Goal: Task Accomplishment & Management: Use online tool/utility

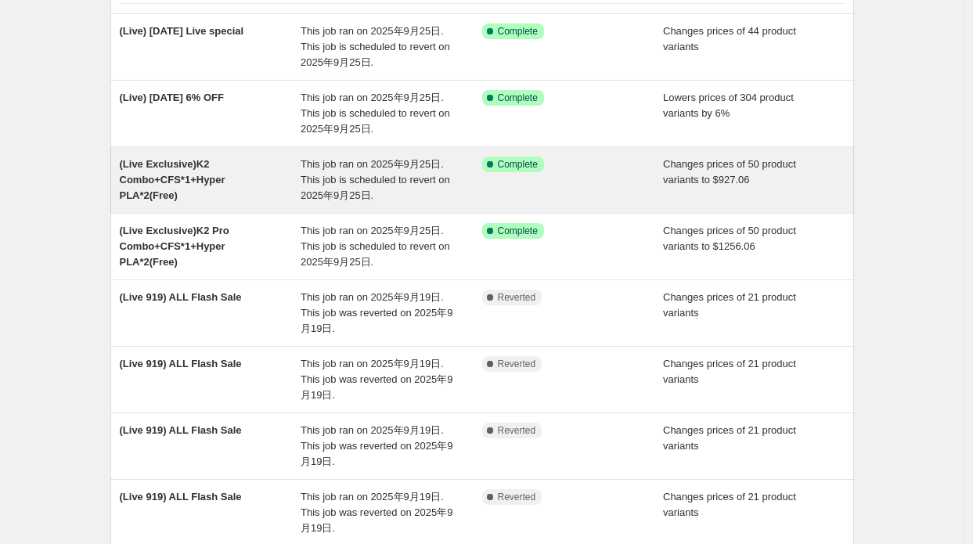
scroll to position [157, 0]
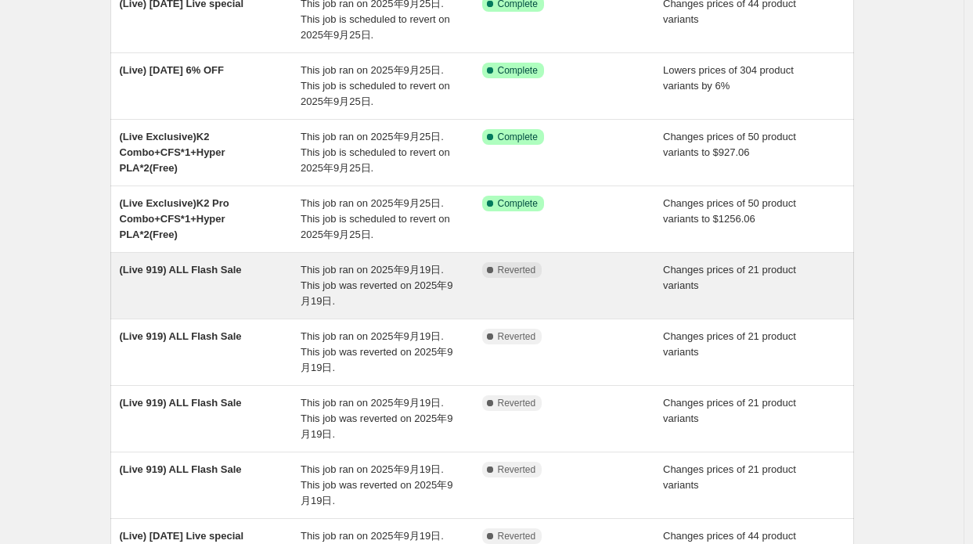
click at [271, 291] on div "(Live 919) ALL Flash Sale" at bounding box center [211, 285] width 182 height 47
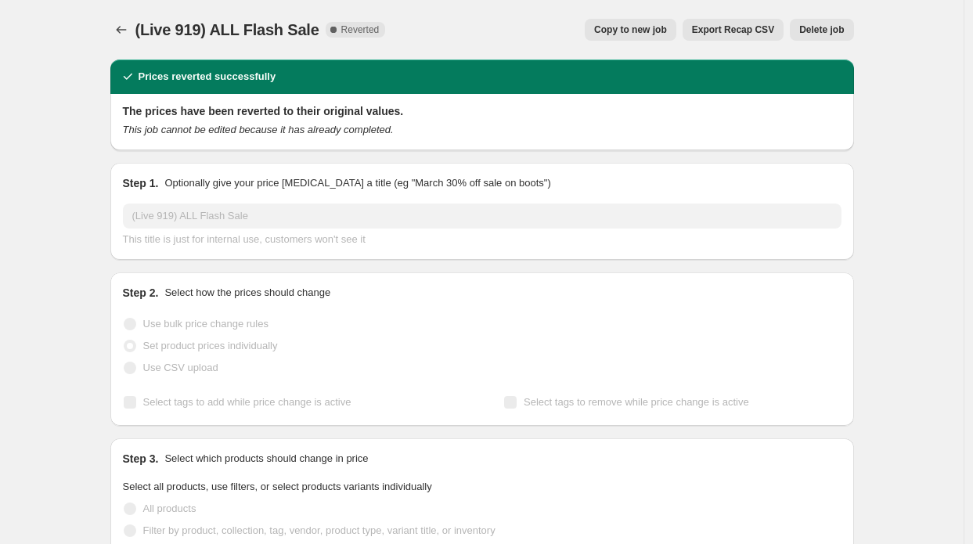
click at [128, 201] on div "Step 1. Optionally give your price [MEDICAL_DATA] a title (eg "March 30% off sa…" at bounding box center [482, 211] width 719 height 72
click at [129, 24] on icon "Price change jobs" at bounding box center [122, 30] width 16 height 16
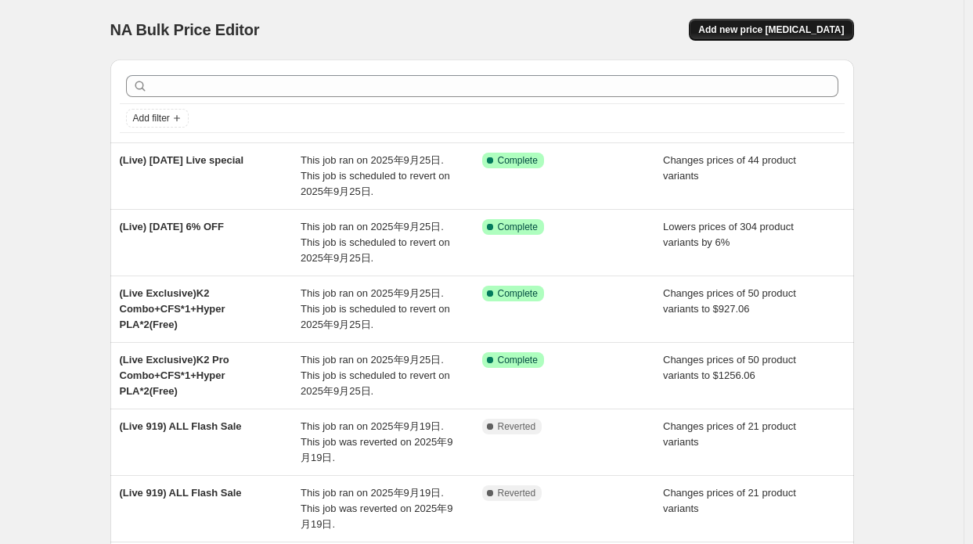
click at [836, 21] on button "Add new price [MEDICAL_DATA]" at bounding box center [771, 30] width 164 height 22
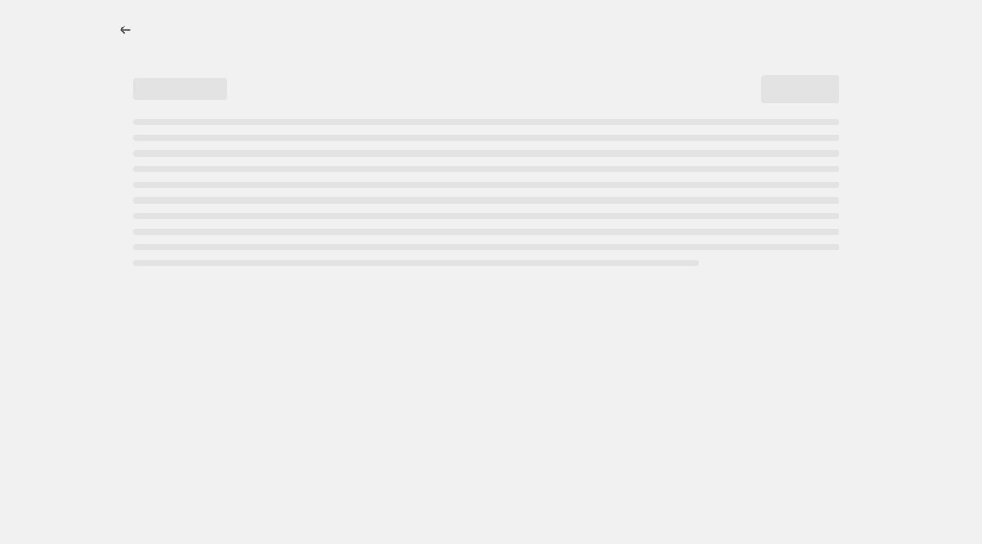
select select "percentage"
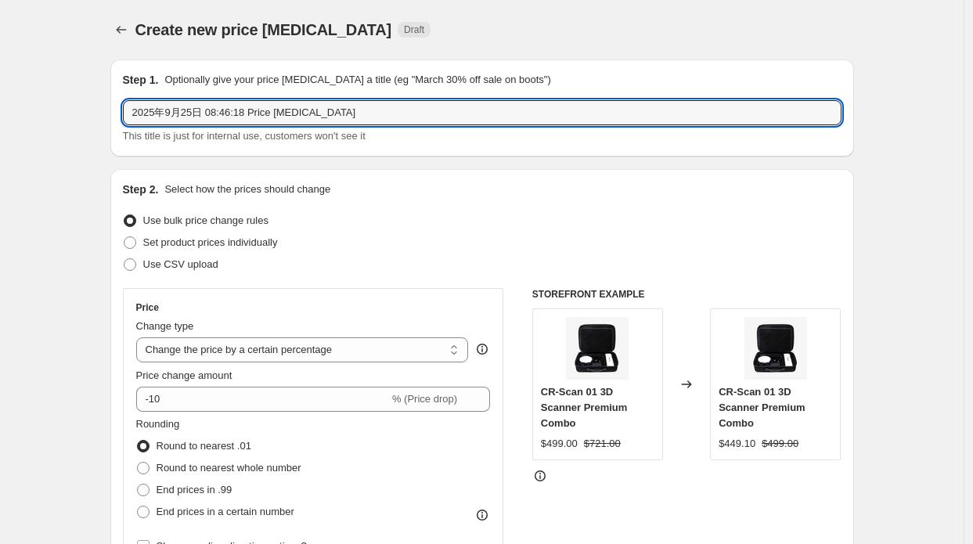
drag, startPoint x: 328, startPoint y: 114, endPoint x: 52, endPoint y: 94, distance: 276.3
paste input "(Live 919) ALL Flash Sale"
drag, startPoint x: 176, startPoint y: 109, endPoint x: 165, endPoint y: 110, distance: 11.0
click at [165, 110] on input "(Live 919) ALL Flash Sale" at bounding box center [482, 112] width 719 height 25
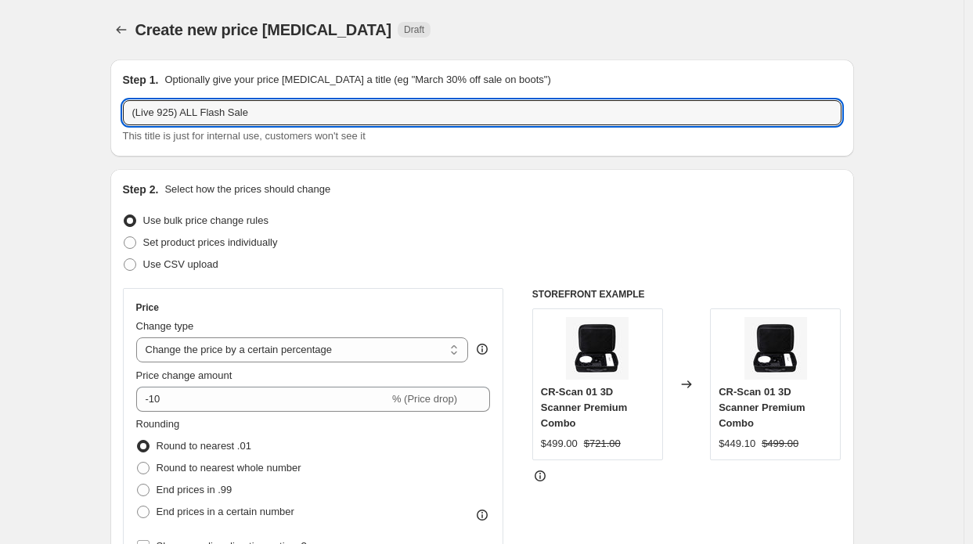
type input "(Live 925) ALL Flash Sale"
click at [125, 123] on div "Step 1. Optionally give your price [MEDICAL_DATA] a title (eg "March 30% off sa…" at bounding box center [482, 107] width 744 height 97
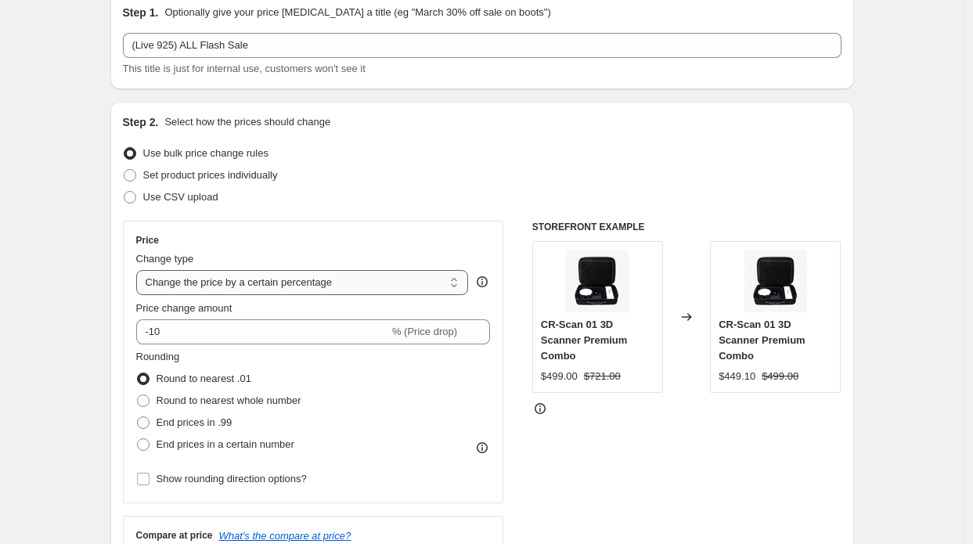
scroll to position [157, 0]
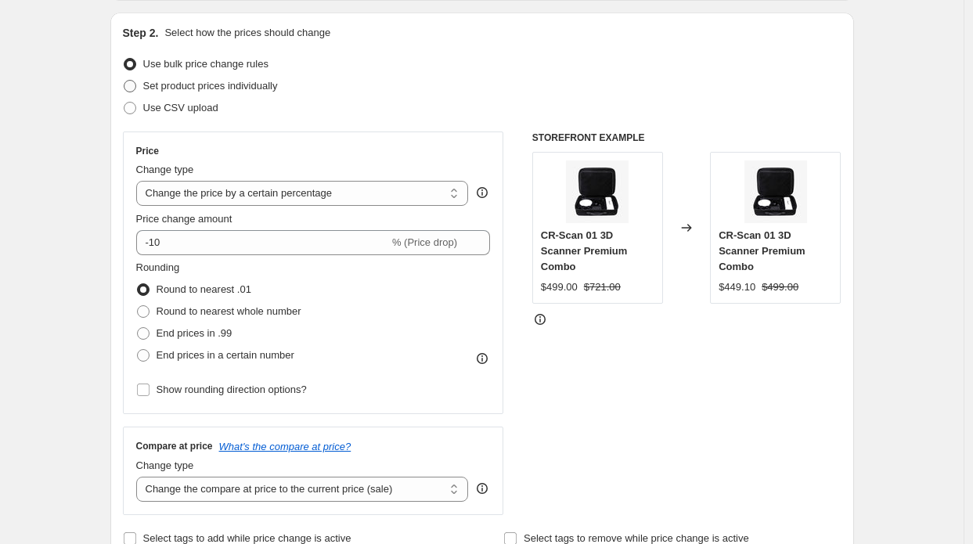
click at [207, 89] on span "Set product prices individually" at bounding box center [210, 86] width 135 height 12
click at [124, 81] on input "Set product prices individually" at bounding box center [124, 80] width 1 height 1
radio input "true"
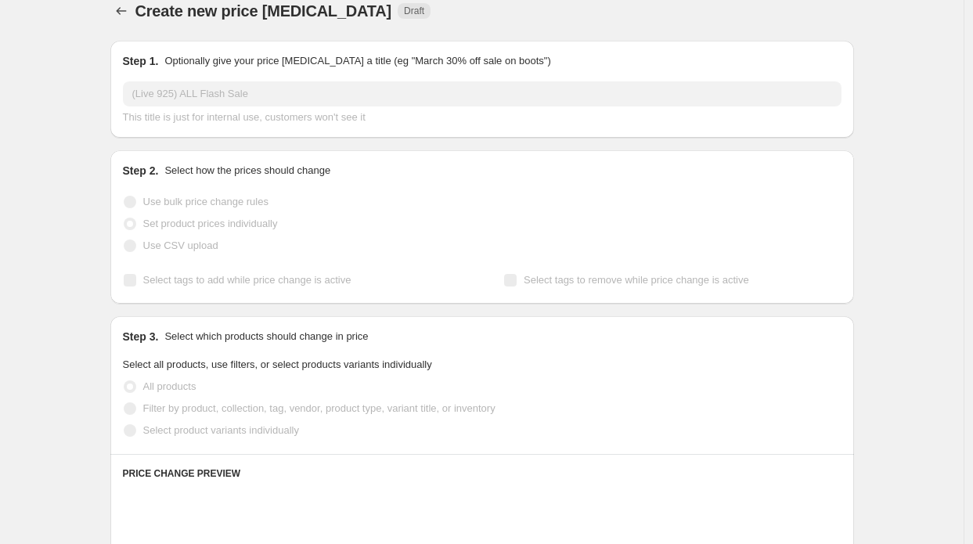
scroll to position [0, 0]
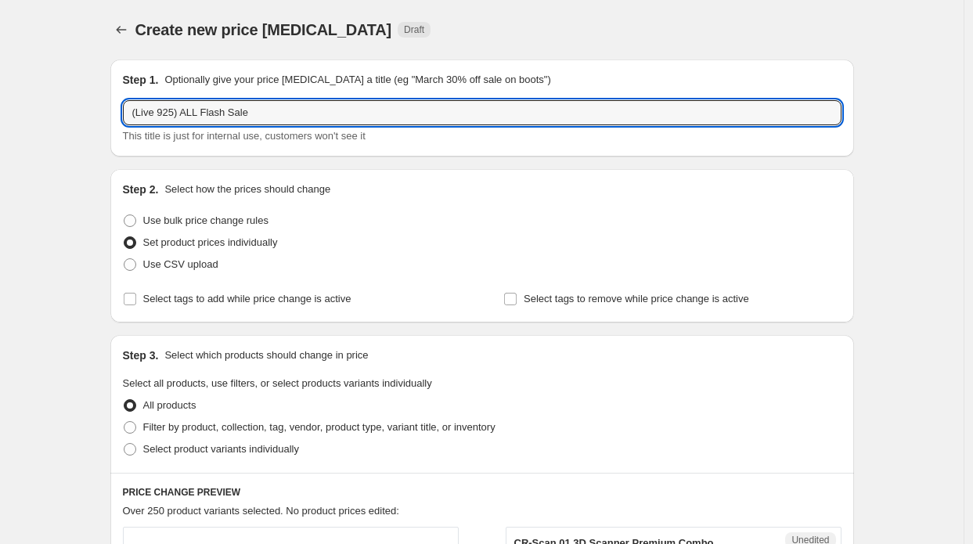
drag, startPoint x: 258, startPoint y: 111, endPoint x: 97, endPoint y: 131, distance: 162.5
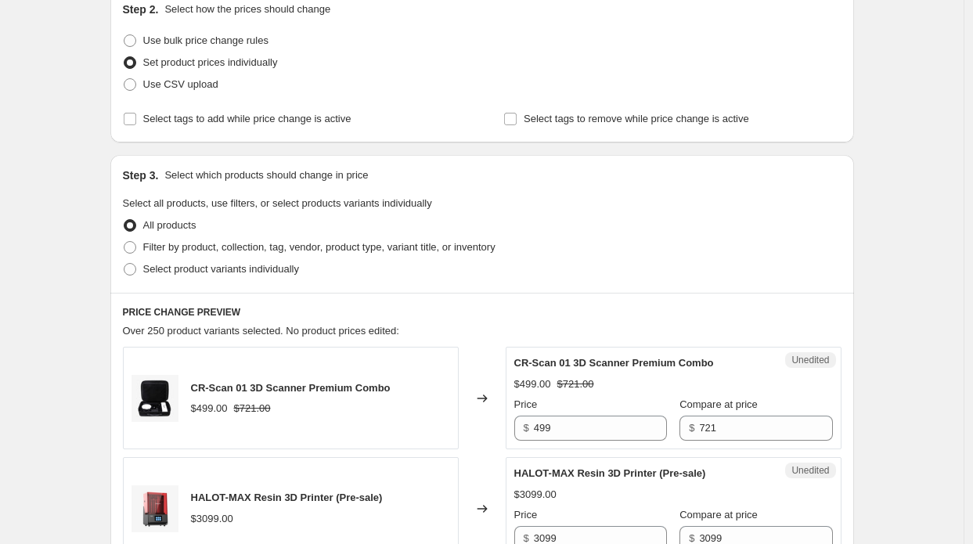
scroll to position [157, 0]
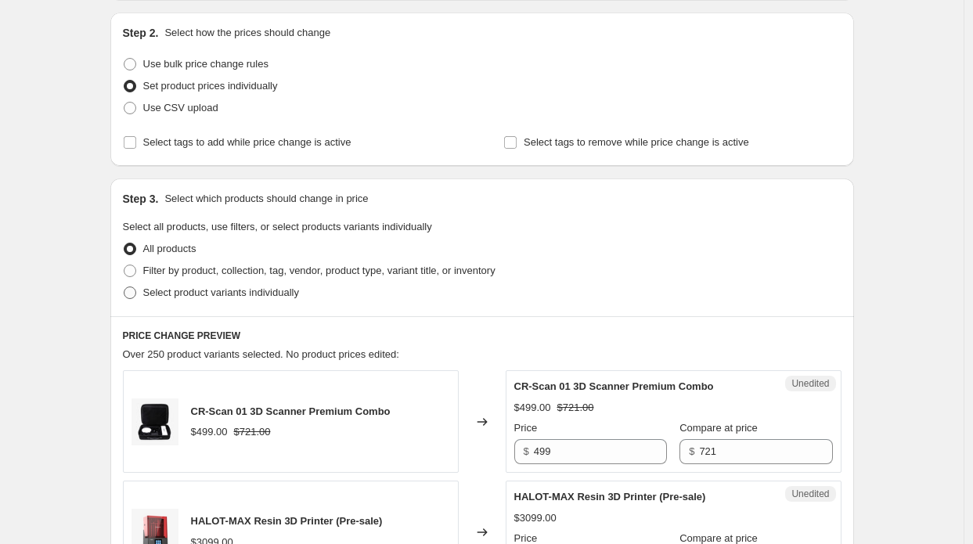
click at [193, 285] on span "Select product variants individually" at bounding box center [221, 293] width 156 height 16
click at [124, 287] on input "Select product variants individually" at bounding box center [124, 287] width 1 height 1
radio input "true"
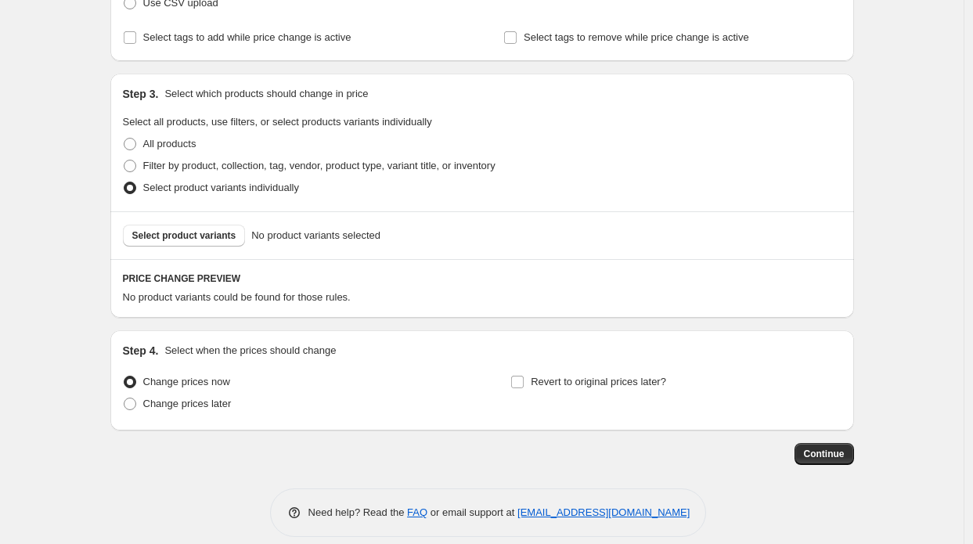
scroll to position [277, 0]
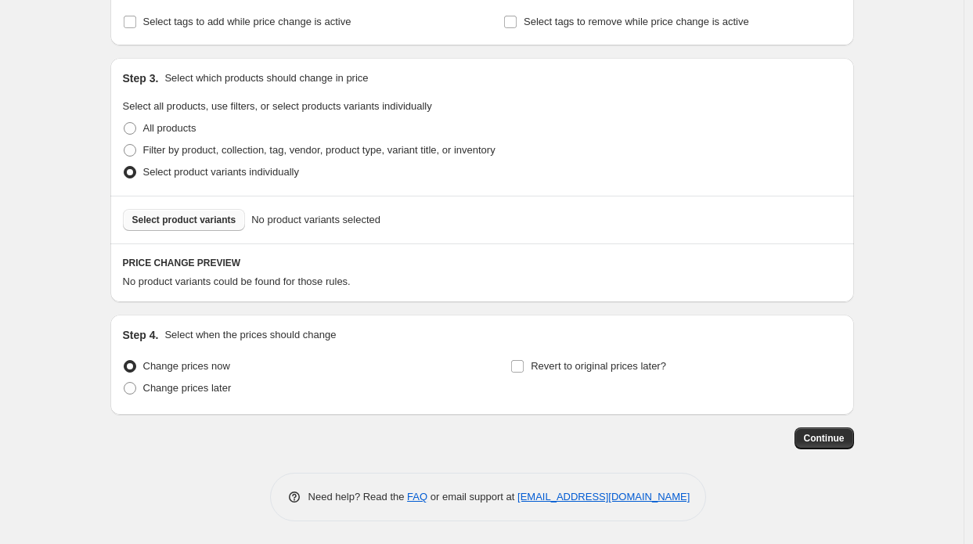
click at [193, 217] on span "Select product variants" at bounding box center [184, 220] width 104 height 13
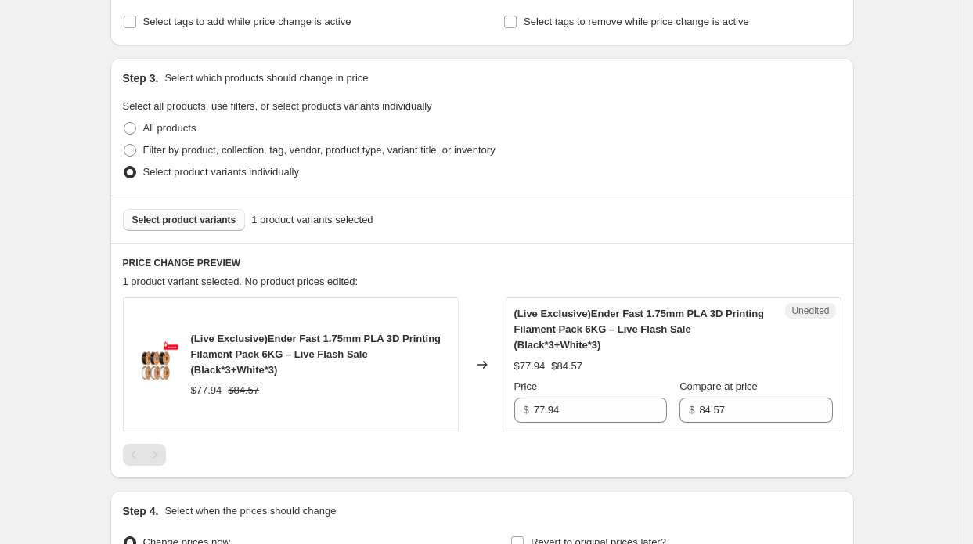
scroll to position [355, 0]
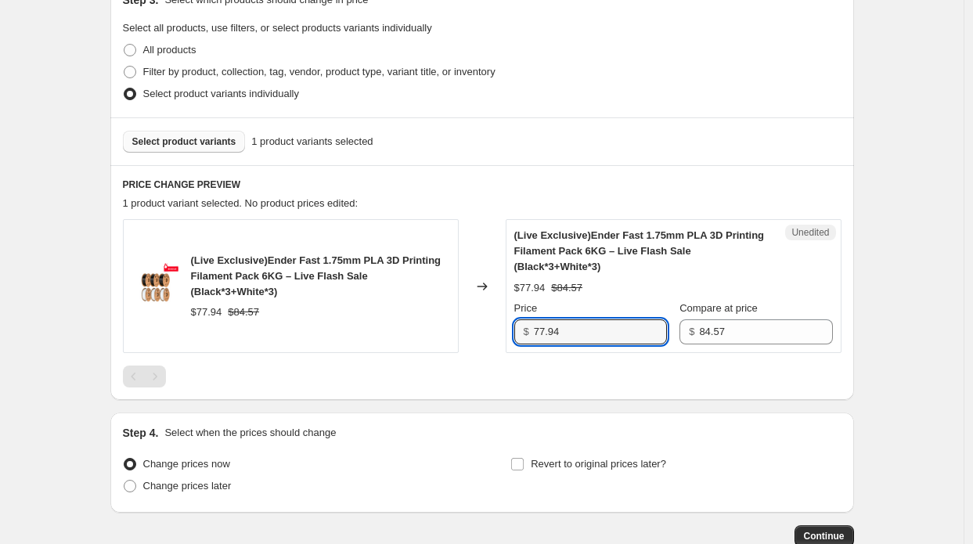
drag, startPoint x: 535, startPoint y: 322, endPoint x: 501, endPoint y: 315, distance: 34.2
click at [501, 315] on div "(Live Exclusive)Ender Fast 1.75mm PLA 3D Printing Filament Pack 6KG – Live Flas…" at bounding box center [482, 286] width 719 height 134
paste input "59.40"
type input "59.40"
click at [506, 333] on div "Changed to" at bounding box center [482, 286] width 47 height 134
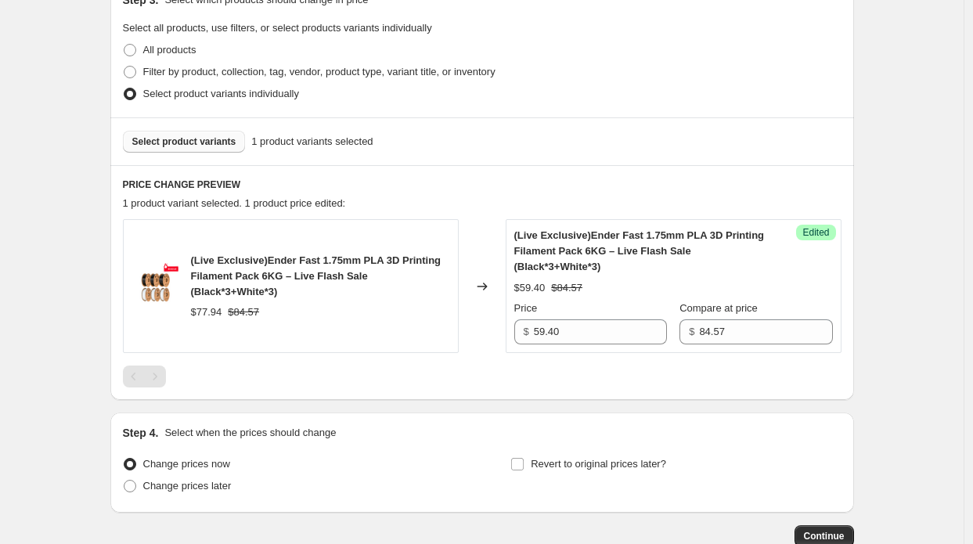
click at [213, 131] on button "Select product variants" at bounding box center [184, 142] width 123 height 22
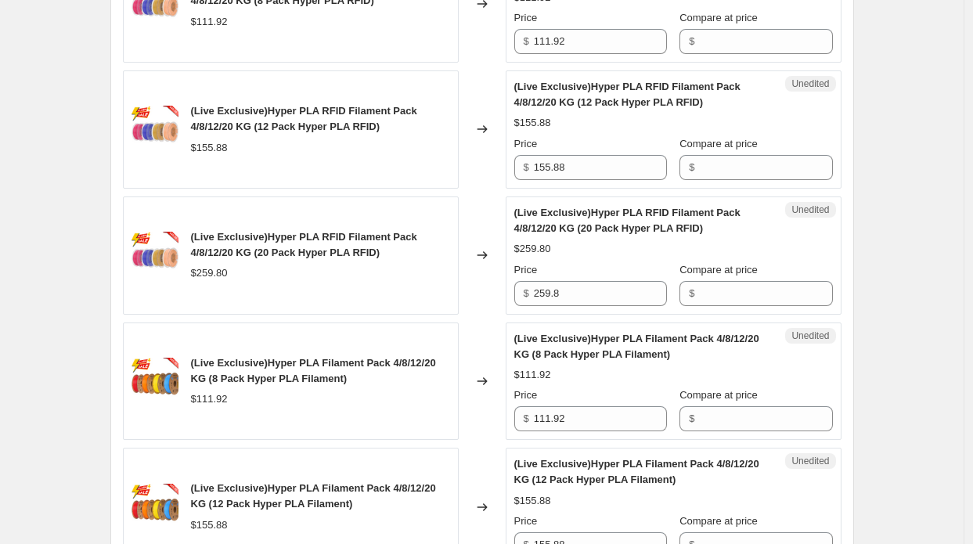
scroll to position [669, 0]
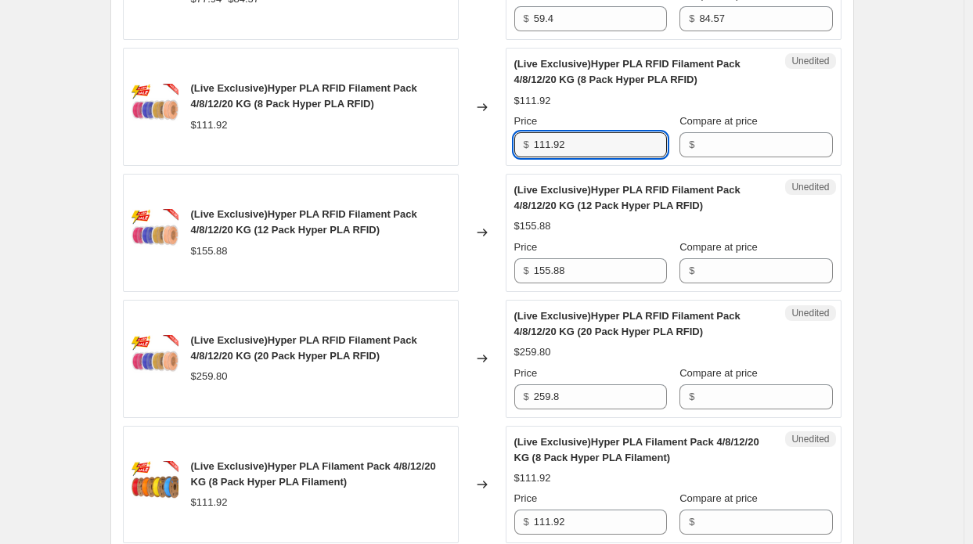
drag, startPoint x: 576, startPoint y: 142, endPoint x: 521, endPoint y: 132, distance: 56.5
click at [521, 132] on div "$ 111.92" at bounding box center [590, 144] width 153 height 25
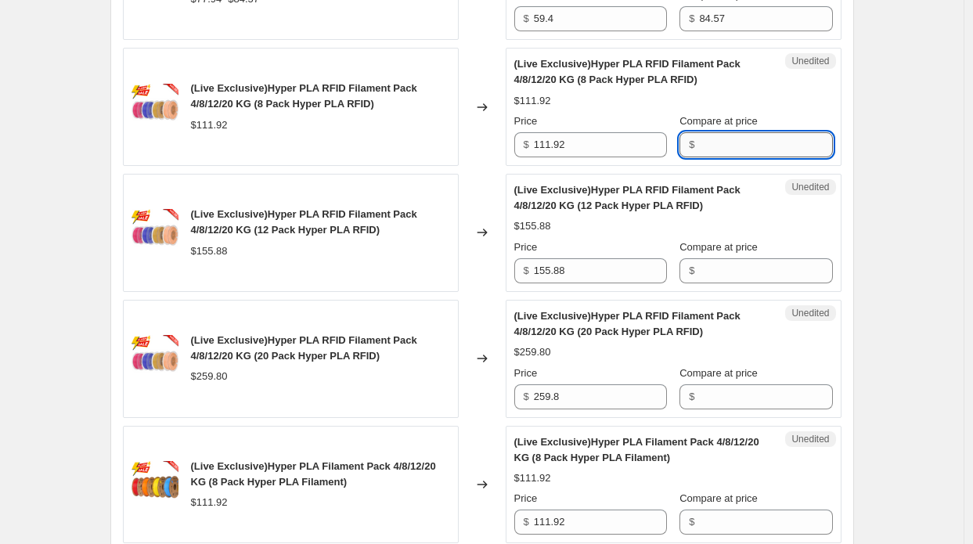
click at [747, 149] on input "Compare at price" at bounding box center [765, 144] width 133 height 25
paste input "111.92"
type input "111.92"
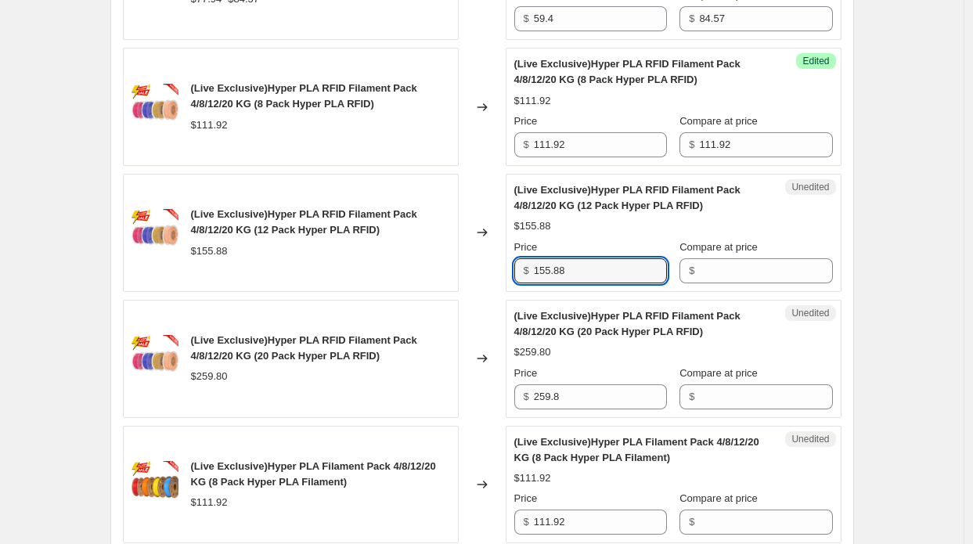
drag, startPoint x: 586, startPoint y: 268, endPoint x: 531, endPoint y: 262, distance: 55.9
click at [531, 262] on div "$ 155.88" at bounding box center [590, 270] width 153 height 25
click at [736, 276] on input "Compare at price" at bounding box center [765, 270] width 133 height 25
paste input "155.88"
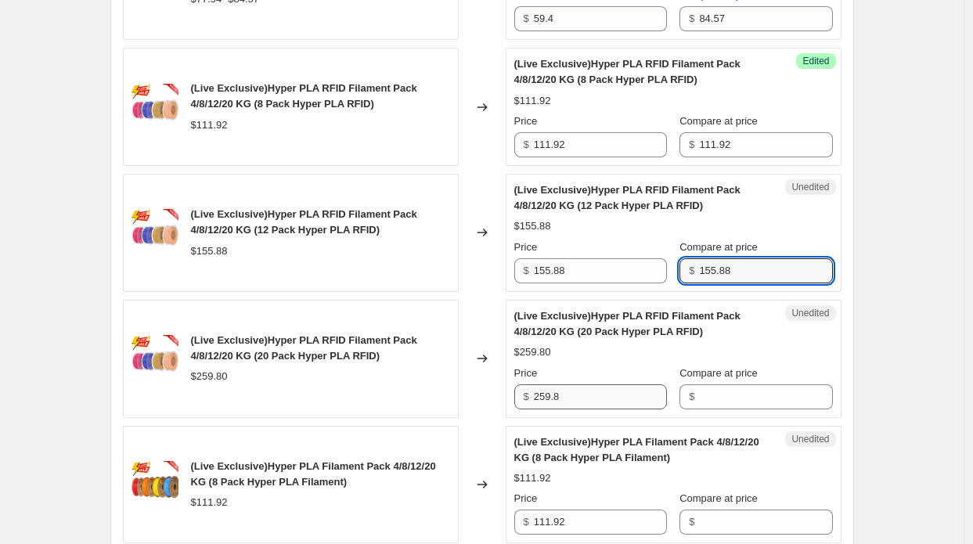
type input "155.88"
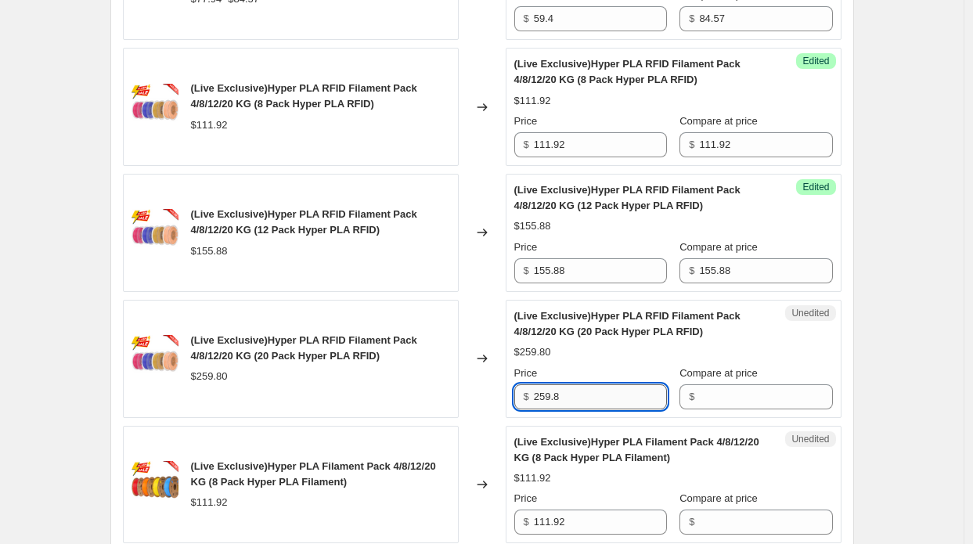
drag, startPoint x: 615, startPoint y: 392, endPoint x: 548, endPoint y: 394, distance: 67.3
click at [548, 394] on input "259.8" at bounding box center [600, 396] width 133 height 25
click at [589, 390] on input "259.8" at bounding box center [600, 396] width 133 height 25
click at [587, 390] on input "259.8" at bounding box center [600, 396] width 133 height 25
drag, startPoint x: 580, startPoint y: 391, endPoint x: 523, endPoint y: 394, distance: 57.2
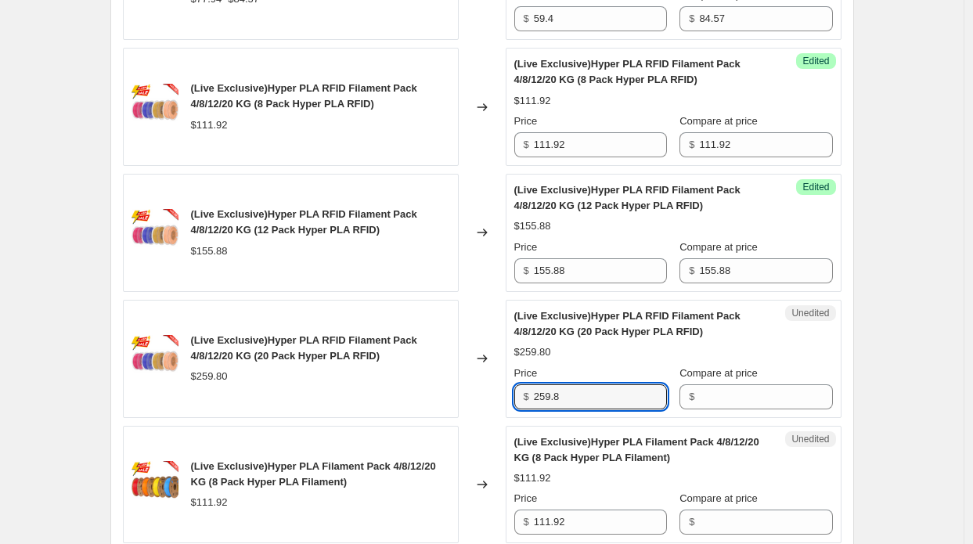
click at [523, 394] on div "$ 259.8" at bounding box center [590, 396] width 153 height 25
click at [709, 401] on input "Compare at price" at bounding box center [765, 396] width 133 height 25
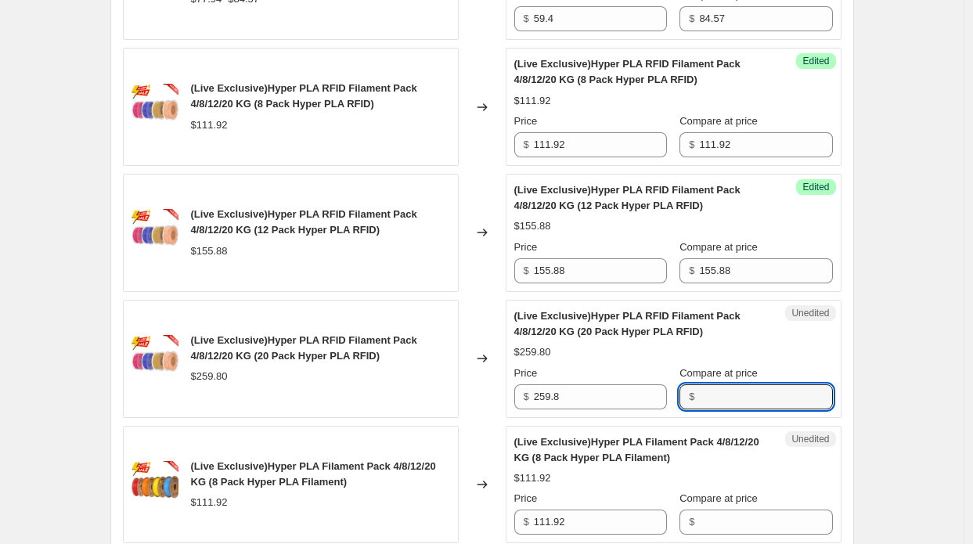
paste input "259.8"
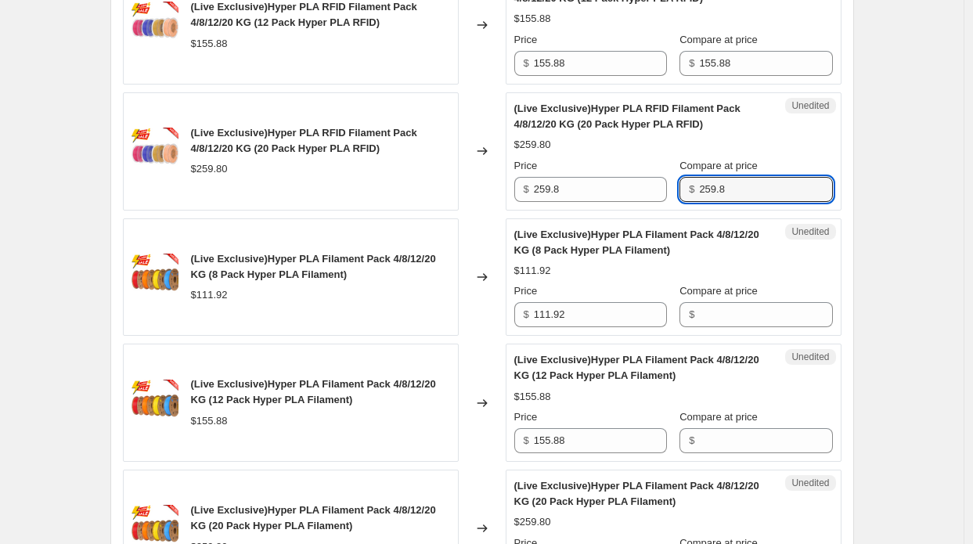
scroll to position [903, 0]
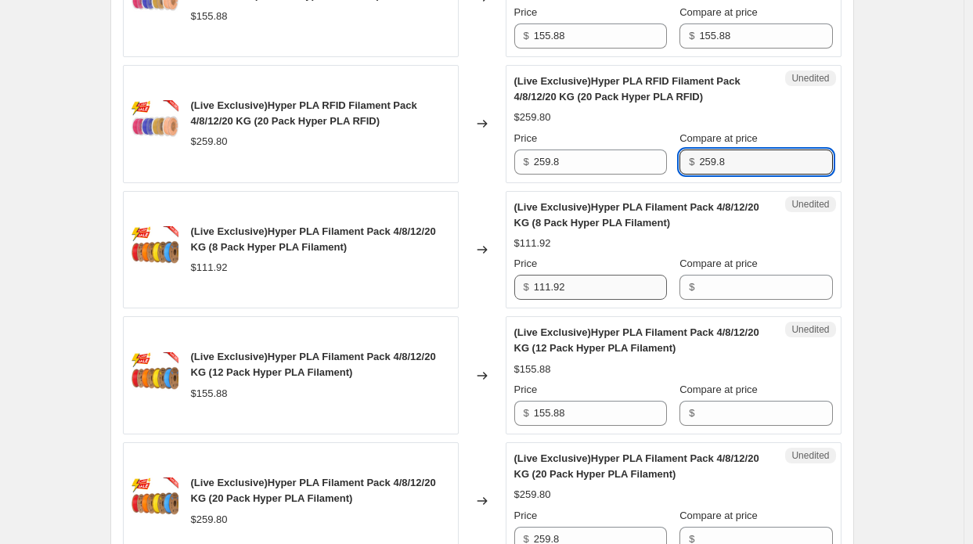
type input "259.8"
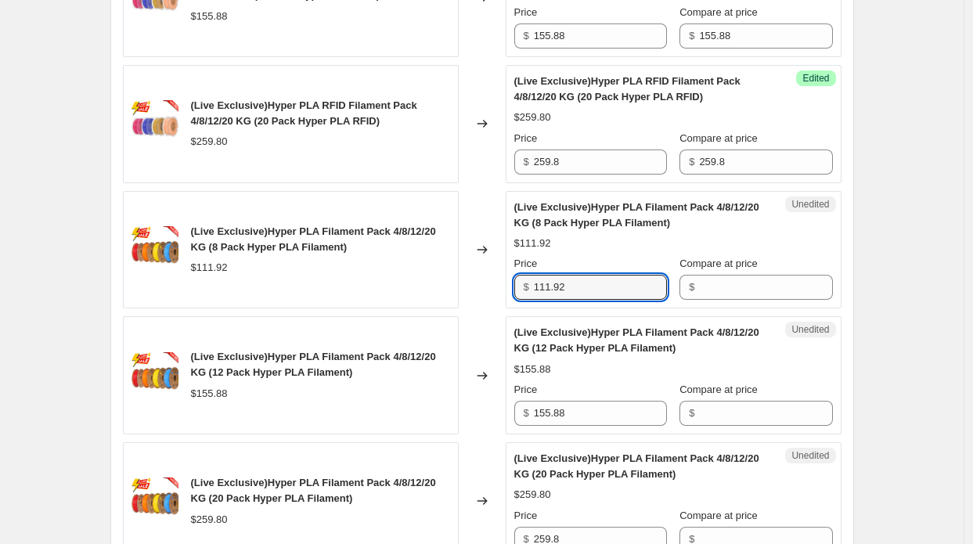
drag, startPoint x: 581, startPoint y: 286, endPoint x: 527, endPoint y: 289, distance: 54.1
click at [527, 289] on div "$ 111.92" at bounding box center [590, 287] width 153 height 25
click at [728, 295] on input "Compare at price" at bounding box center [765, 287] width 133 height 25
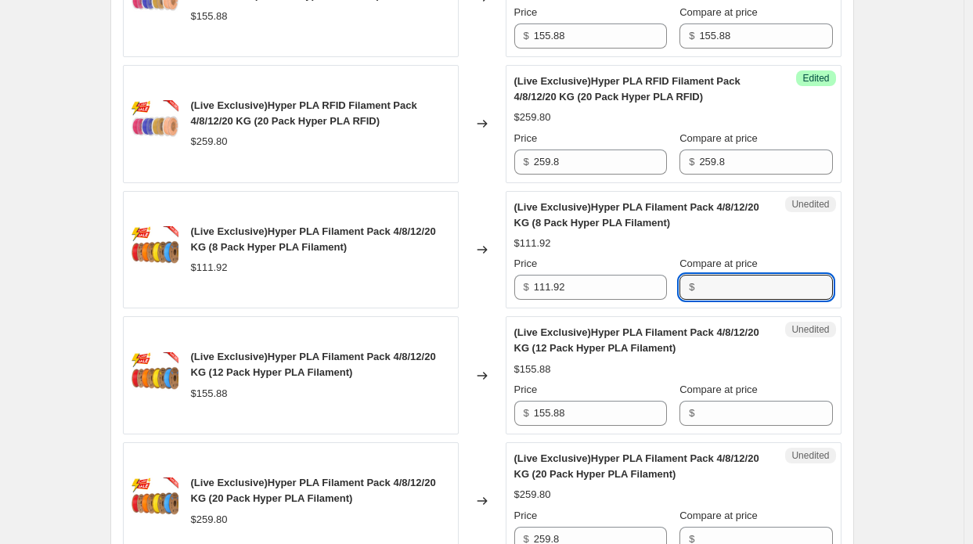
paste input "111.92"
type input "111.92"
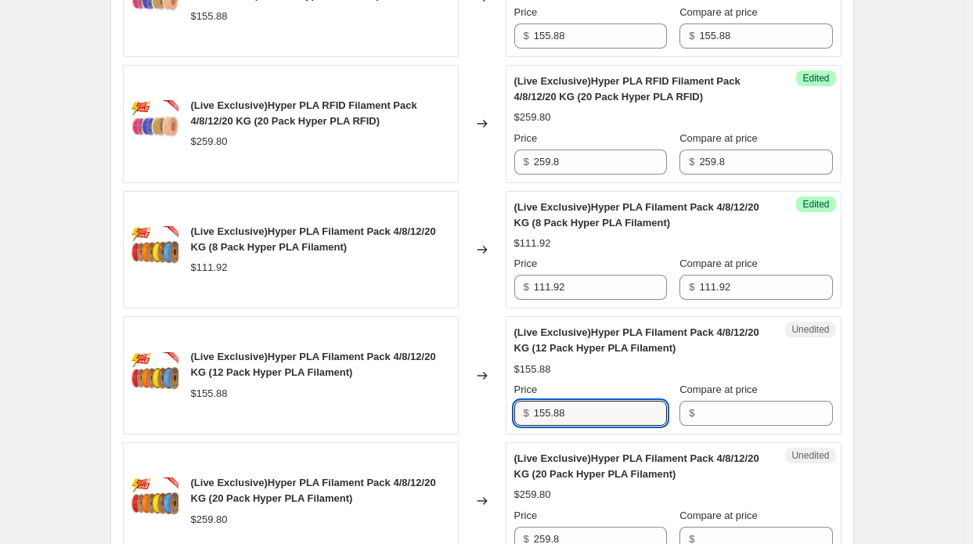
drag, startPoint x: 604, startPoint y: 411, endPoint x: 492, endPoint y: 405, distance: 112.1
click at [492, 405] on div "(Live Exclusive)Hyper PLA Filament Pack 4/8/12/20 KG (12 Pack Hyper PLA Filamen…" at bounding box center [482, 375] width 719 height 118
drag, startPoint x: 716, startPoint y: 401, endPoint x: 690, endPoint y: 399, distance: 25.1
click at [716, 401] on input "Compare at price" at bounding box center [765, 413] width 133 height 25
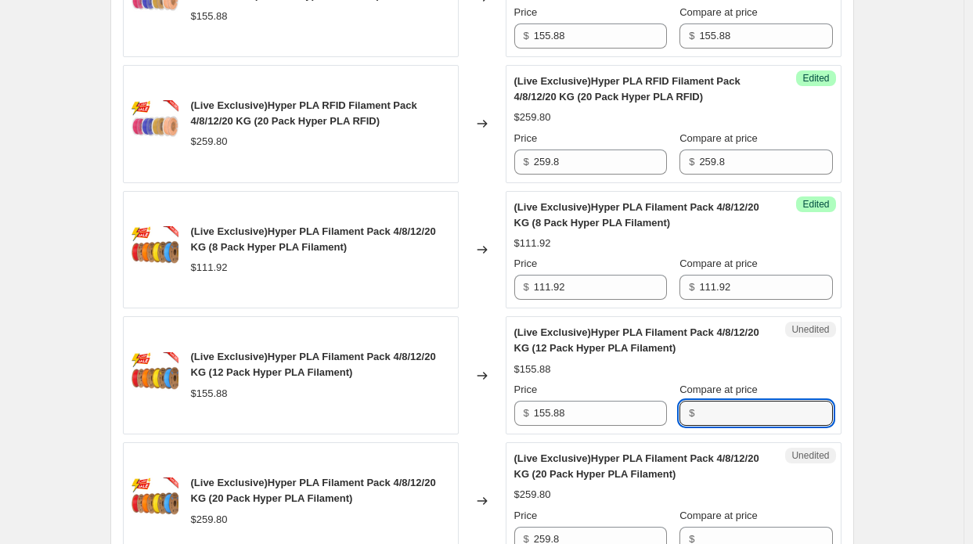
paste input "155.88"
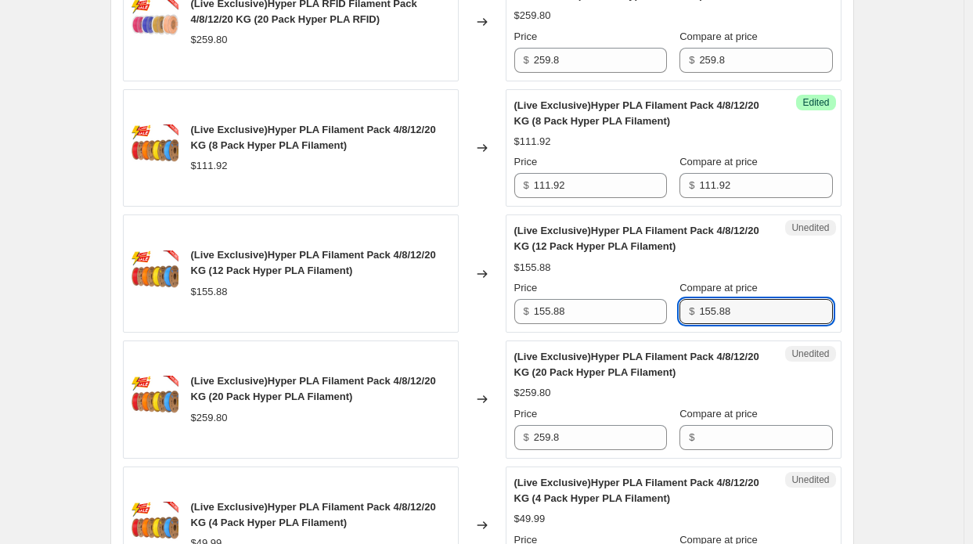
scroll to position [1060, 0]
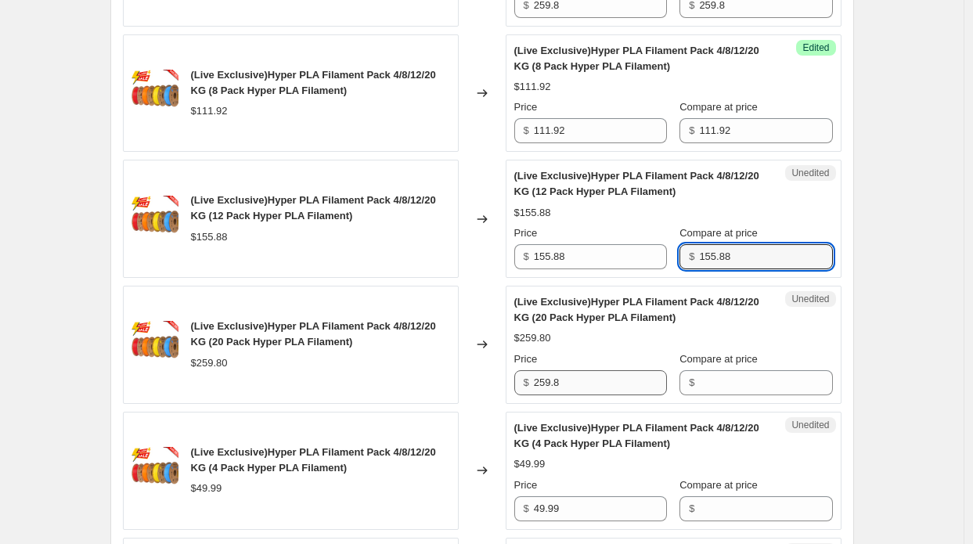
type input "155.88"
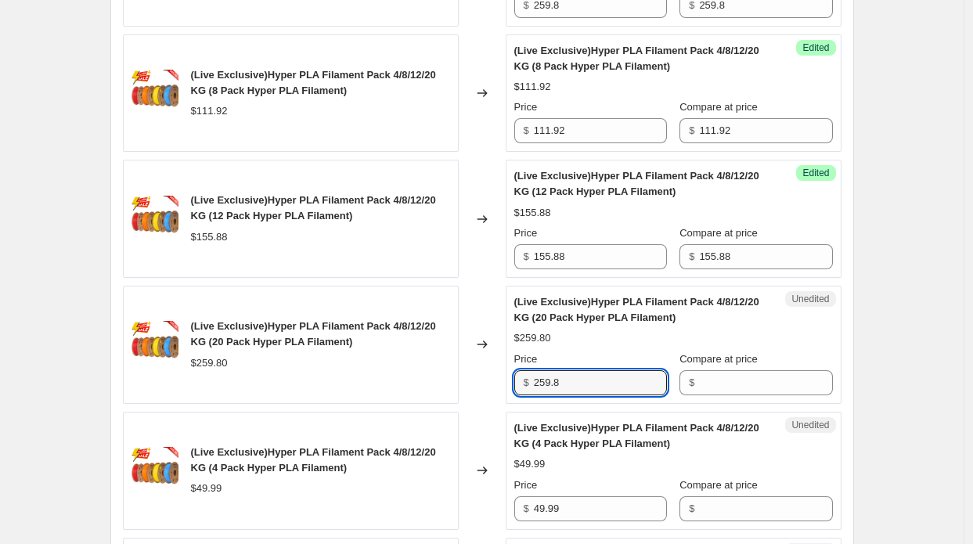
drag, startPoint x: 617, startPoint y: 383, endPoint x: 517, endPoint y: 377, distance: 99.6
click at [517, 377] on div "$ 259.8" at bounding box center [590, 382] width 153 height 25
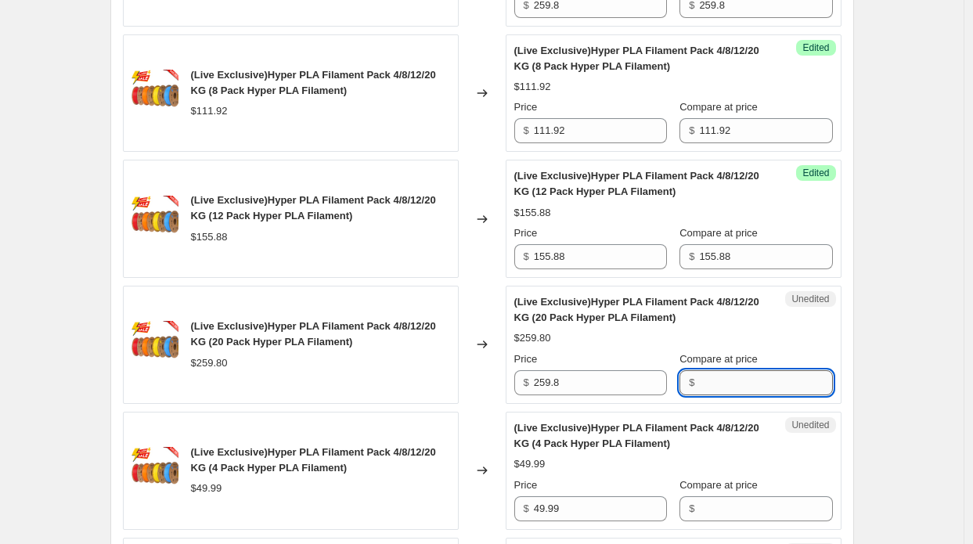
click at [748, 382] on input "Compare at price" at bounding box center [765, 382] width 133 height 25
paste input "259.8"
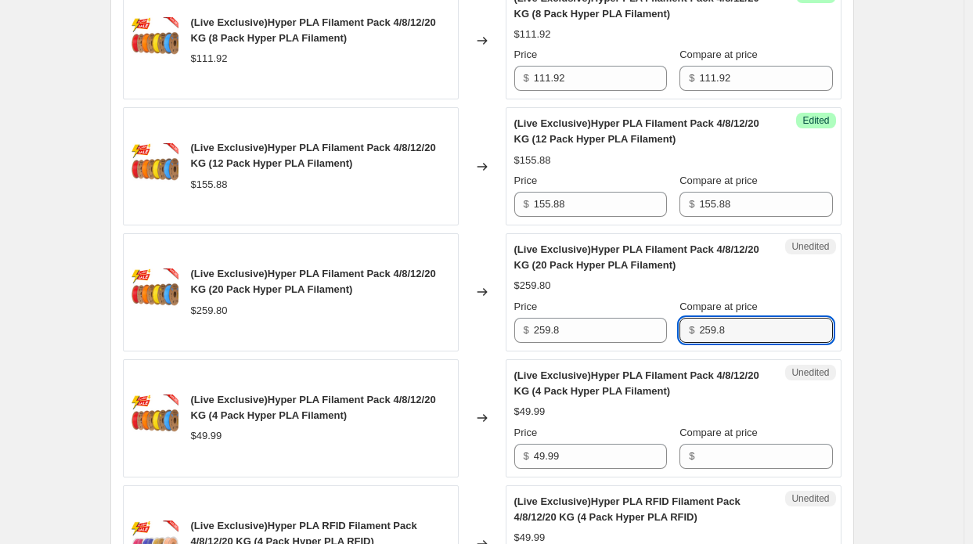
scroll to position [1217, 0]
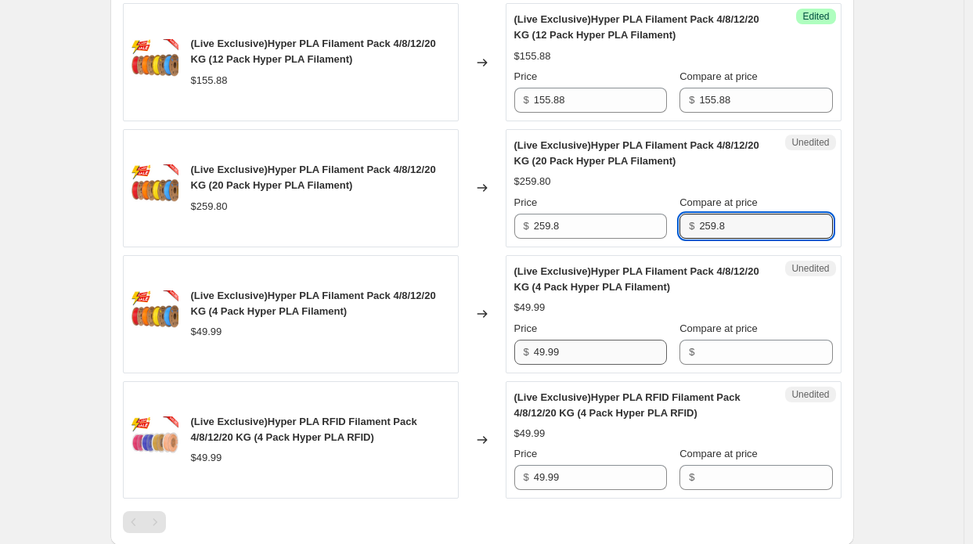
type input "259.8"
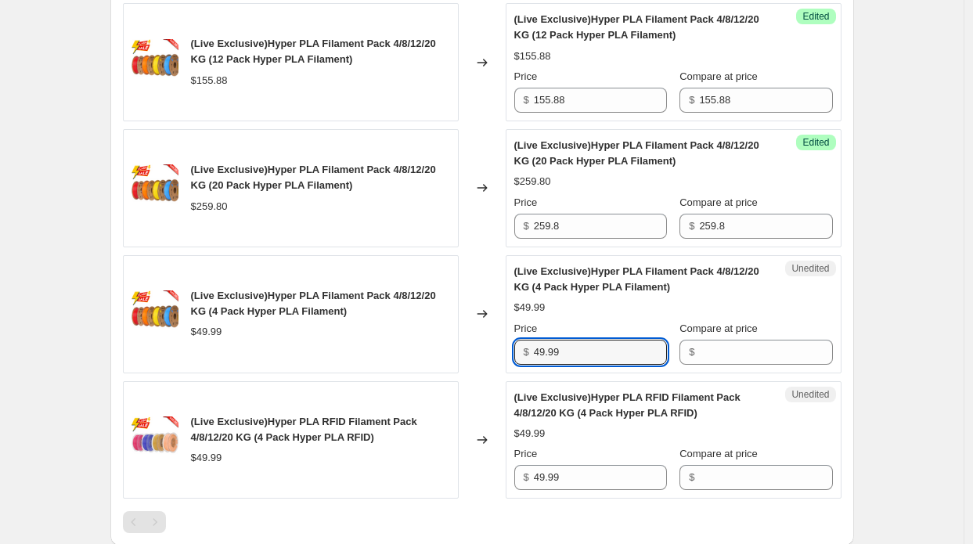
drag, startPoint x: 597, startPoint y: 347, endPoint x: 533, endPoint y: 347, distance: 63.4
click at [533, 347] on div "$ 49.99" at bounding box center [590, 352] width 153 height 25
click at [775, 366] on div "Unedited (Live Exclusive)Hyper PLA Filament Pack 4/8/12/20 KG (4 Pack Hyper PLA…" at bounding box center [674, 314] width 336 height 118
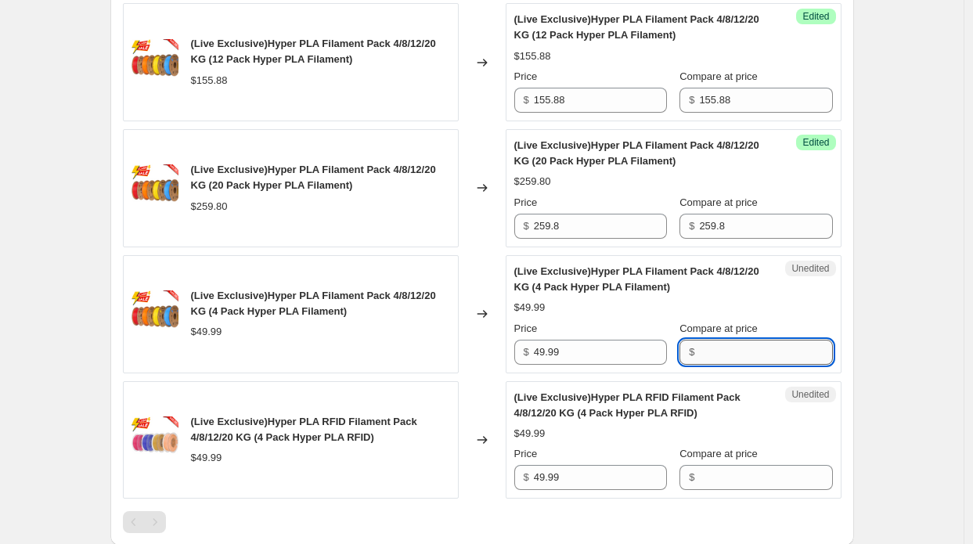
click at [755, 352] on input "Compare at price" at bounding box center [765, 352] width 133 height 25
paste input "49.99"
type input "49.99"
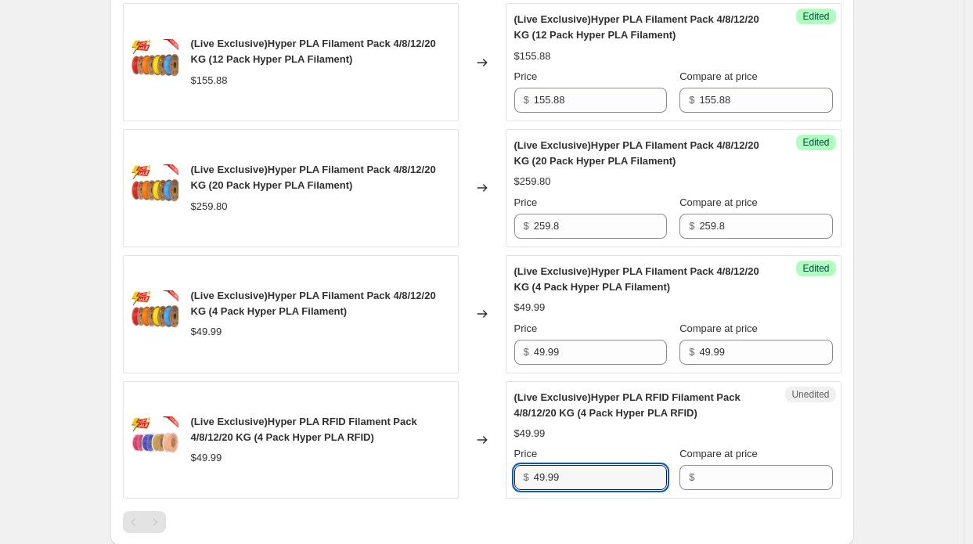
drag, startPoint x: 582, startPoint y: 478, endPoint x: 519, endPoint y: 467, distance: 63.7
click at [519, 467] on div "$ 49.99" at bounding box center [590, 477] width 153 height 25
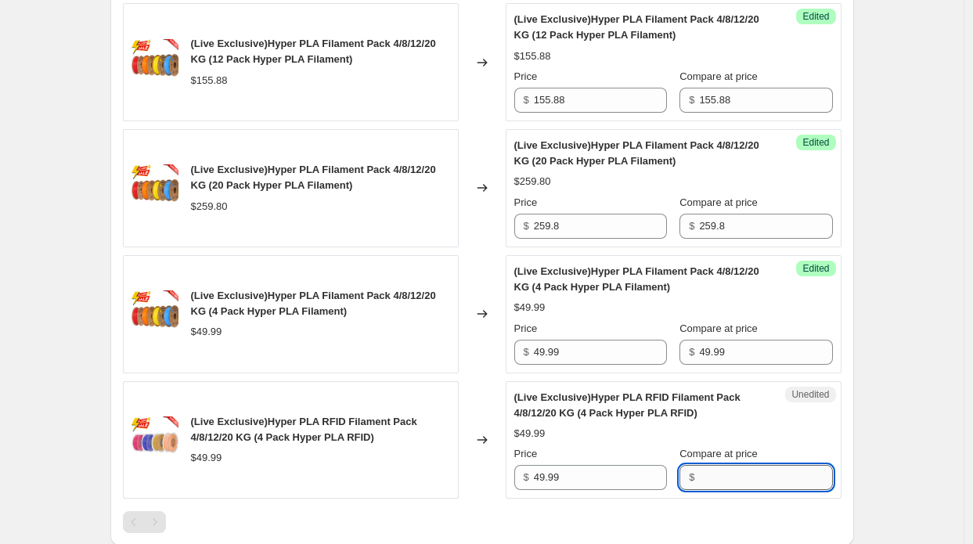
click at [723, 470] on input "Compare at price" at bounding box center [765, 477] width 133 height 25
paste input "49.99"
type input "49.99"
click at [409, 357] on div "(Live Exclusive)Hyper PLA Filament Pack 4/8/12/20 KG (4 Pack Hyper PLA Filament…" at bounding box center [291, 314] width 336 height 118
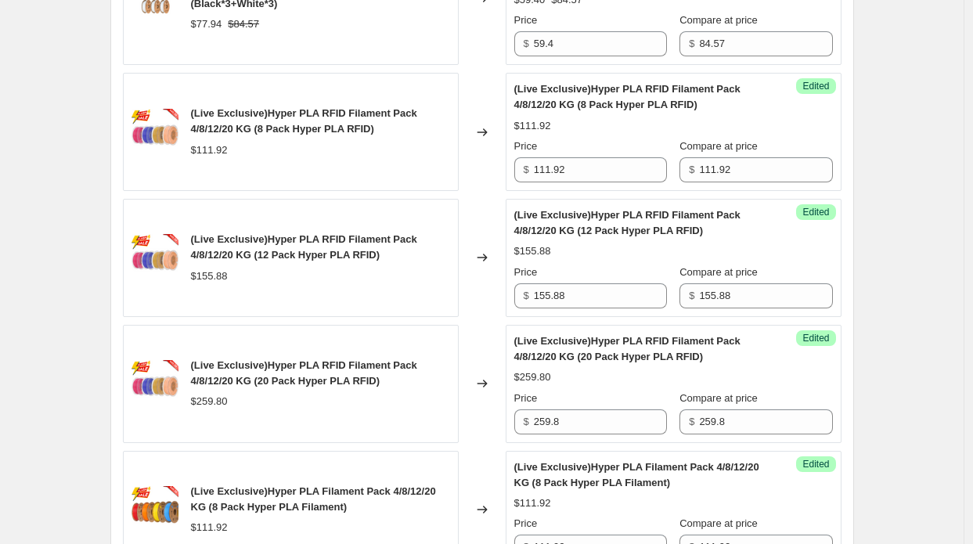
scroll to position [669, 0]
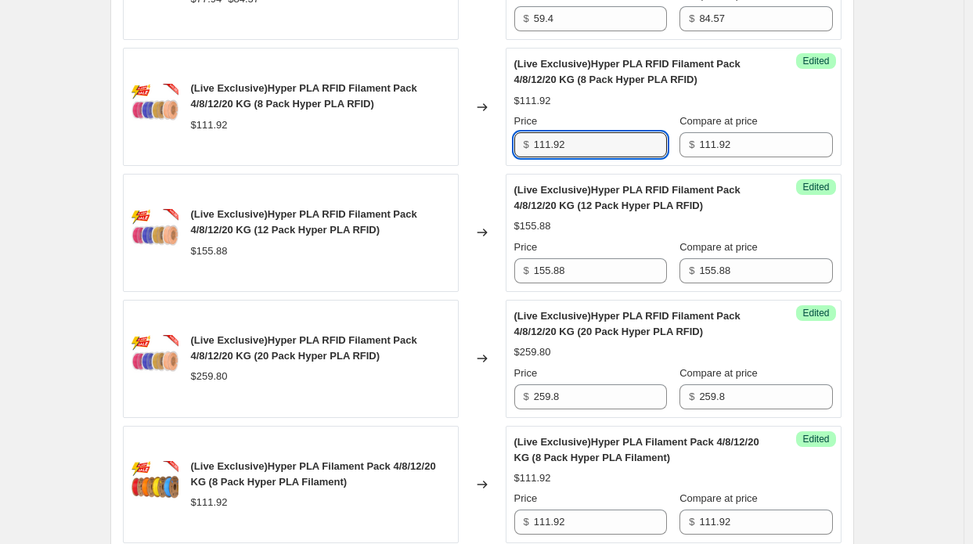
drag, startPoint x: 541, startPoint y: 130, endPoint x: 492, endPoint y: 128, distance: 48.6
click at [492, 128] on div "(Live Exclusive)Hyper PLA RFID Filament Pack 4/8/12/20 KG (8 Pack Hyper PLA RFI…" at bounding box center [482, 107] width 719 height 118
paste input "99.98"
type input "9"
paste input "99.98"
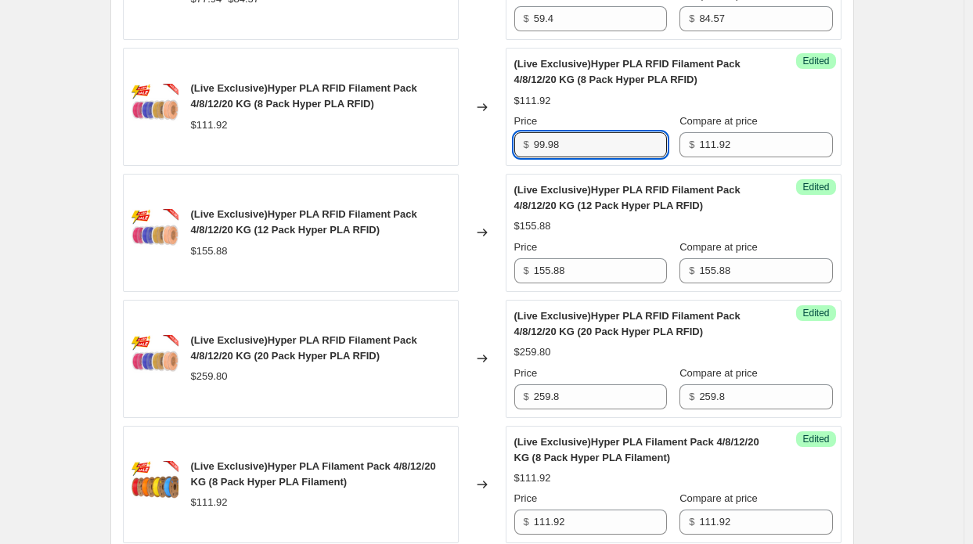
type input "99.98"
click at [498, 129] on div "Changed to" at bounding box center [482, 107] width 47 height 118
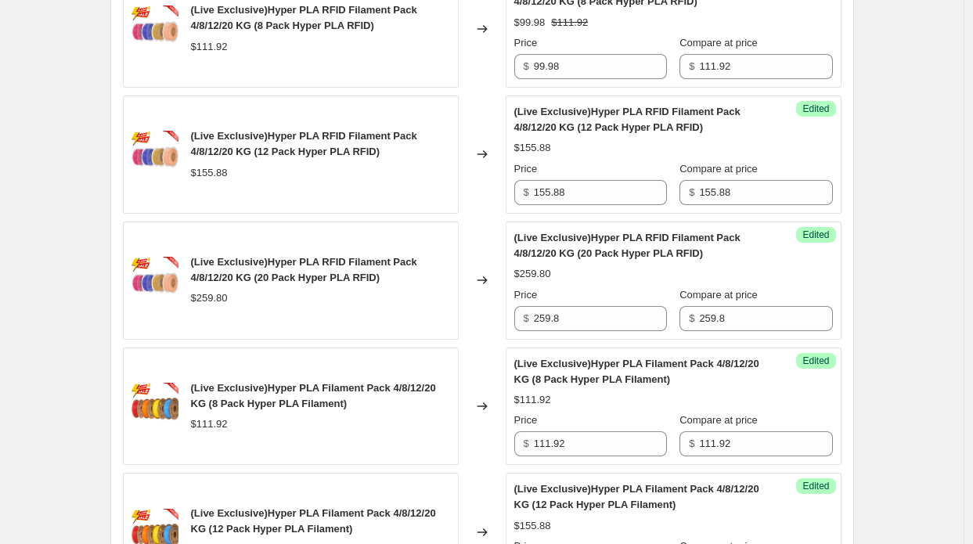
scroll to position [825, 0]
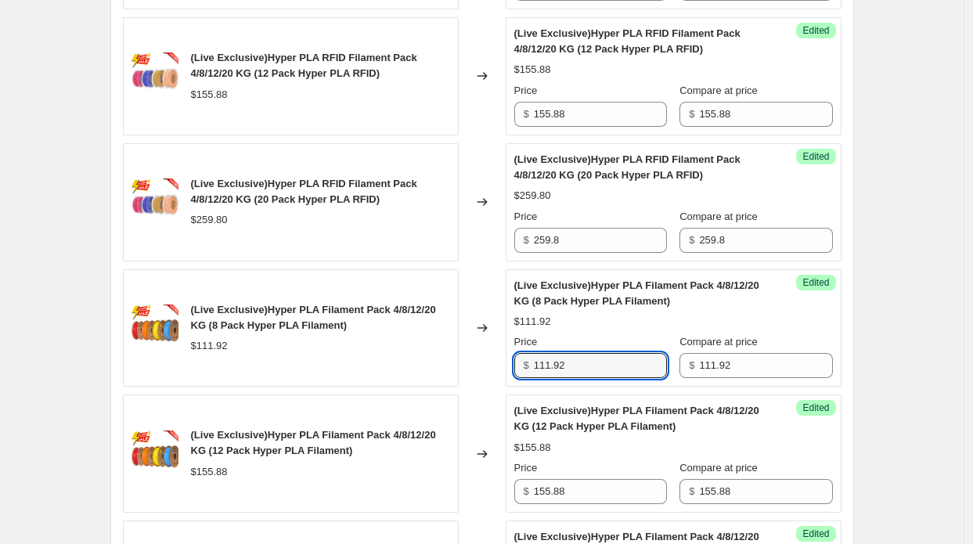
drag, startPoint x: 573, startPoint y: 370, endPoint x: 452, endPoint y: 356, distance: 121.4
click at [452, 356] on div "(Live Exclusive)Hyper PLA Filament Pack 4/8/12/20 KG (8 Pack Hyper PLA Filament…" at bounding box center [482, 328] width 719 height 118
paste input "99.98"
type input "99.98"
click at [454, 355] on div "(Live Exclusive)Hyper PLA Filament Pack 4/8/12/20 KG (8 Pack Hyper PLA Filament…" at bounding box center [291, 328] width 336 height 118
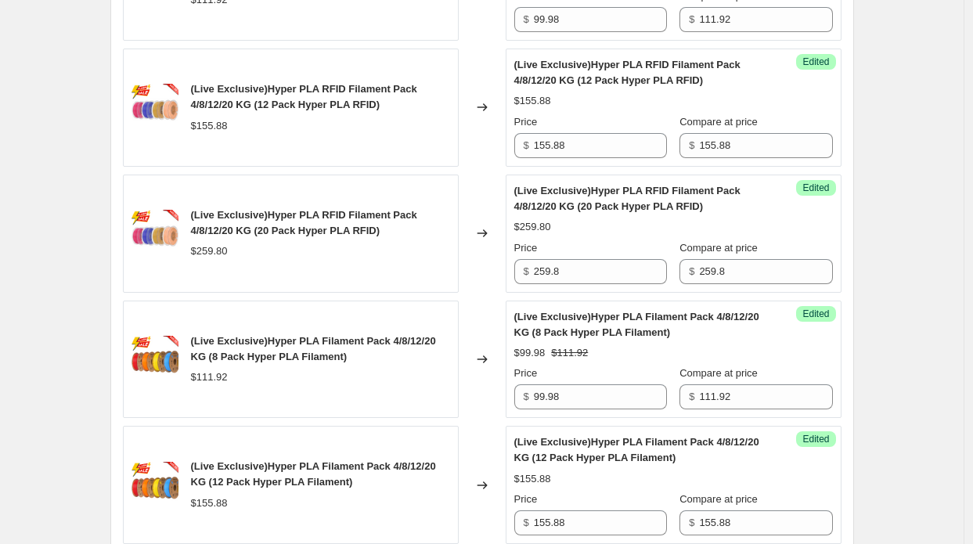
scroll to position [747, 0]
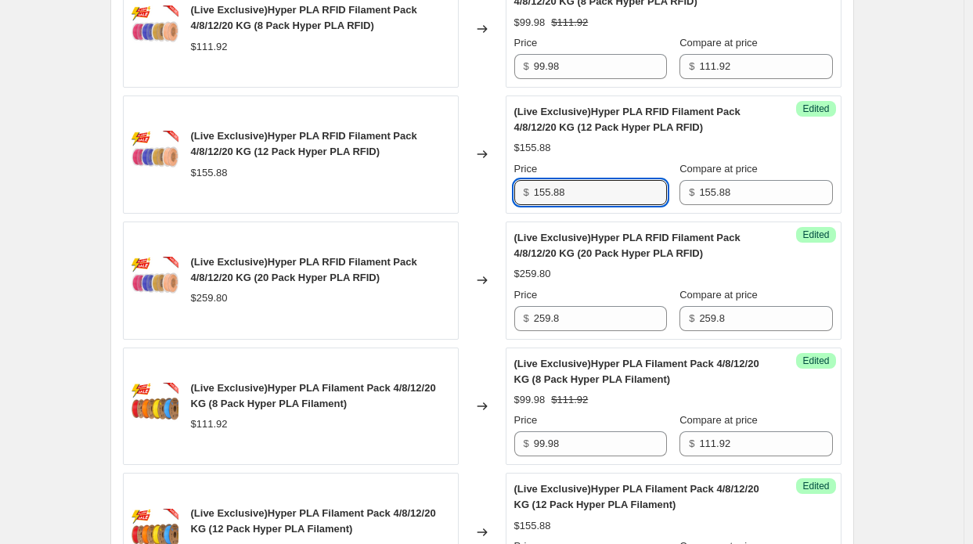
drag, startPoint x: 539, startPoint y: 184, endPoint x: 488, endPoint y: 180, distance: 51.0
click at [488, 180] on div "(Live Exclusive)Hyper PLA RFID Filament Pack 4/8/12/20 KG (12 Pack Hyper PLA RF…" at bounding box center [482, 155] width 719 height 118
paste input "48.2"
type input "148.2"
click at [467, 182] on div "Changed to" at bounding box center [482, 155] width 47 height 118
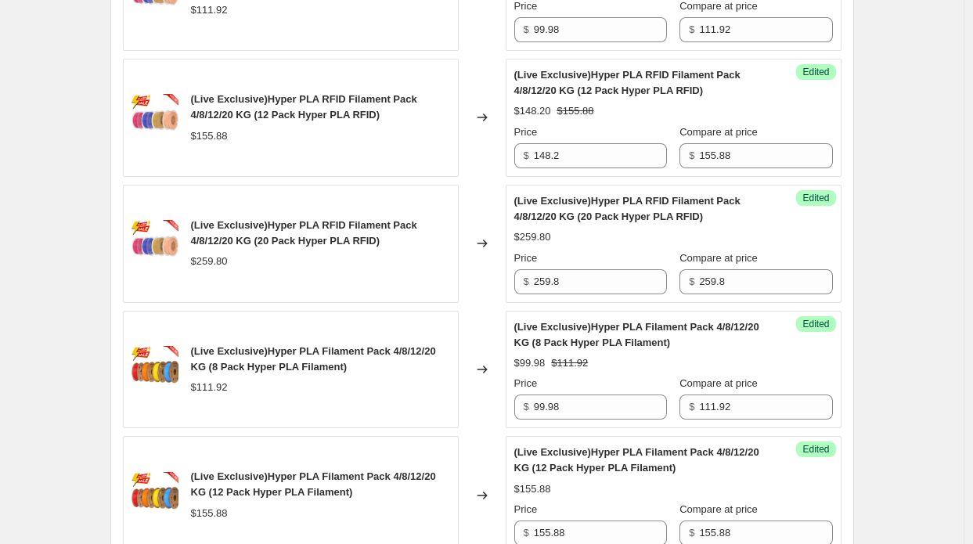
scroll to position [903, 0]
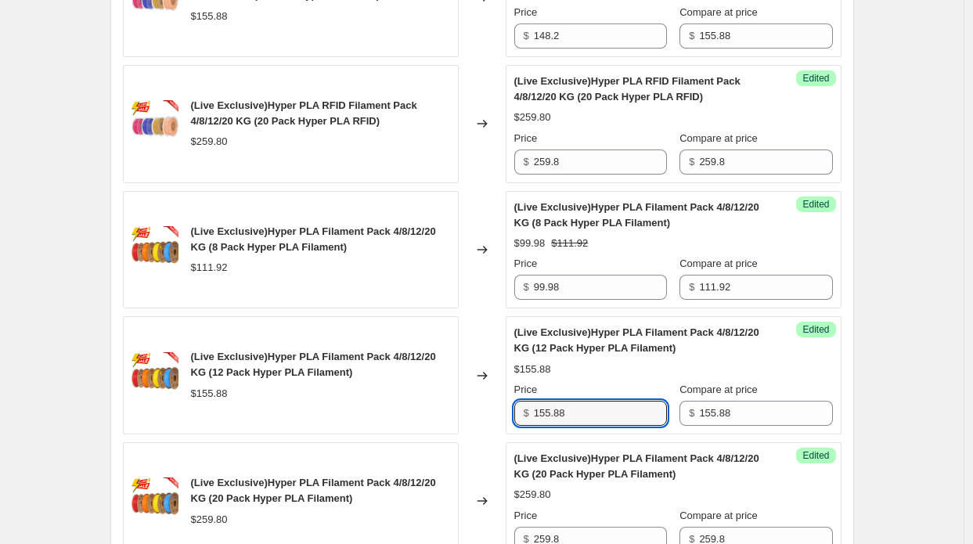
drag, startPoint x: 510, startPoint y: 402, endPoint x: 439, endPoint y: 400, distance: 71.3
click at [440, 401] on div "(Live Exclusive)Hyper PLA Filament Pack 4/8/12/20 KG (12 Pack Hyper PLA Filamen…" at bounding box center [482, 375] width 719 height 118
paste input "48.2"
type input "148.2"
click at [413, 261] on div "$111.92" at bounding box center [320, 268] width 259 height 16
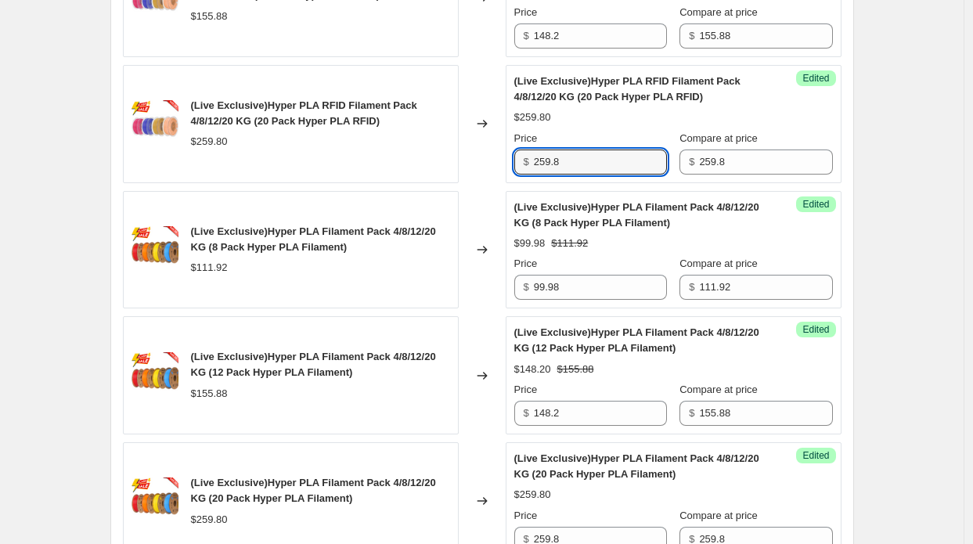
drag, startPoint x: 564, startPoint y: 160, endPoint x: 418, endPoint y: 156, distance: 145.7
click at [418, 156] on div "(Live Exclusive)Hyper PLA RFID Filament Pack 4/8/12/20 KG (20 Pack Hyper PLA RF…" at bounding box center [482, 124] width 719 height 118
paste input "44.2"
type input "244.2"
click at [417, 156] on div "(Live Exclusive)Hyper PLA RFID Filament Pack 4/8/12/20 KG (20 Pack Hyper PLA RF…" at bounding box center [291, 124] width 336 height 118
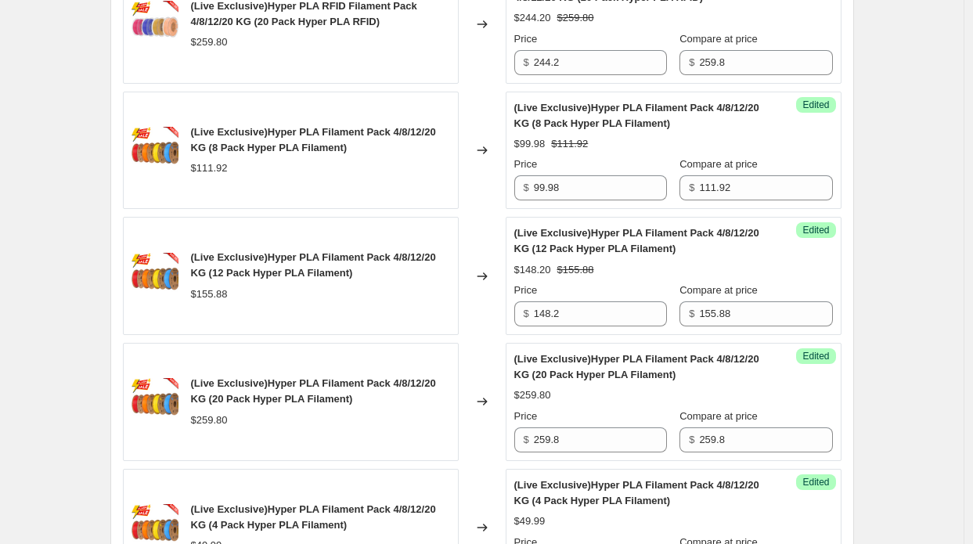
scroll to position [1060, 0]
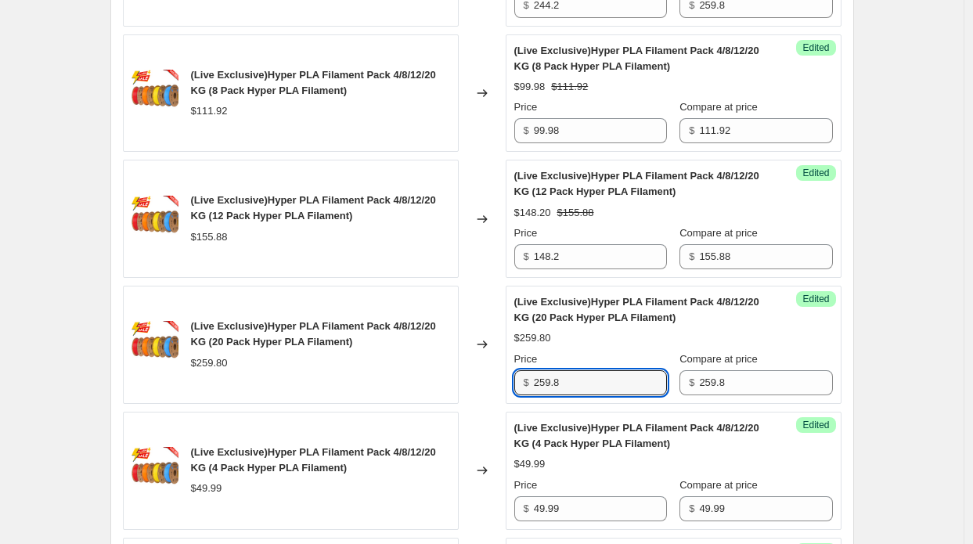
drag, startPoint x: 582, startPoint y: 373, endPoint x: 477, endPoint y: 372, distance: 104.9
click at [477, 372] on div "(Live Exclusive)Hyper PLA Filament Pack 4/8/12/20 KG (20 Pack Hyper PLA Filamen…" at bounding box center [482, 345] width 719 height 118
paste input "44.2"
type input "244.2"
click at [428, 342] on div "(Live Exclusive)Hyper PLA Filament Pack 4/8/12/20 KG (20 Pack Hyper PLA Filamen…" at bounding box center [320, 334] width 259 height 31
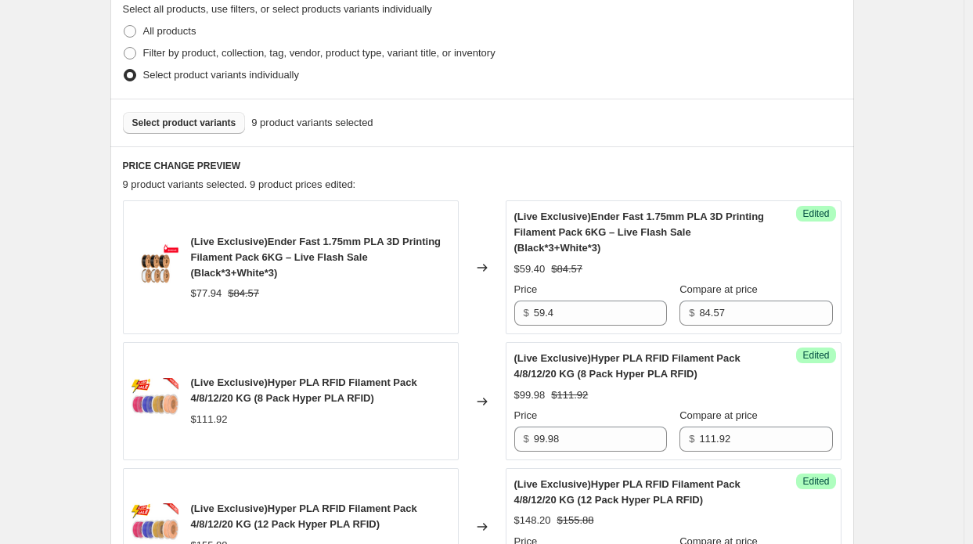
scroll to position [359, 0]
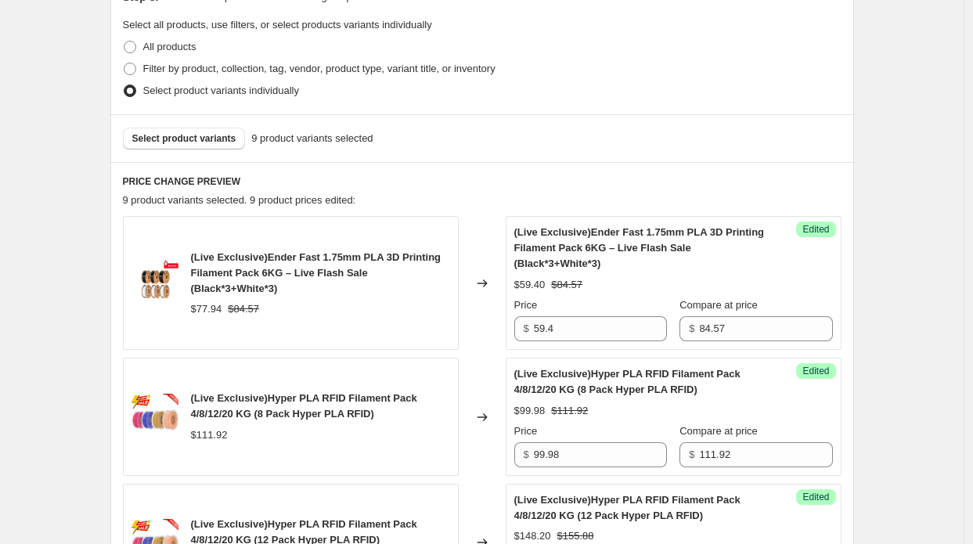
click at [199, 154] on div "Select product variants 9 product variants selected" at bounding box center [482, 138] width 744 height 48
click at [199, 139] on span "Select product variants" at bounding box center [184, 138] width 104 height 13
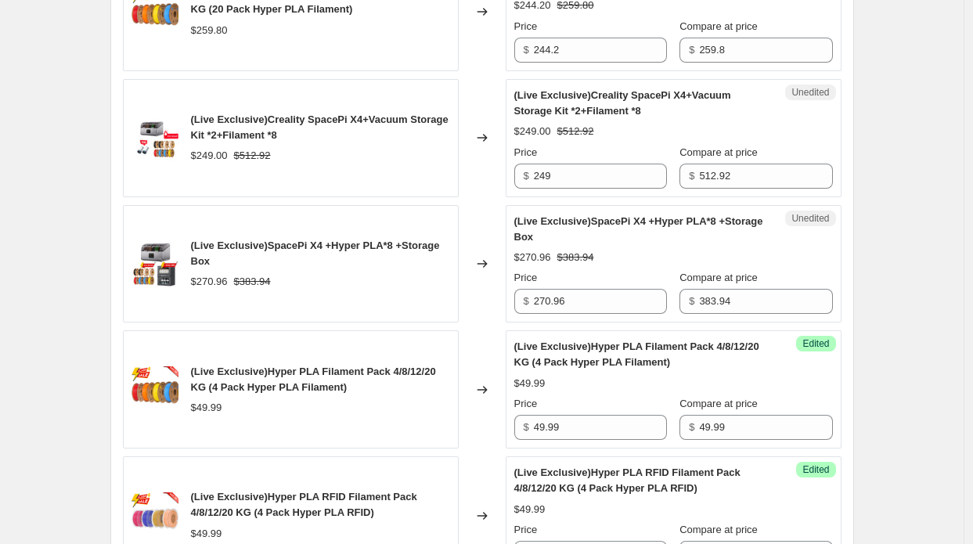
scroll to position [1314, 0]
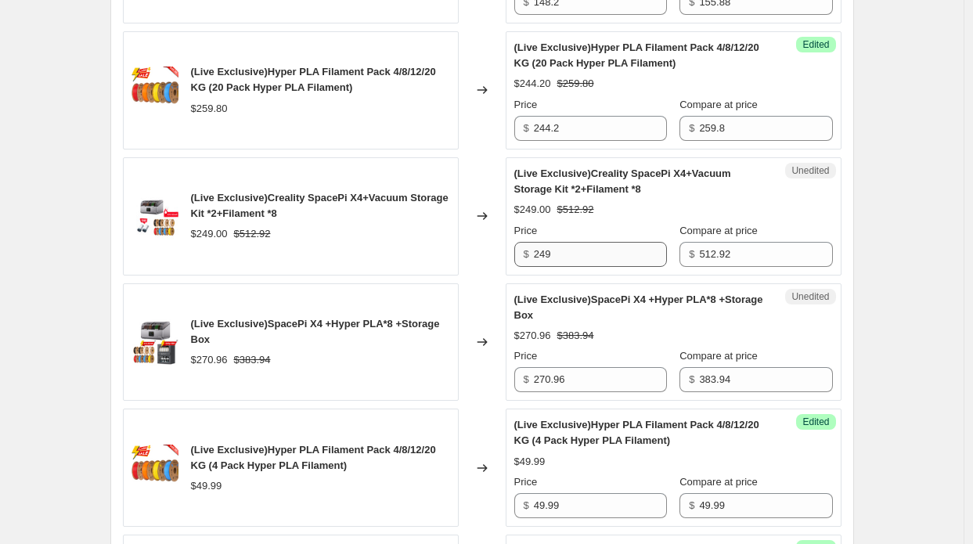
click at [570, 261] on div "Unedited (Live Exclusive)Creality SpacePi X4+Vacuum Storage Kit *2+Filament *8 …" at bounding box center [674, 216] width 336 height 118
drag, startPoint x: 570, startPoint y: 253, endPoint x: 514, endPoint y: 239, distance: 57.3
click at [514, 239] on div "Unedited (Live Exclusive)Creality SpacePi X4+Vacuum Storage Kit *2+Filament *8 …" at bounding box center [674, 216] width 336 height 118
type input "227"
click at [446, 352] on div "$270.96 $383.94" at bounding box center [320, 360] width 259 height 16
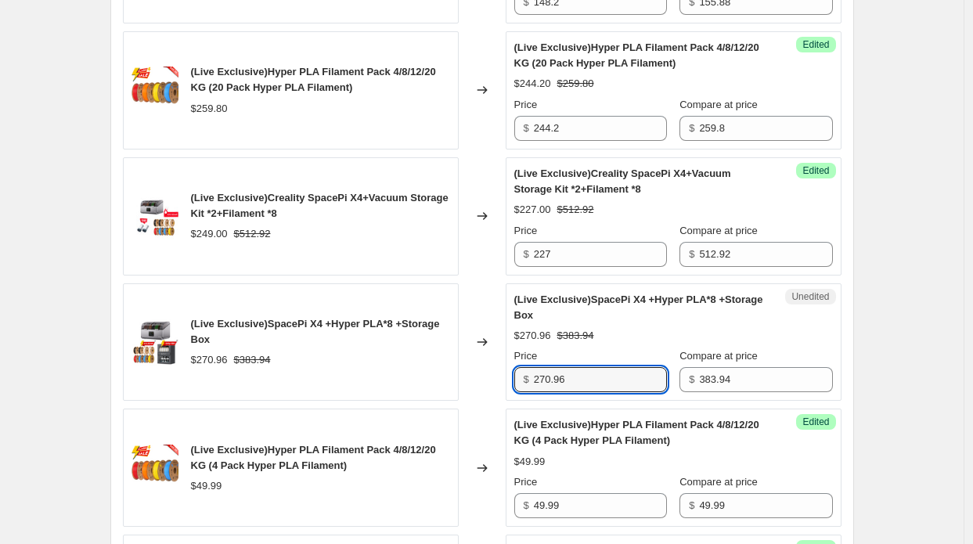
drag, startPoint x: 580, startPoint y: 369, endPoint x: 510, endPoint y: 370, distance: 69.7
click at [510, 370] on div "Unedited (Live Exclusive)SpacePi X4 +Hyper PLA*8 +Storage Box $270.96 $383.94 P…" at bounding box center [674, 342] width 336 height 118
type input "254"
click at [459, 359] on div "(Live Exclusive)SpacePi X4 +Hyper PLA*8 +Storage Box $270.96 $383.94" at bounding box center [291, 342] width 336 height 118
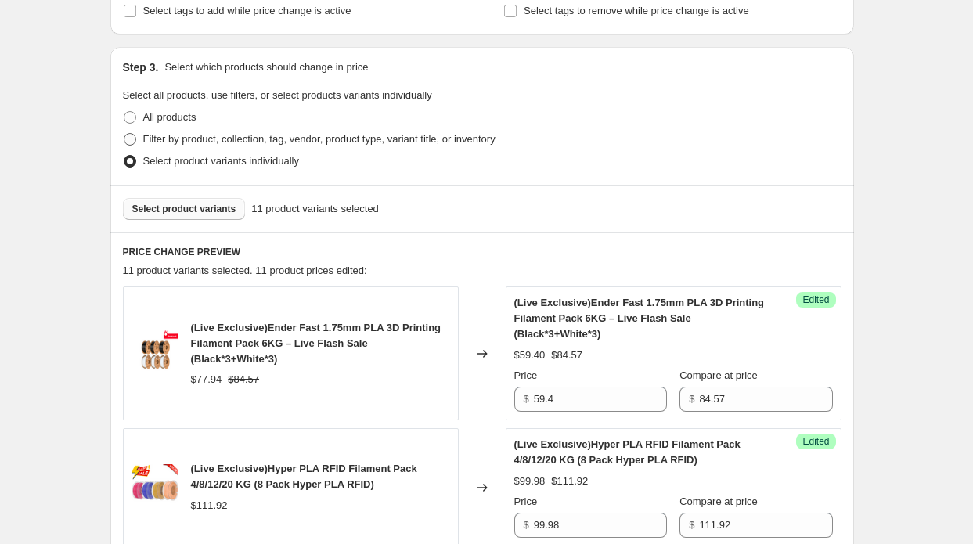
scroll to position [218, 0]
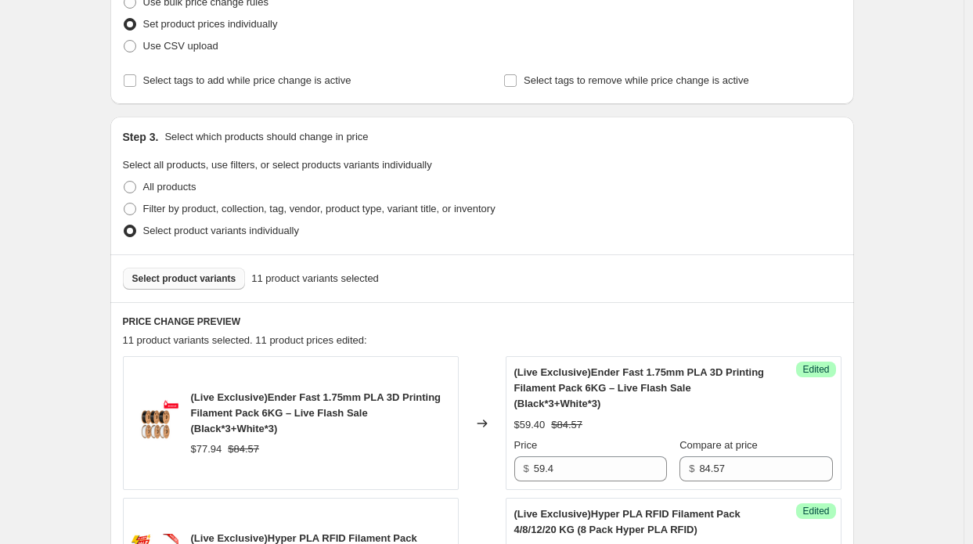
click at [209, 270] on button "Select product variants" at bounding box center [184, 279] width 123 height 22
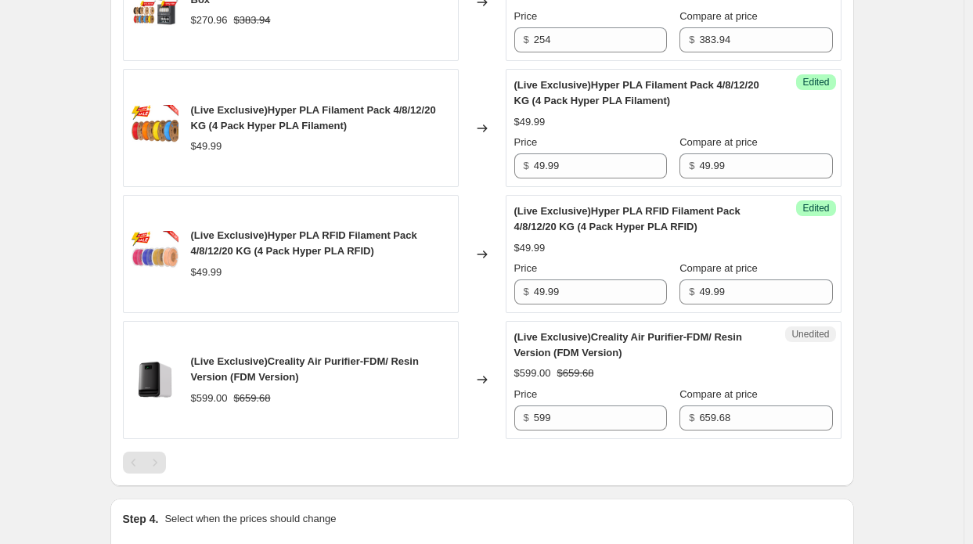
scroll to position [1706, 0]
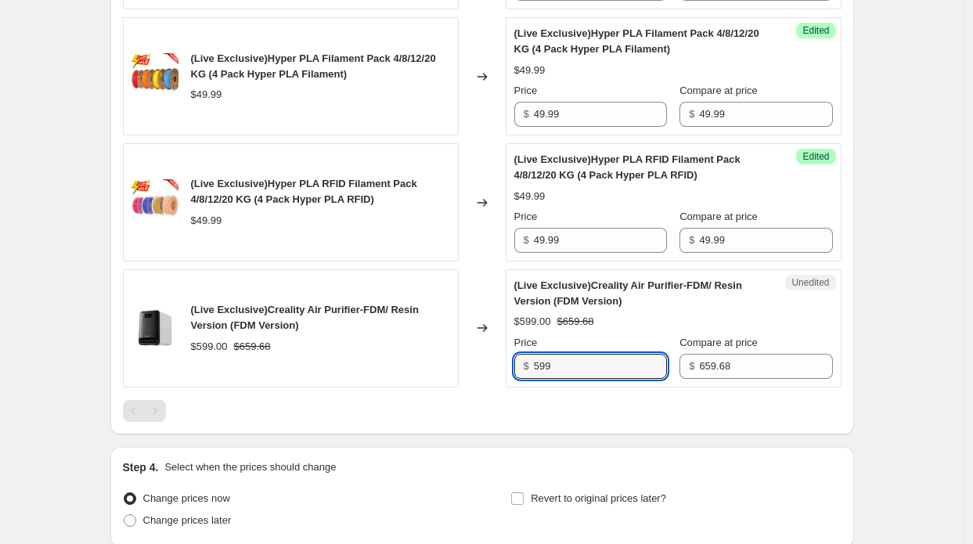
drag, startPoint x: 595, startPoint y: 355, endPoint x: 507, endPoint y: 351, distance: 87.8
click at [507, 351] on div "(Live Exclusive)Creality Air Purifier-FDM/ Resin Version (FDM Version) $599.00 …" at bounding box center [482, 328] width 719 height 118
paste input "63.06"
type input "563.06"
click at [409, 302] on div "(Live Exclusive)Creality Air Purifier-FDM/ Resin Version (FDM Version)" at bounding box center [320, 317] width 259 height 31
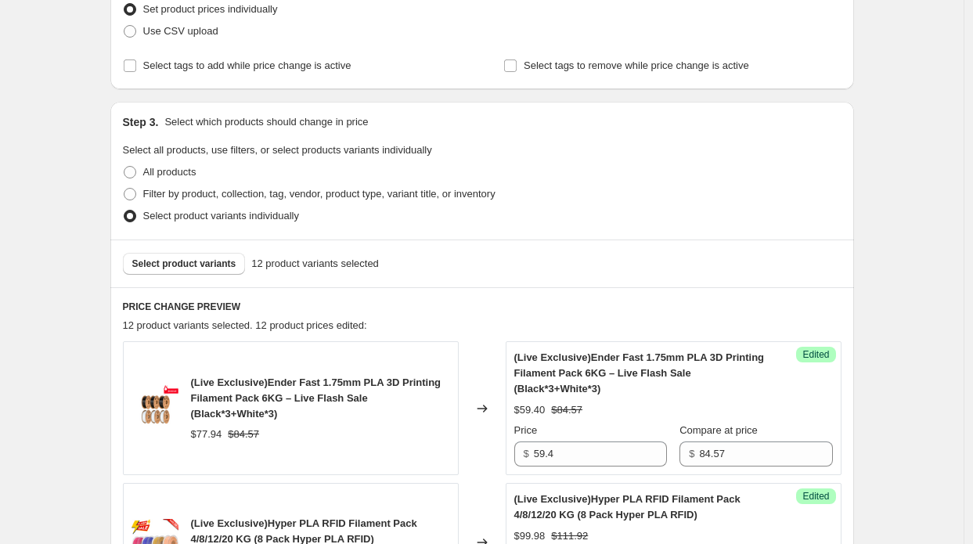
scroll to position [218, 0]
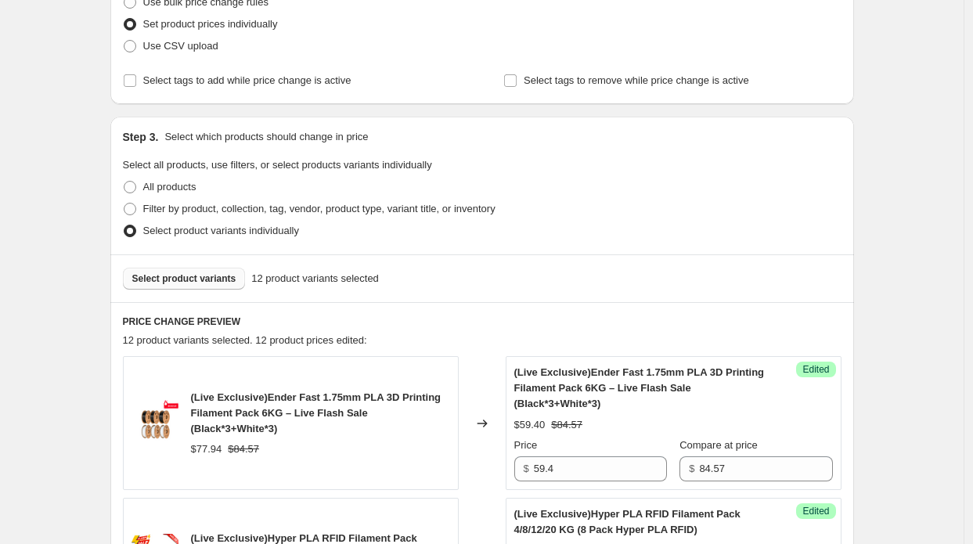
click at [207, 274] on span "Select product variants" at bounding box center [184, 278] width 104 height 13
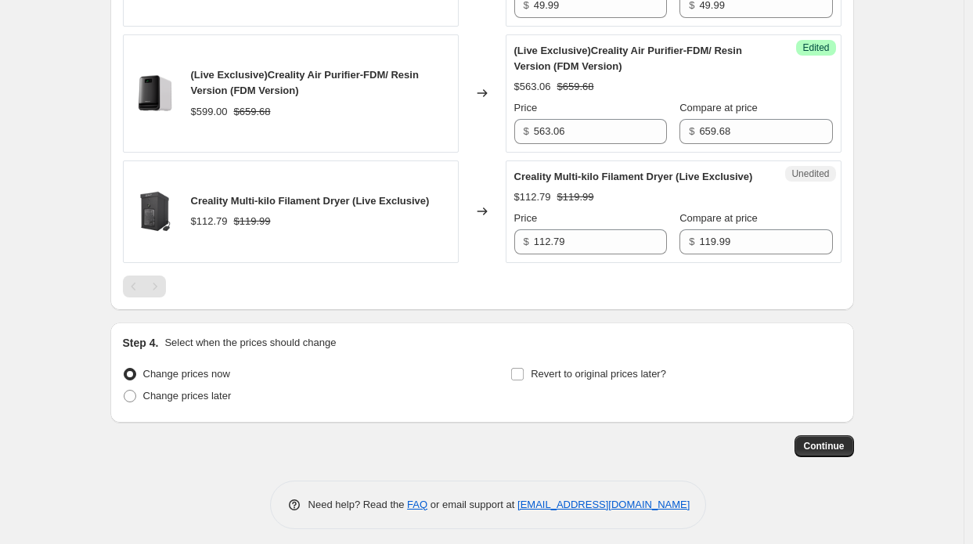
scroll to position [1956, 0]
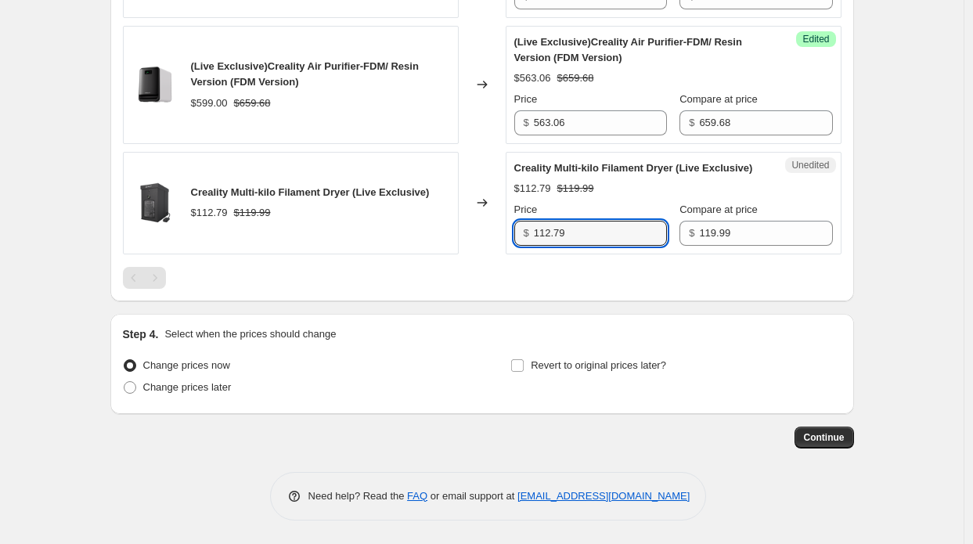
drag, startPoint x: 567, startPoint y: 238, endPoint x: 472, endPoint y: 236, distance: 94.8
click at [472, 236] on div "Creality Multi-kilo Filament Dryer (Live Exclusive) $112.79 $119.99 Changed to …" at bounding box center [482, 203] width 719 height 103
type input "105"
click at [451, 240] on div "Creality Multi-kilo Filament Dryer (Live Exclusive) $112.79 $119.99" at bounding box center [291, 203] width 336 height 103
click at [222, 381] on span "Change prices later" at bounding box center [187, 387] width 88 height 12
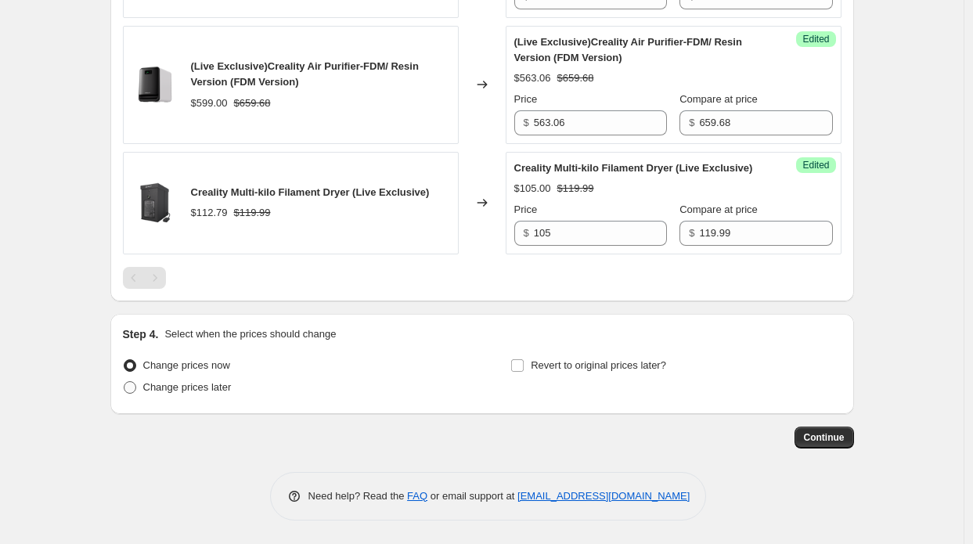
click at [124, 381] on input "Change prices later" at bounding box center [124, 381] width 1 height 1
radio input "true"
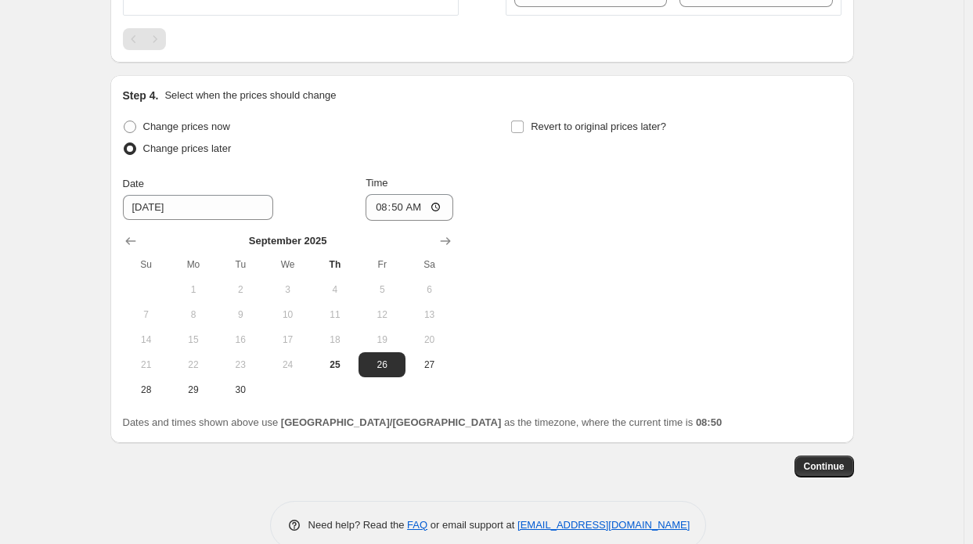
scroll to position [2191, 0]
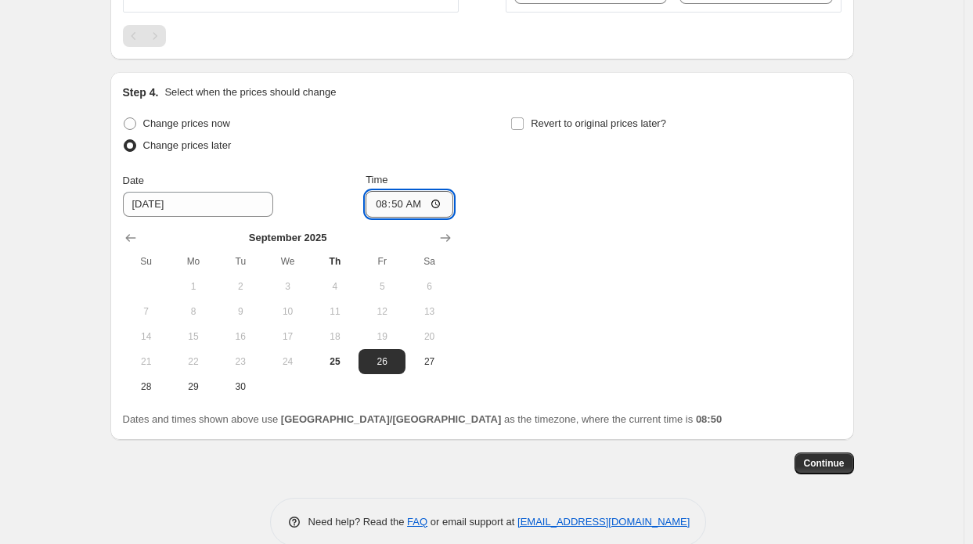
click at [409, 212] on input "08:50" at bounding box center [410, 204] width 88 height 27
type input "09:10"
click at [618, 206] on div "Change prices now Change prices later Date [DATE] Time 09:[DATE] Mo Tu We Th Fr…" at bounding box center [482, 256] width 719 height 287
click at [551, 135] on label "Revert to original prices later?" at bounding box center [588, 124] width 156 height 22
click at [524, 130] on input "Revert to original prices later?" at bounding box center [517, 123] width 13 height 13
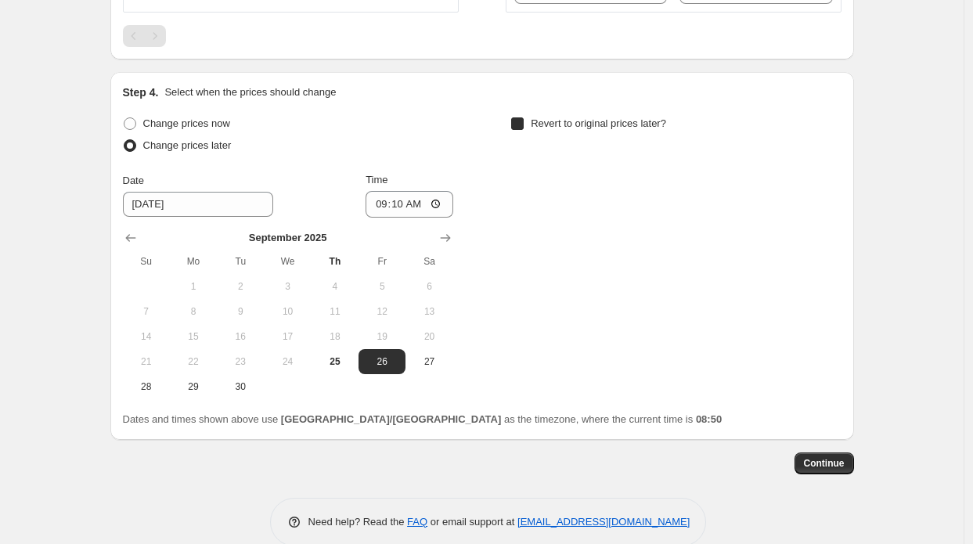
checkbox input "true"
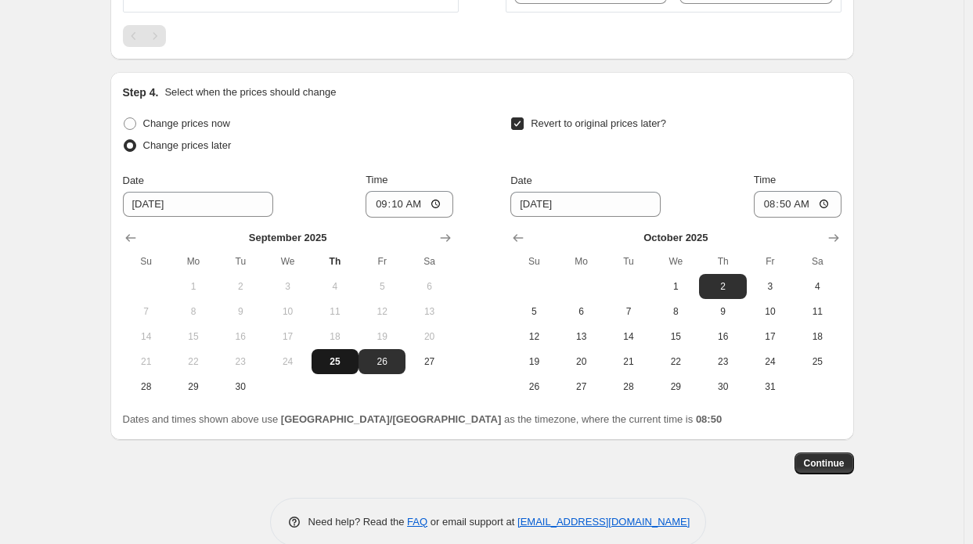
click at [343, 365] on span "25" at bounding box center [335, 361] width 34 height 13
type input "[DATE]"
click at [528, 234] on button "Show previous month, September 2025" at bounding box center [518, 238] width 22 height 22
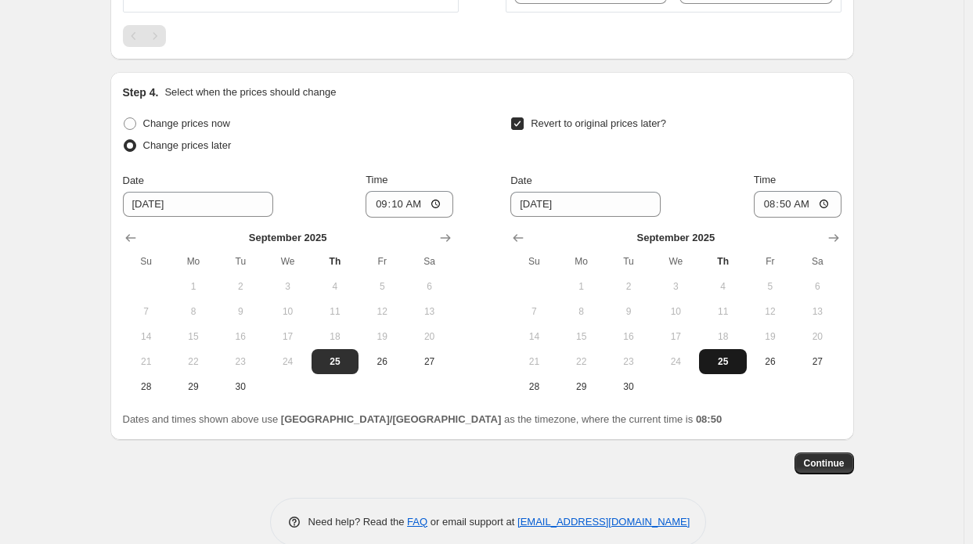
click at [730, 368] on span "25" at bounding box center [722, 361] width 34 height 13
type input "[DATE]"
click at [793, 218] on input "08:50" at bounding box center [798, 204] width 88 height 27
type input "09:25"
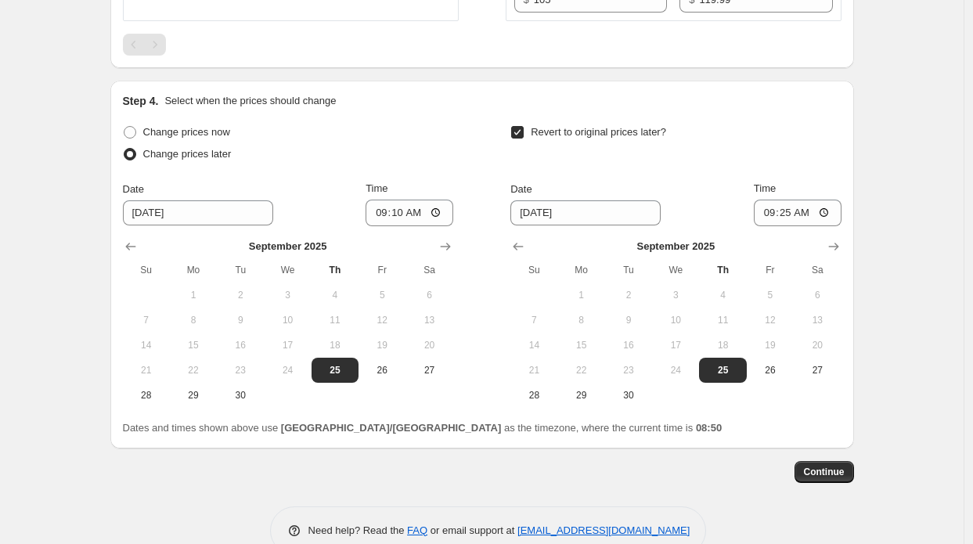
scroll to position [2224, 0]
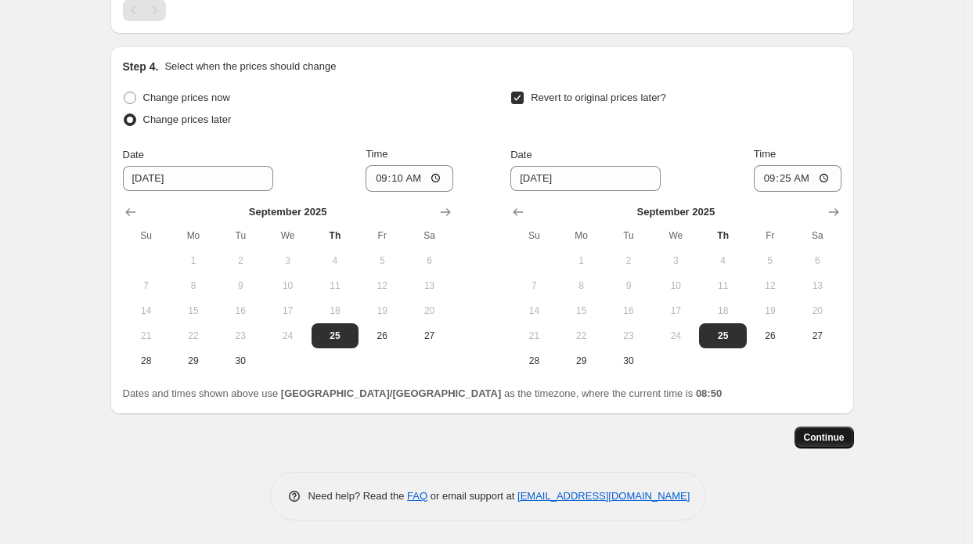
click at [805, 433] on button "Continue" at bounding box center [824, 438] width 59 height 22
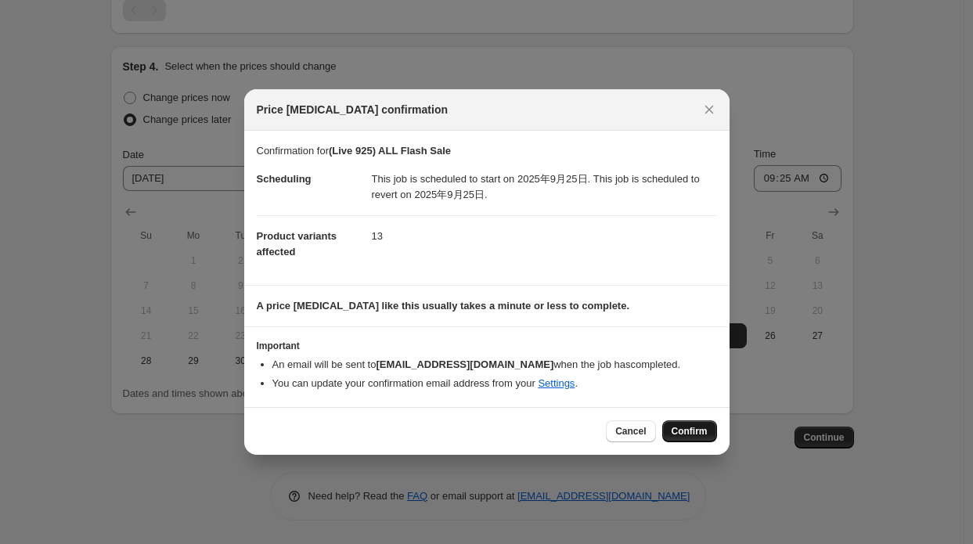
click at [676, 427] on span "Confirm" at bounding box center [690, 431] width 36 height 13
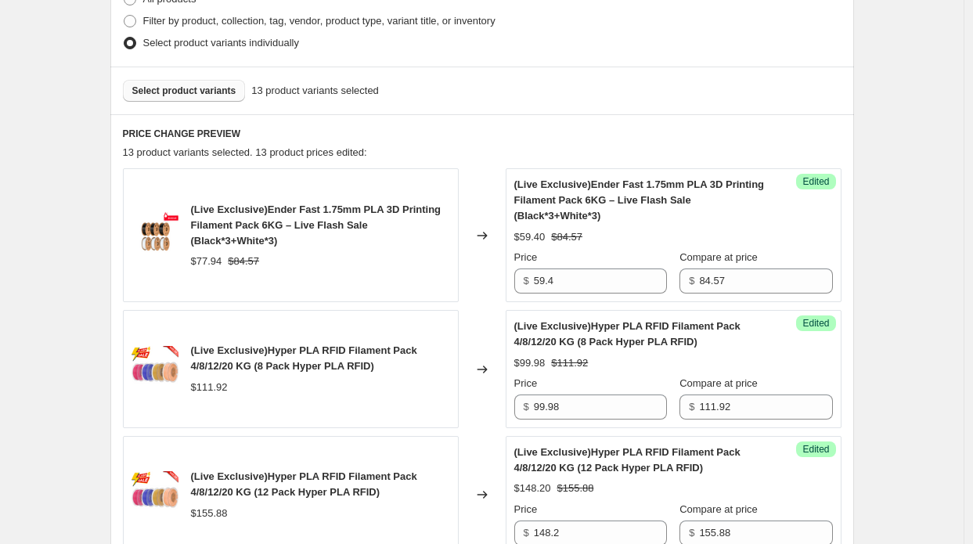
scroll to position [345, 0]
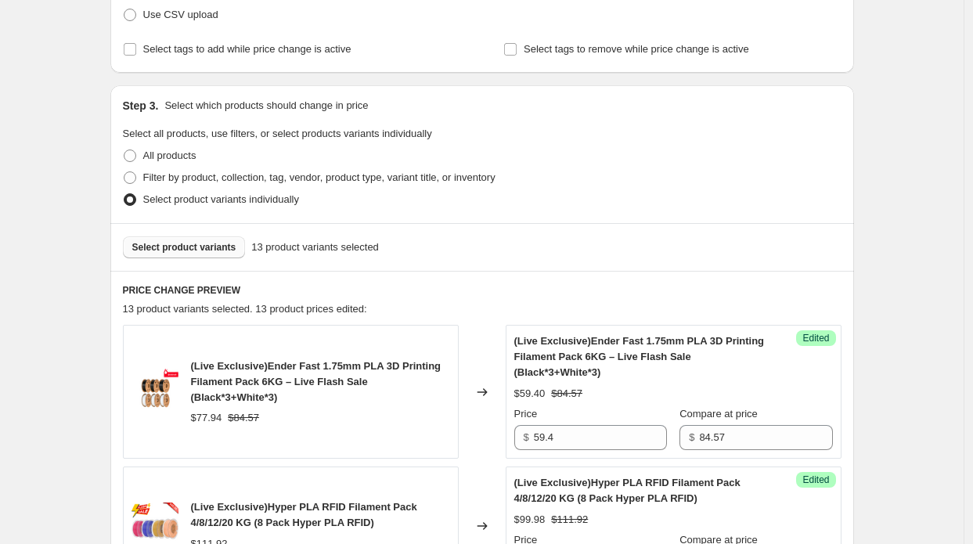
click at [182, 246] on span "Select product variants" at bounding box center [184, 247] width 104 height 13
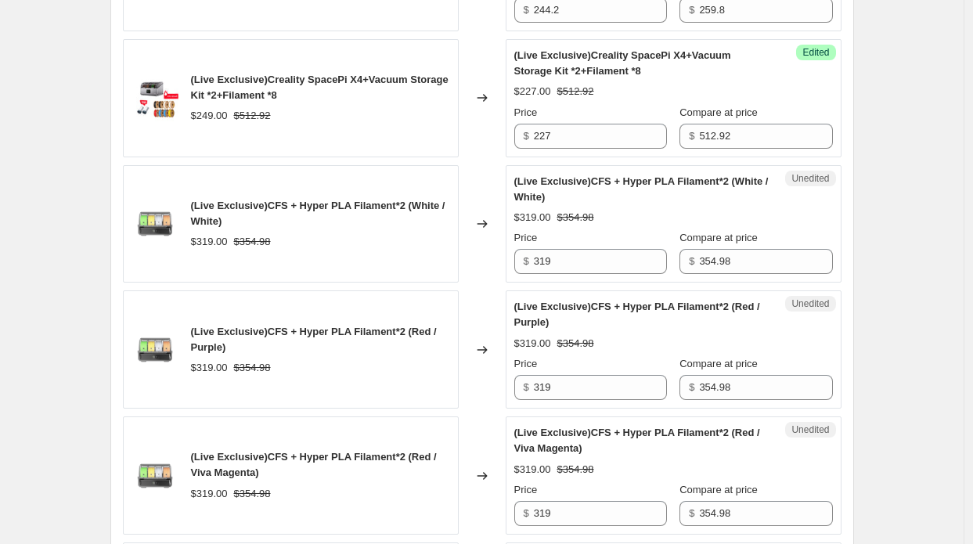
scroll to position [1441, 0]
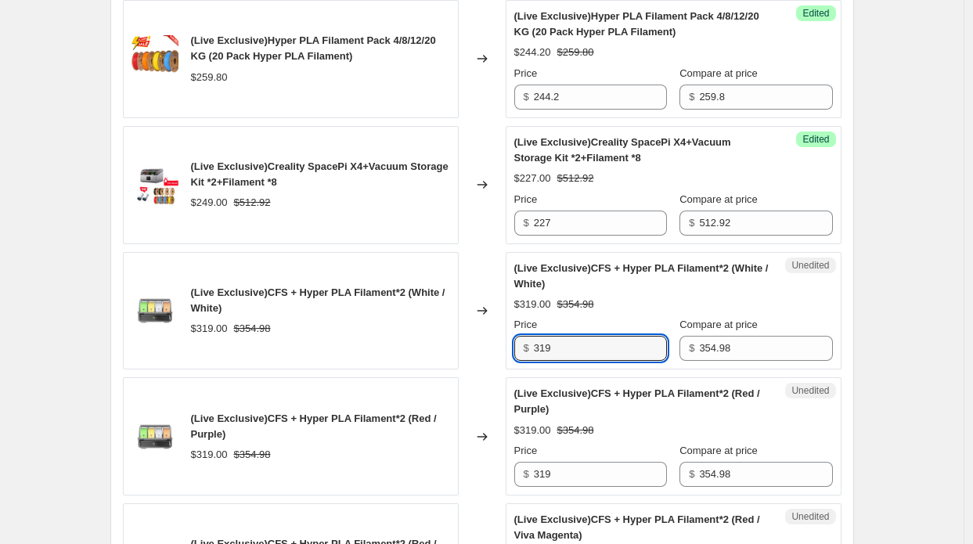
drag, startPoint x: 546, startPoint y: 337, endPoint x: 517, endPoint y: 341, distance: 29.2
click at [517, 341] on div "$ 319" at bounding box center [590, 348] width 153 height 25
type input "275"
click at [481, 355] on div "Changed to" at bounding box center [482, 311] width 47 height 118
drag, startPoint x: 557, startPoint y: 339, endPoint x: 503, endPoint y: 336, distance: 54.9
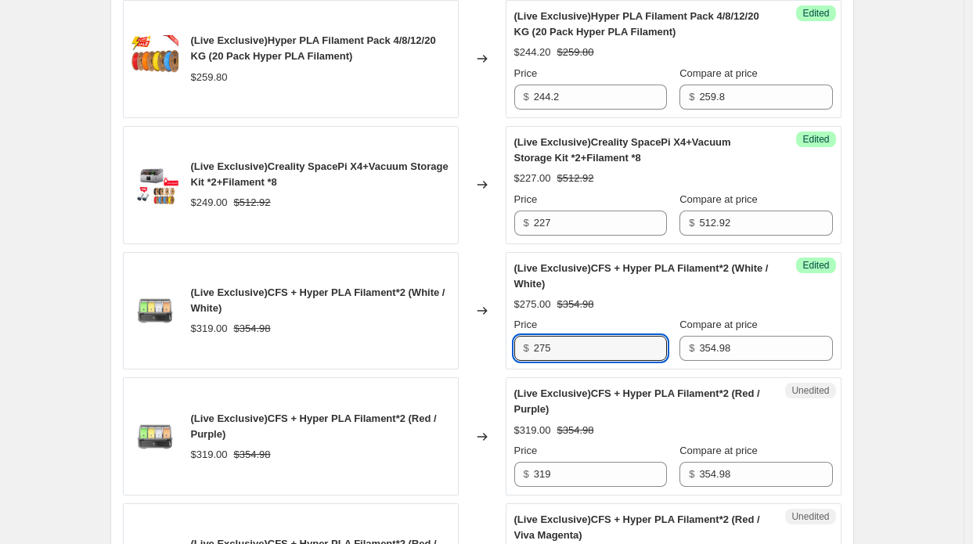
click at [503, 336] on div "(Live Exclusive)CFS + Hyper PLA Filament*2 (White / White) $319.00 $354.98 Chan…" at bounding box center [482, 311] width 719 height 118
click at [438, 334] on div "(Live Exclusive)CFS + Hyper PLA Filament*2 (White / White) $319.00 $354.98" at bounding box center [291, 311] width 336 height 118
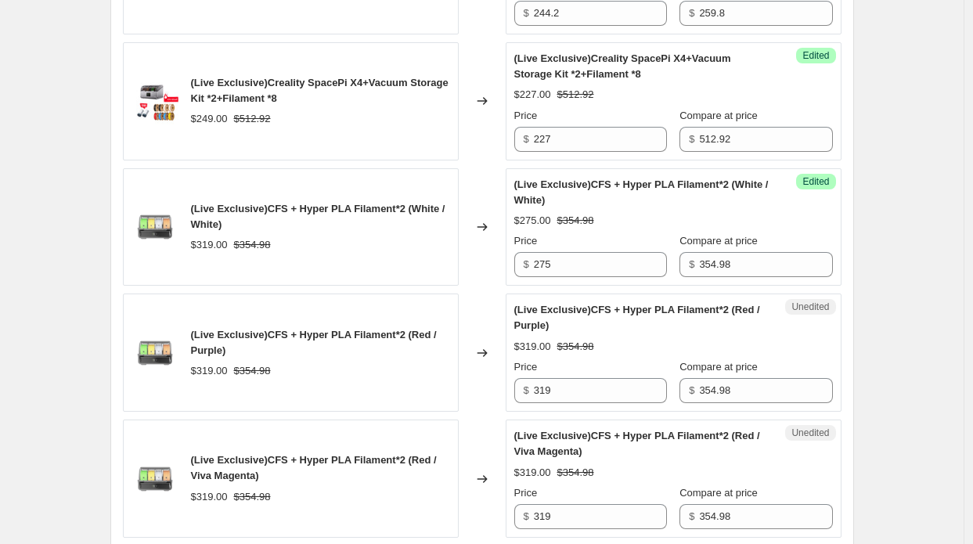
scroll to position [1598, 0]
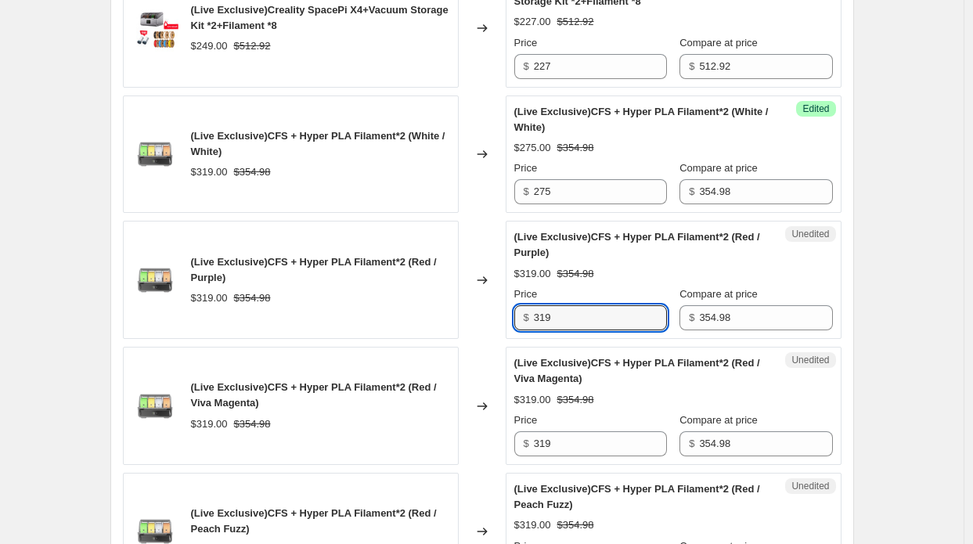
drag, startPoint x: 562, startPoint y: 308, endPoint x: 527, endPoint y: 334, distance: 43.7
click at [525, 308] on div "$ 319" at bounding box center [590, 317] width 153 height 25
paste input "275"
type input "275"
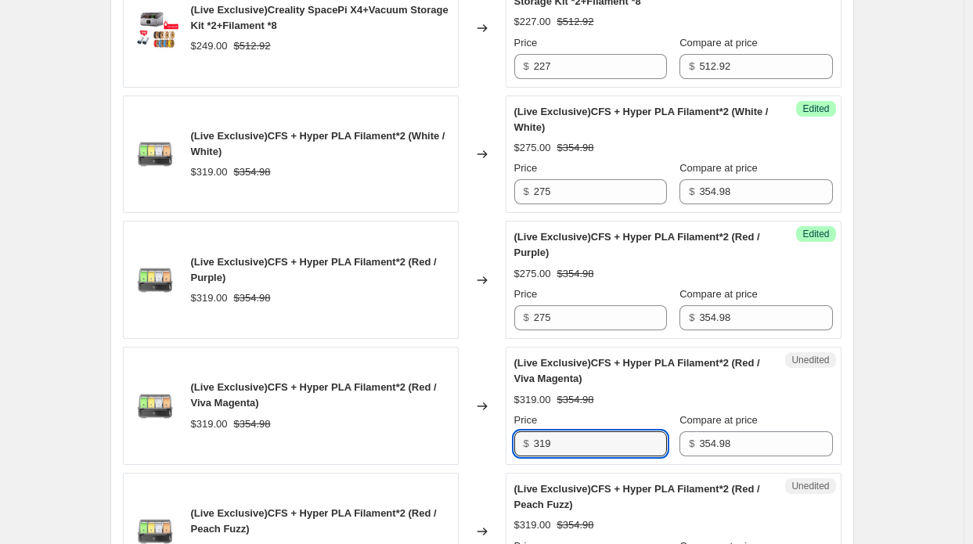
drag, startPoint x: 565, startPoint y: 439, endPoint x: 484, endPoint y: 426, distance: 82.5
click at [484, 426] on div "(Live Exclusive)CFS + Hyper PLA Filament*2 (Red / Viva Magenta) $319.00 $354.98…" at bounding box center [482, 406] width 719 height 118
paste input "275"
type input "275"
click at [449, 406] on div "(Live Exclusive)CFS + Hyper PLA Filament*2 (Red / Viva Magenta) $319.00 $354.98" at bounding box center [320, 406] width 259 height 52
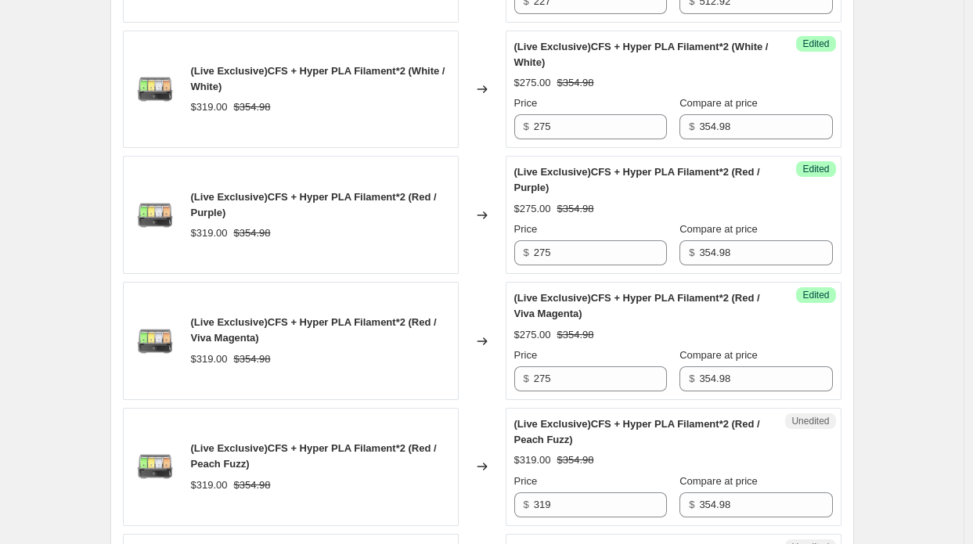
scroll to position [1754, 0]
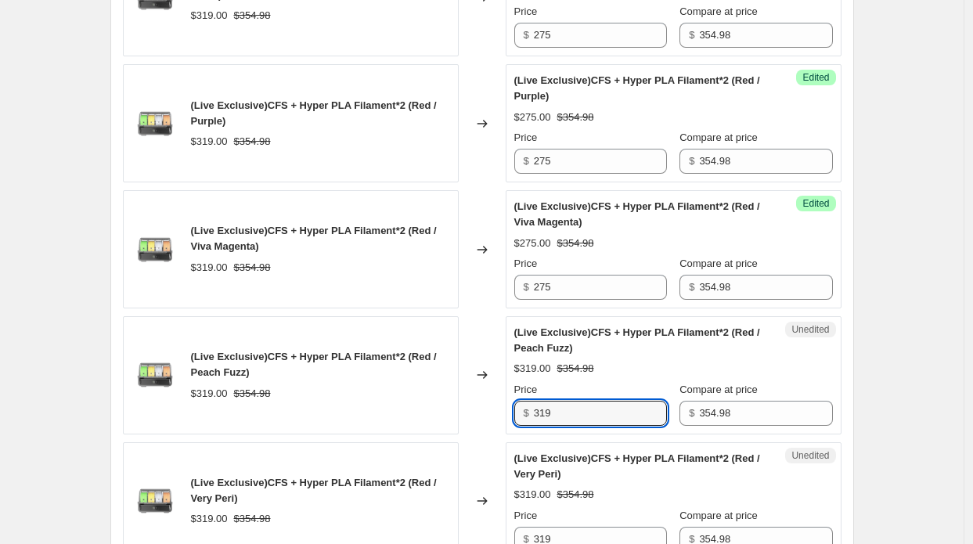
click at [457, 391] on div "(Live Exclusive)CFS + Hyper PLA Filament*2 (Red / Peach Fuzz) $319.00 $354.98 C…" at bounding box center [482, 375] width 719 height 118
paste input "275"
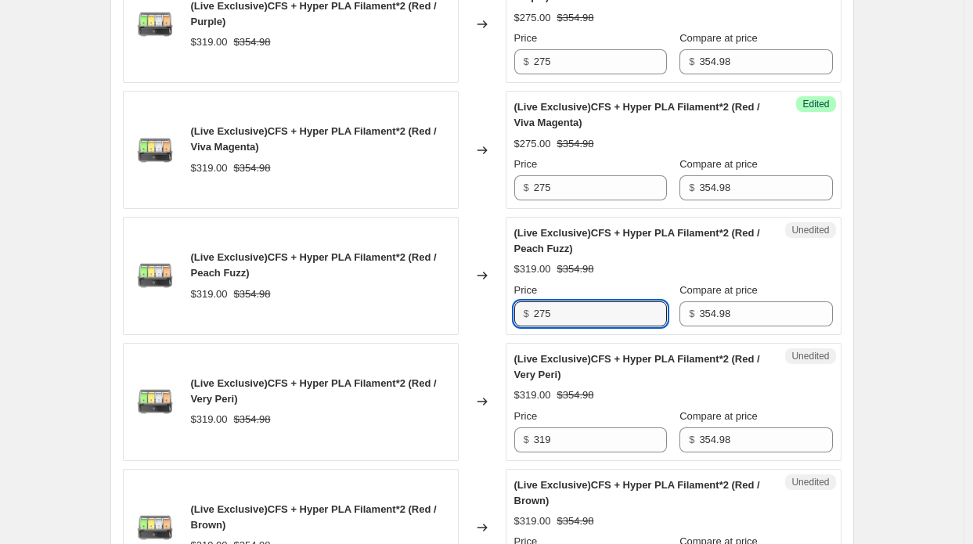
scroll to position [1989, 0]
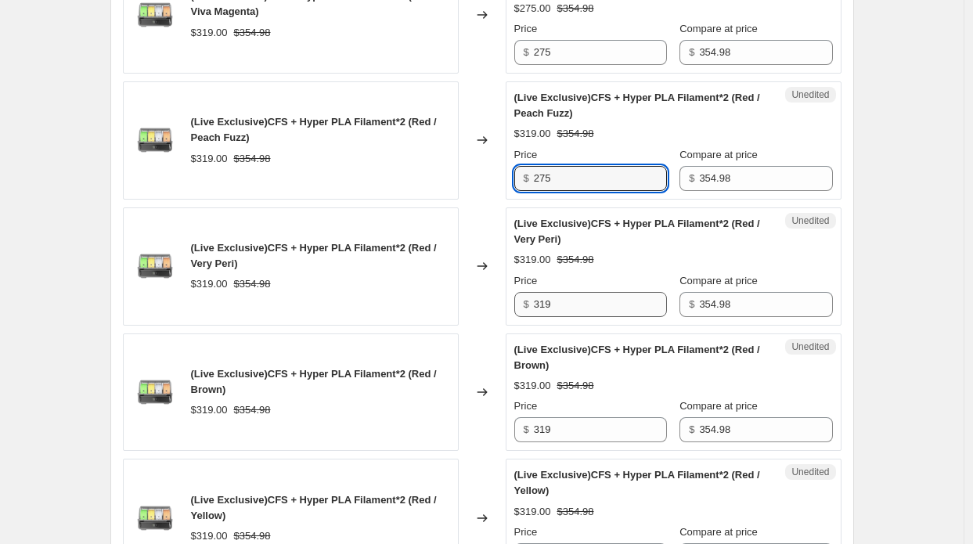
type input "275"
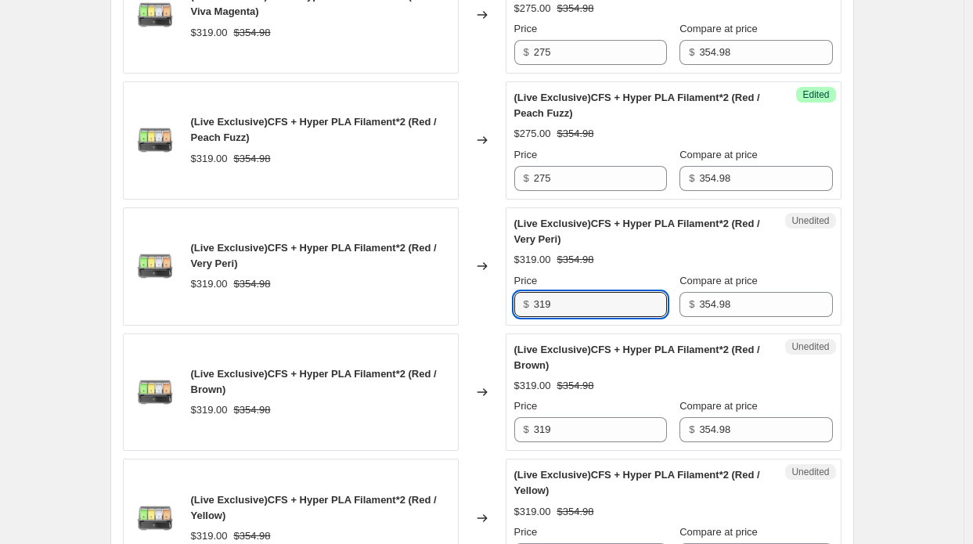
drag, startPoint x: 564, startPoint y: 297, endPoint x: 484, endPoint y: 292, distance: 80.0
click at [484, 292] on div "(Live Exclusive)CFS + Hyper PLA Filament*2 (Red / Very Peri) $319.00 $354.98 Ch…" at bounding box center [482, 266] width 719 height 118
paste input "275"
type input "275"
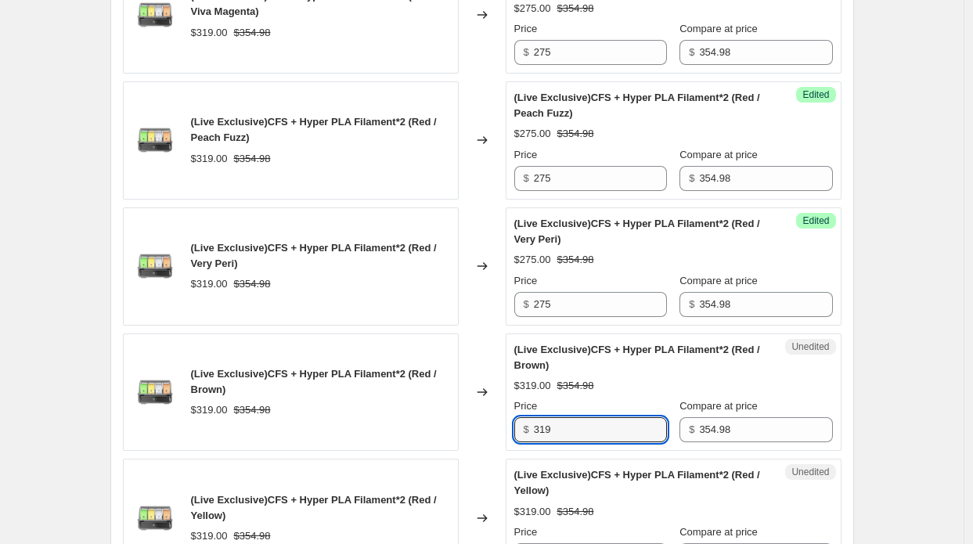
drag, startPoint x: 558, startPoint y: 417, endPoint x: 495, endPoint y: 414, distance: 63.5
click at [499, 417] on div "(Live Exclusive)CFS + Hyper PLA Filament*2 (Red / Brown) $319.00 $354.98 Change…" at bounding box center [482, 392] width 719 height 118
paste input "275"
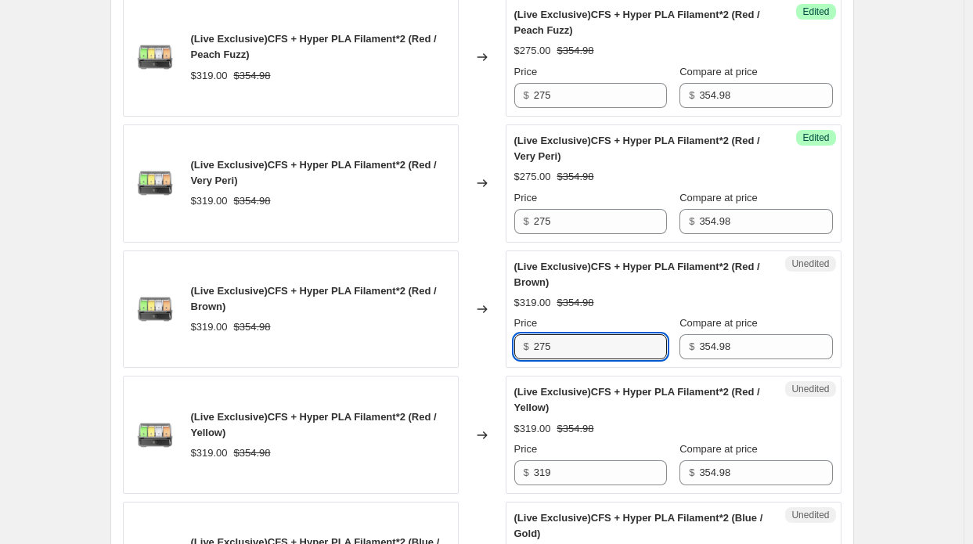
scroll to position [2146, 0]
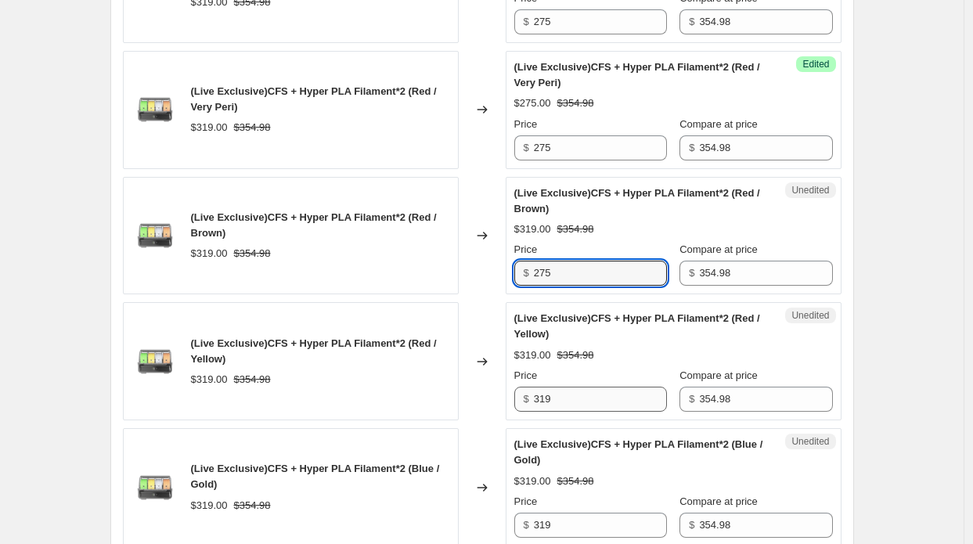
type input "275"
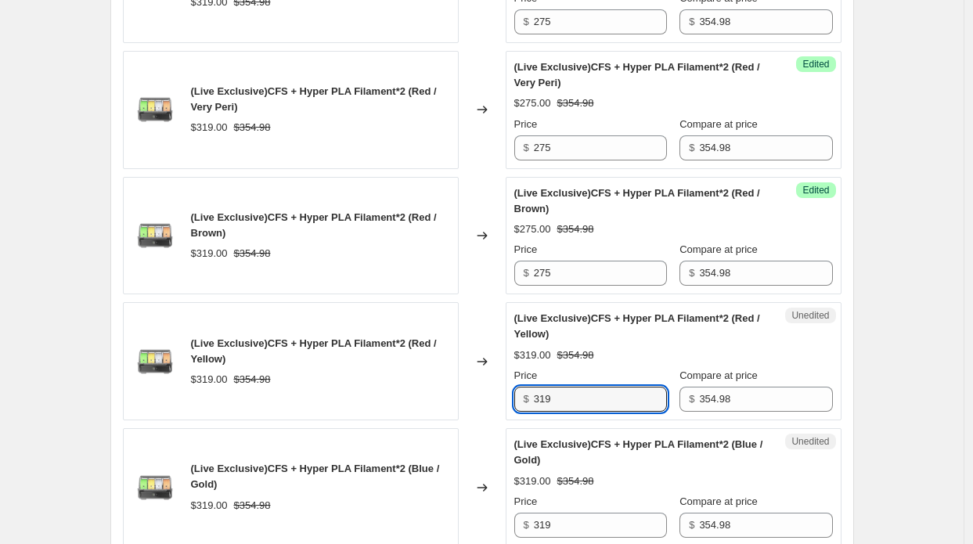
drag, startPoint x: 541, startPoint y: 386, endPoint x: 514, endPoint y: 388, distance: 27.4
click at [514, 388] on div "Unedited (Live Exclusive)CFS + Hyper PLA Filament*2 (Red / Yellow) $319.00 $354…" at bounding box center [674, 361] width 336 height 118
paste input "275"
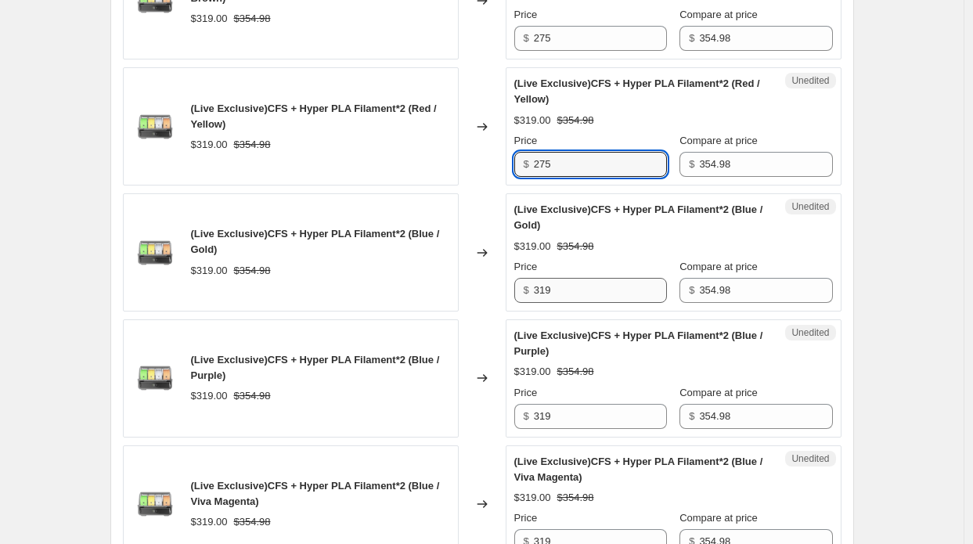
type input "275"
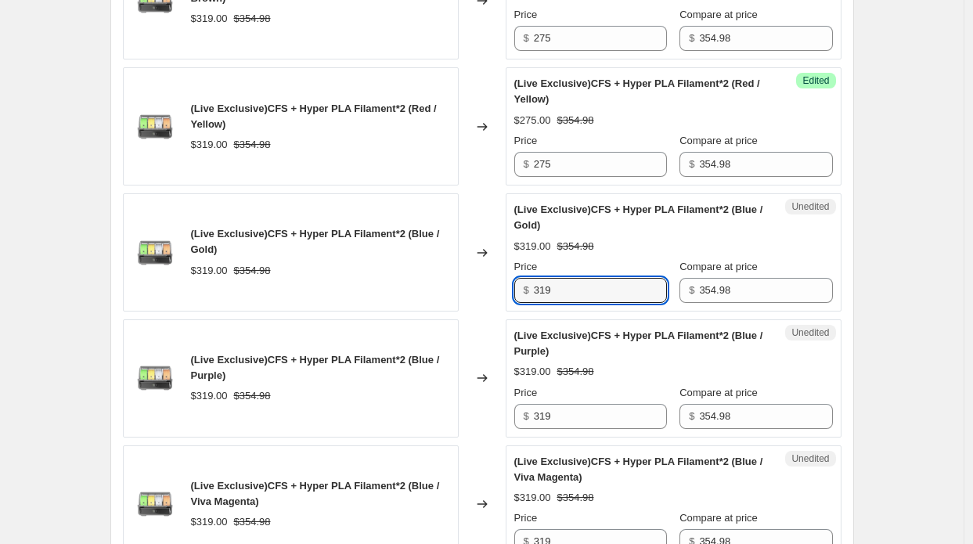
drag, startPoint x: 570, startPoint y: 283, endPoint x: 496, endPoint y: 281, distance: 73.6
click at [496, 281] on div "(Live Exclusive)CFS + Hyper PLA Filament*2 (Blue / Gold) $319.00 $354.98 Change…" at bounding box center [482, 252] width 719 height 118
paste input "275"
type input "275"
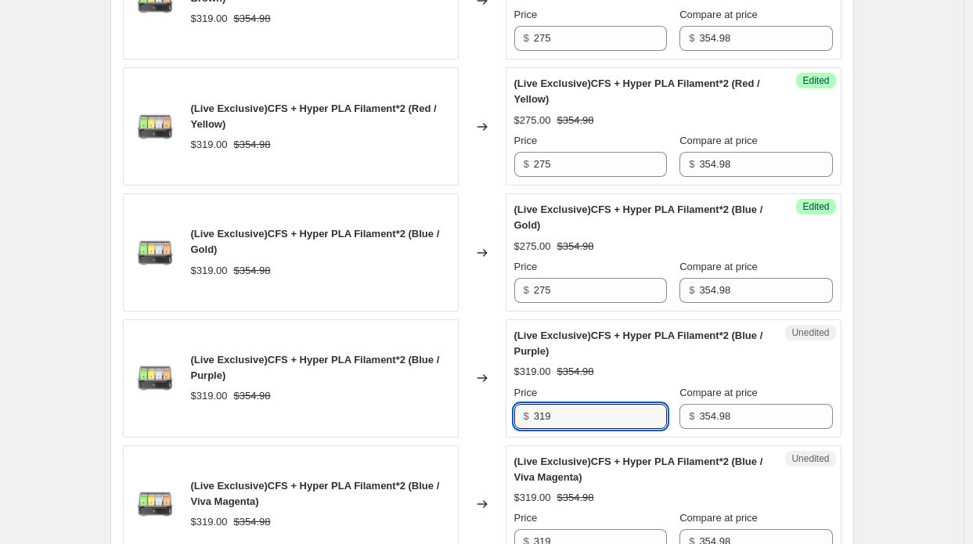
drag, startPoint x: 557, startPoint y: 403, endPoint x: 516, endPoint y: 408, distance: 41.0
click at [517, 408] on div "Unedited (Live Exclusive)CFS + Hyper PLA Filament*2 (Blue / Purple) $319.00 $35…" at bounding box center [674, 378] width 336 height 118
paste input "275"
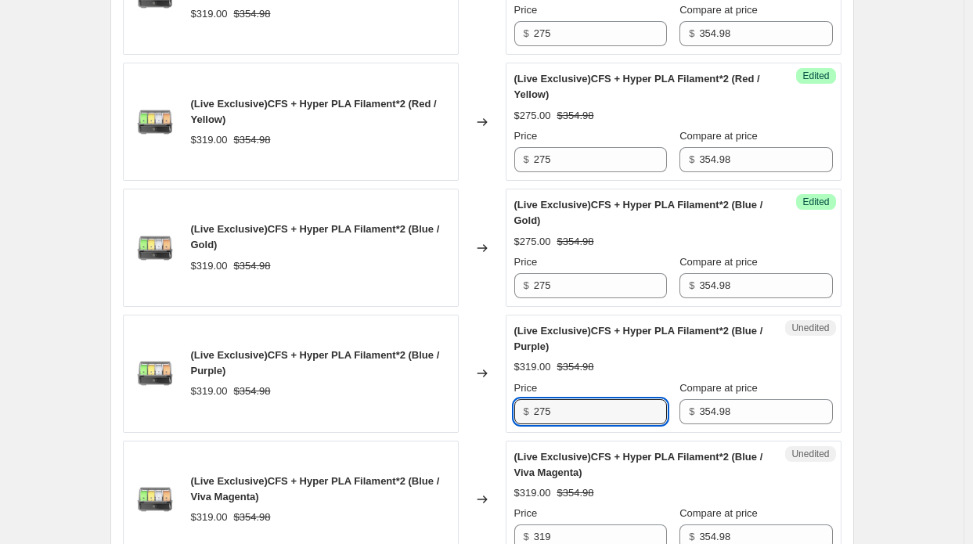
scroll to position [2537, 0]
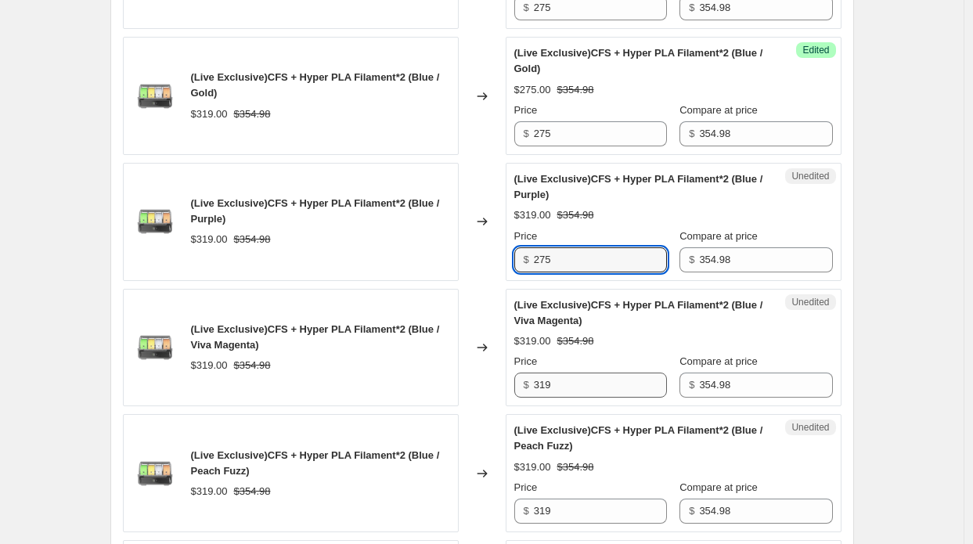
type input "275"
drag, startPoint x: 565, startPoint y: 377, endPoint x: 510, endPoint y: 371, distance: 55.2
click at [510, 371] on div "Unedited (Live Exclusive)CFS + Hyper PLA Filament*2 (Blue / Viva Magenta) $319.…" at bounding box center [674, 348] width 336 height 118
paste input "275"
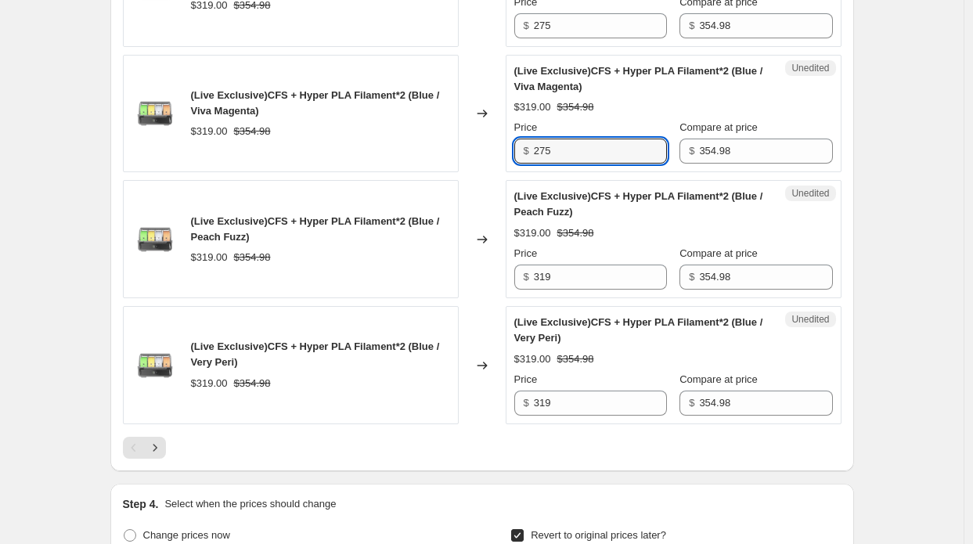
scroll to position [2772, 0]
type input "275"
drag, startPoint x: 525, startPoint y: 261, endPoint x: 514, endPoint y: 261, distance: 10.2
click at [514, 261] on div "Unedited (Live Exclusive)CFS + Hyper PLA Filament*2 (Blue / Peach Fuzz) $319.00…" at bounding box center [674, 238] width 336 height 118
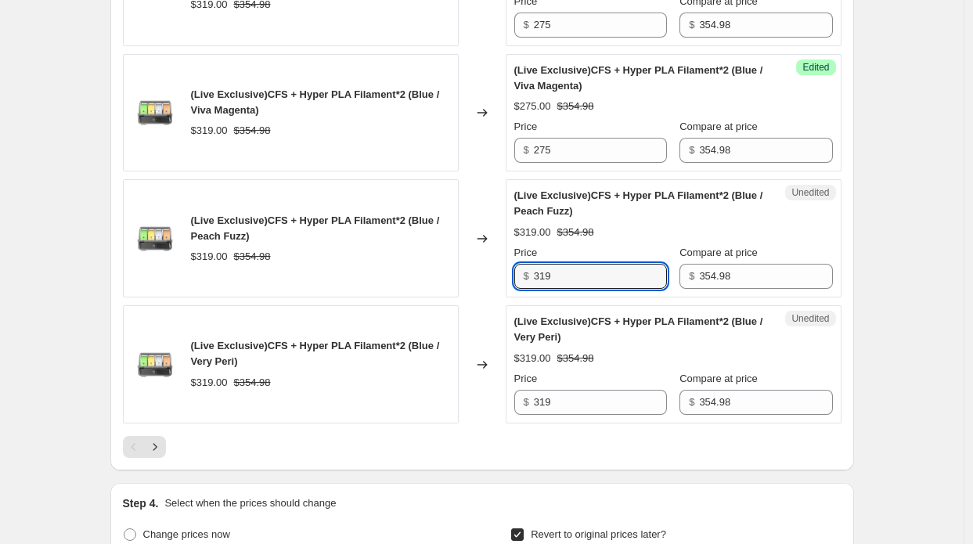
paste input "275"
type input "275"
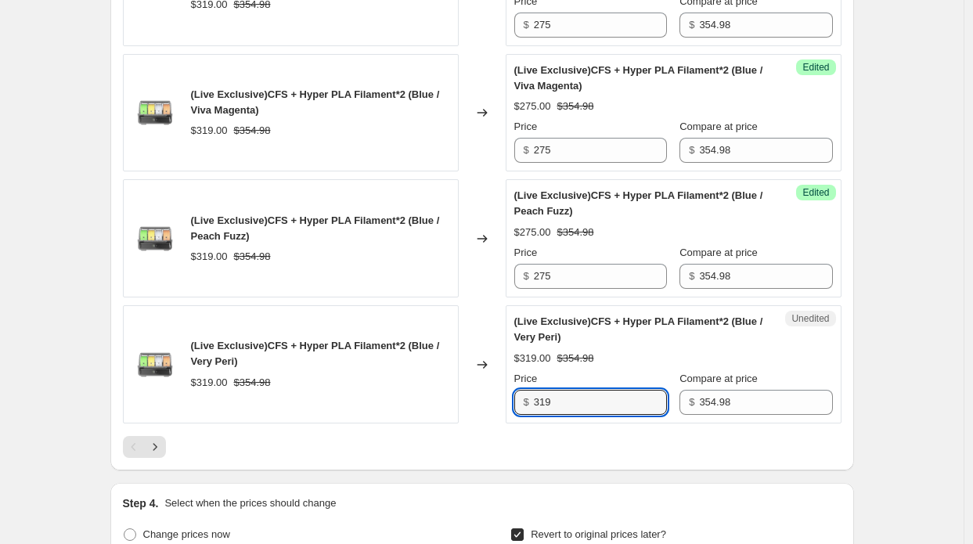
drag, startPoint x: 588, startPoint y: 390, endPoint x: 503, endPoint y: 386, distance: 85.4
click at [503, 386] on div "(Live Exclusive)CFS + Hyper PLA Filament*2 (Blue / Very Peri) $319.00 $354.98 C…" at bounding box center [482, 364] width 719 height 118
paste input "275"
type input "275"
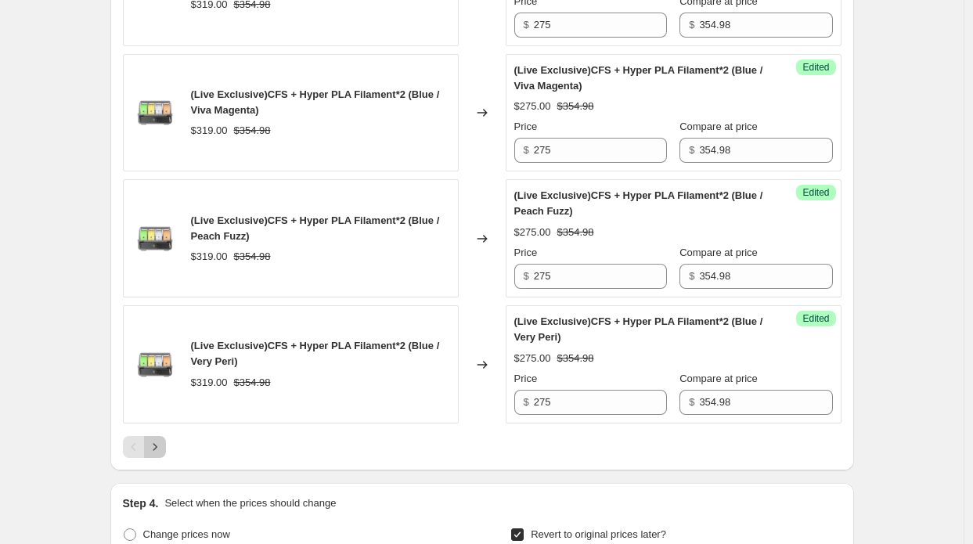
click at [161, 439] on icon "Next" at bounding box center [155, 447] width 16 height 16
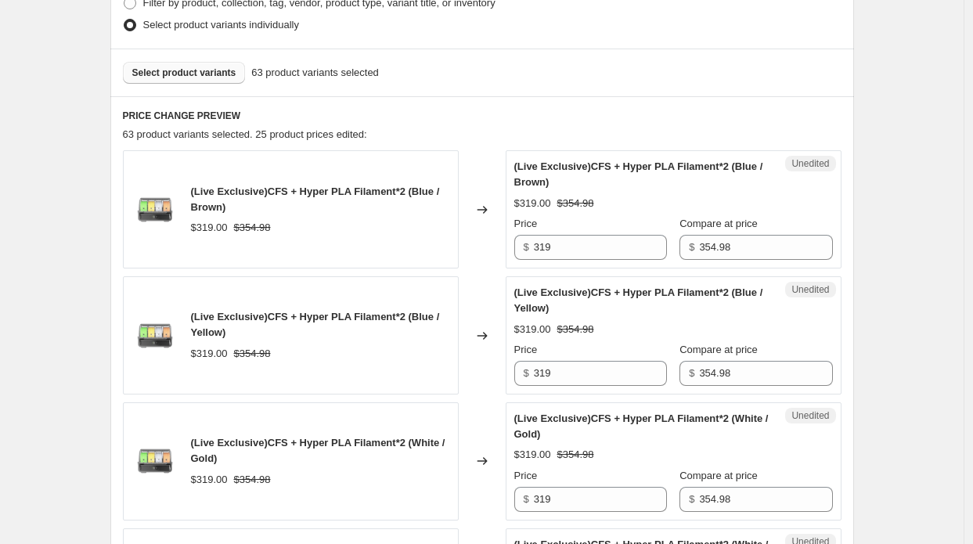
scroll to position [580, 0]
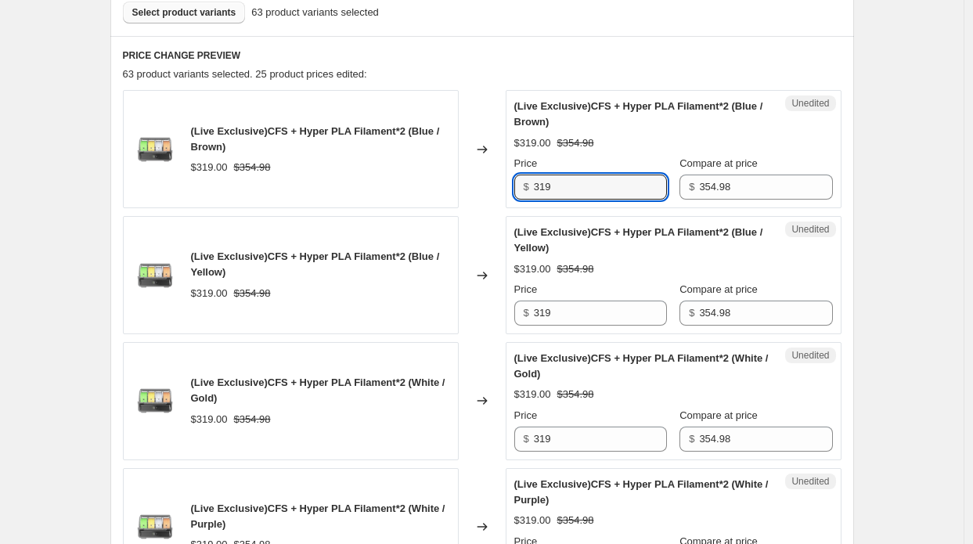
drag, startPoint x: 567, startPoint y: 192, endPoint x: 496, endPoint y: 189, distance: 70.5
click at [496, 189] on div "(Live Exclusive)CFS + Hyper PLA Filament*2 (Blue / Brown) $319.00 $354.98 Chang…" at bounding box center [482, 149] width 719 height 118
paste input "275"
type input "275"
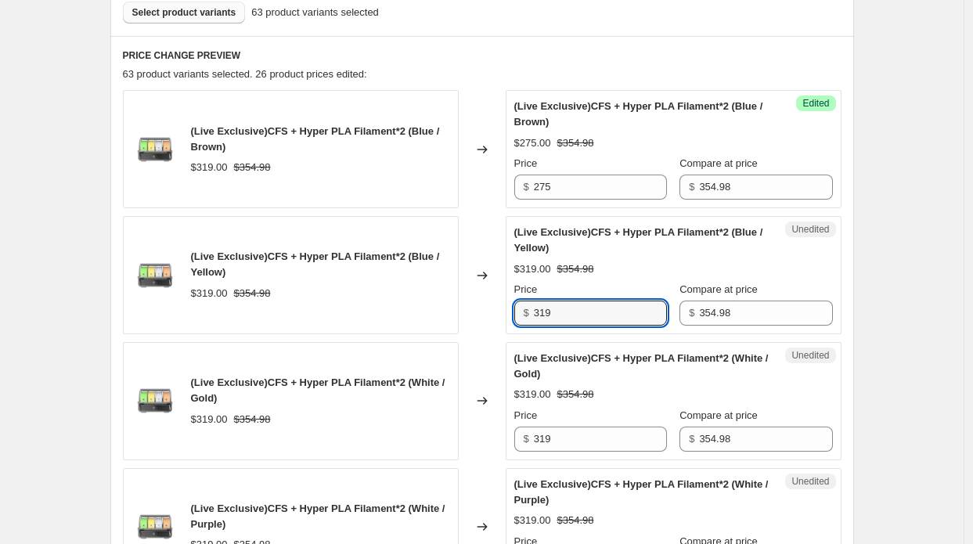
drag, startPoint x: 568, startPoint y: 312, endPoint x: 487, endPoint y: 305, distance: 81.8
click at [487, 305] on div "(Live Exclusive)CFS + Hyper PLA Filament*2 (Blue / Yellow) $319.00 $354.98 Chan…" at bounding box center [482, 275] width 719 height 118
paste input "275"
type input "275"
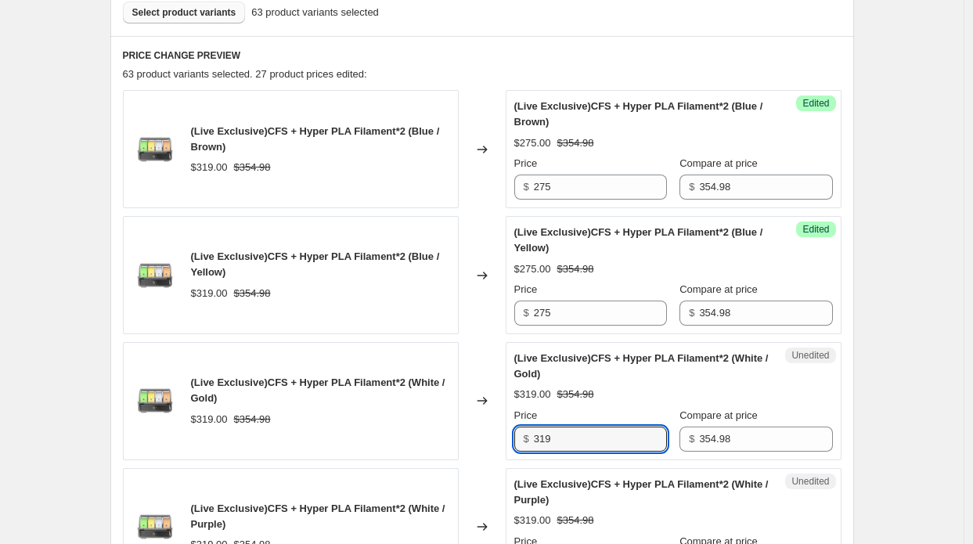
drag, startPoint x: 566, startPoint y: 428, endPoint x: 514, endPoint y: 431, distance: 52.5
click at [514, 431] on div "Unedited (Live Exclusive)CFS + Hyper PLA Filament*2 (White / Gold) $319.00 $354…" at bounding box center [674, 401] width 336 height 118
paste input "275"
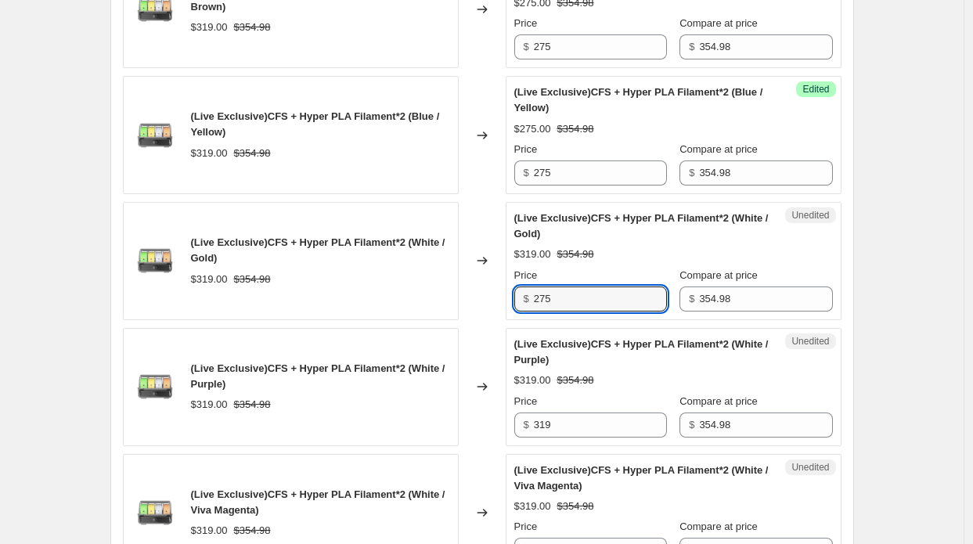
scroll to position [815, 0]
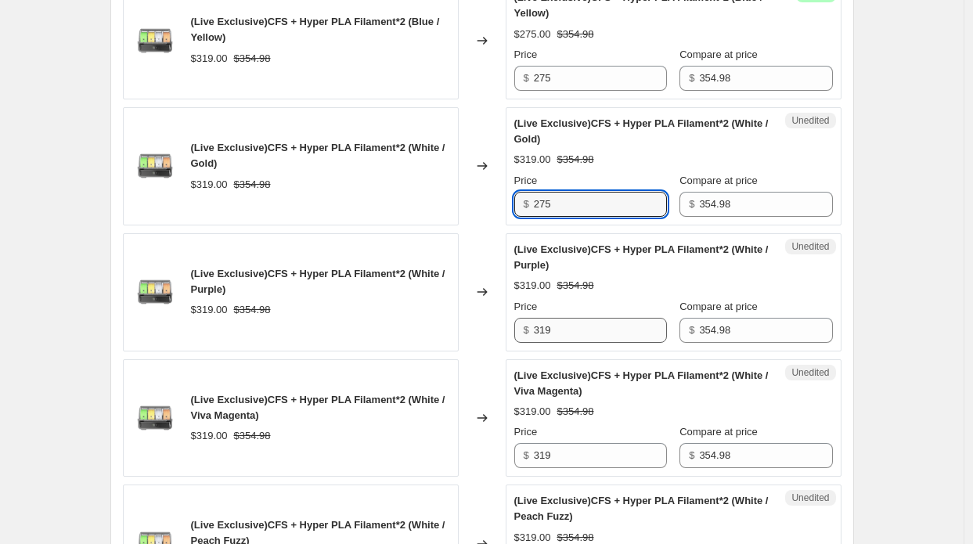
type input "275"
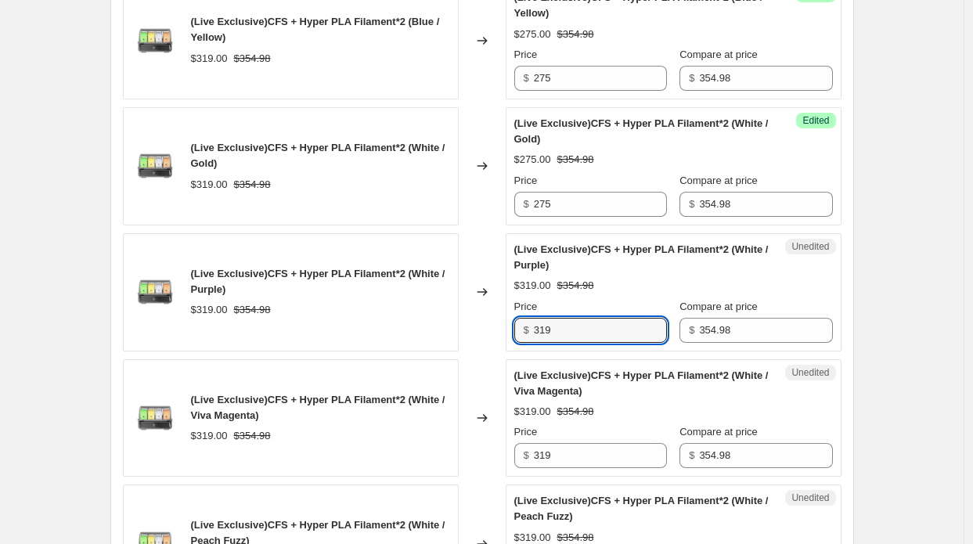
drag, startPoint x: 578, startPoint y: 334, endPoint x: 485, endPoint y: 330, distance: 93.3
click at [485, 330] on div "(Live Exclusive)CFS + Hyper PLA Filament*2 (White / Purple) $319.00 $354.98 Cha…" at bounding box center [482, 292] width 719 height 118
paste input "275"
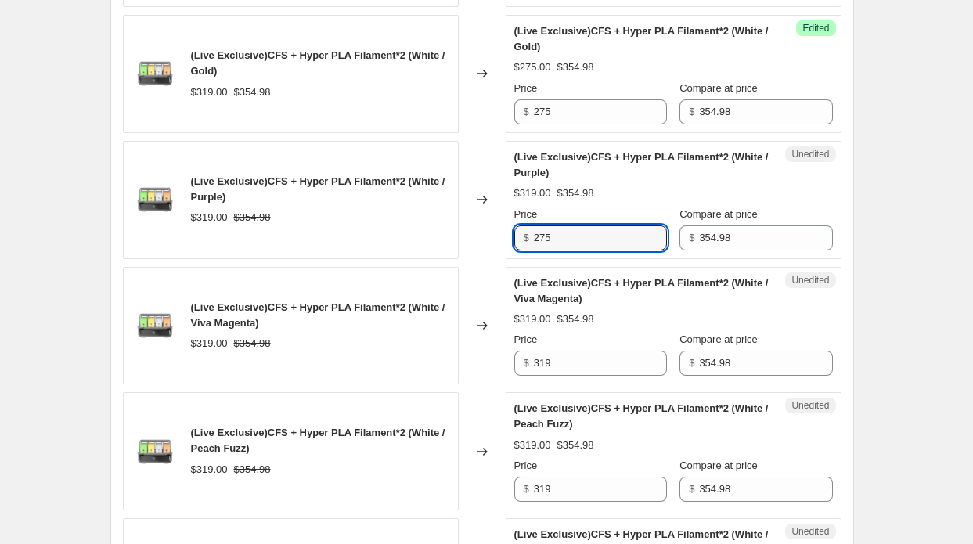
scroll to position [972, 0]
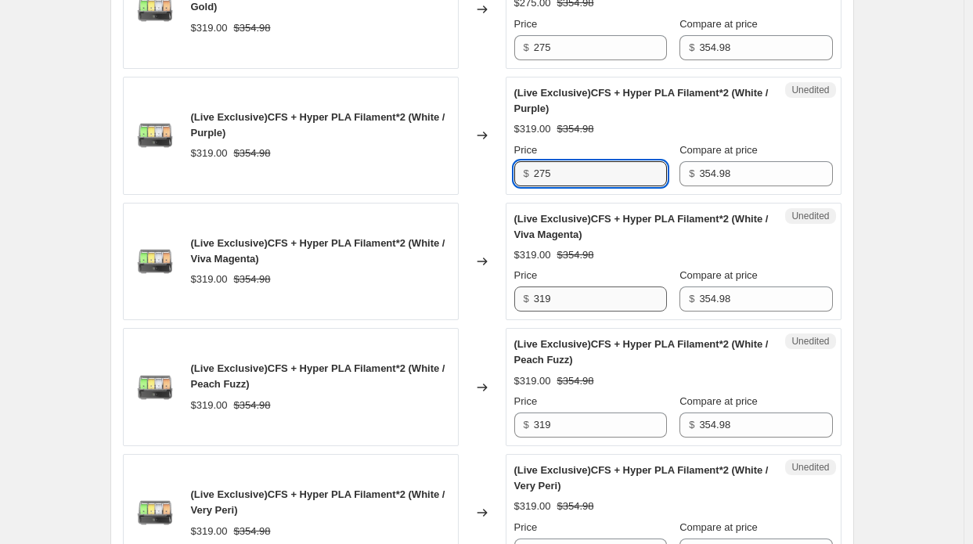
type input "275"
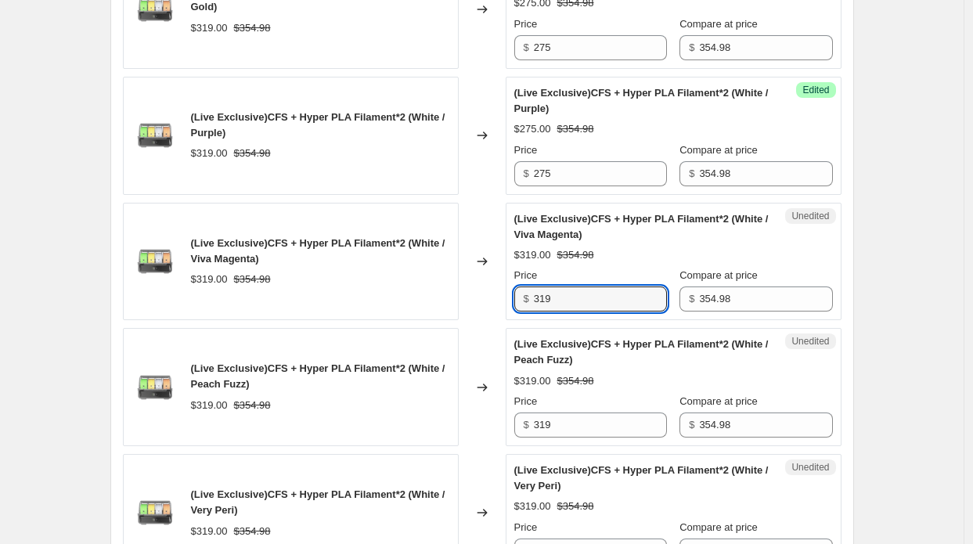
drag, startPoint x: 551, startPoint y: 296, endPoint x: 505, endPoint y: 305, distance: 47.0
click at [505, 305] on div "(Live Exclusive)CFS + Hyper PLA Filament*2 (White / Viva Magenta) $319.00 $354.…" at bounding box center [482, 262] width 719 height 118
paste input "275"
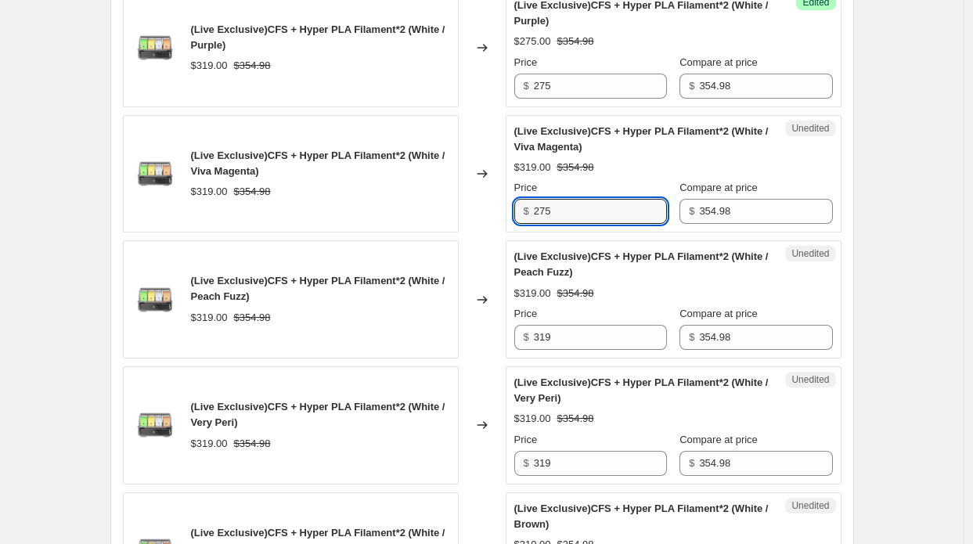
scroll to position [1128, 0]
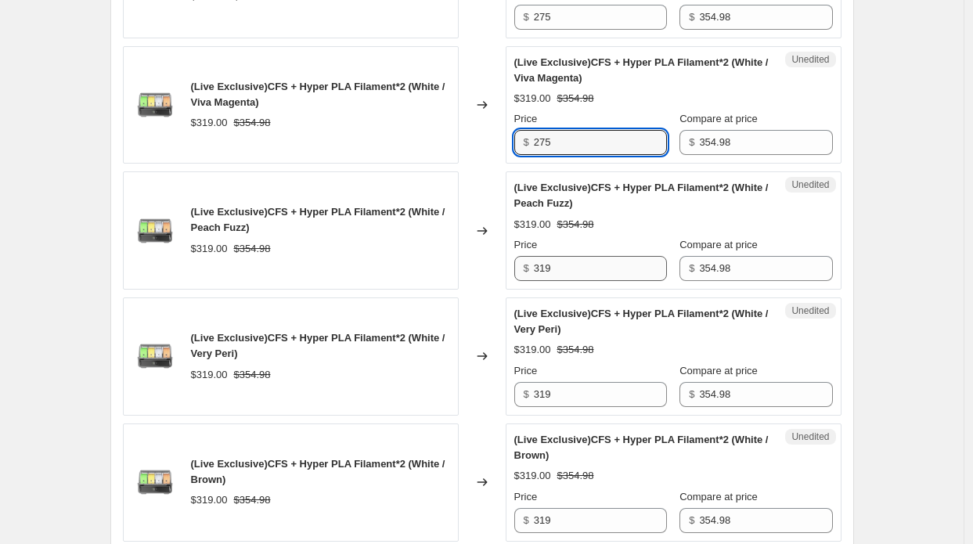
type input "275"
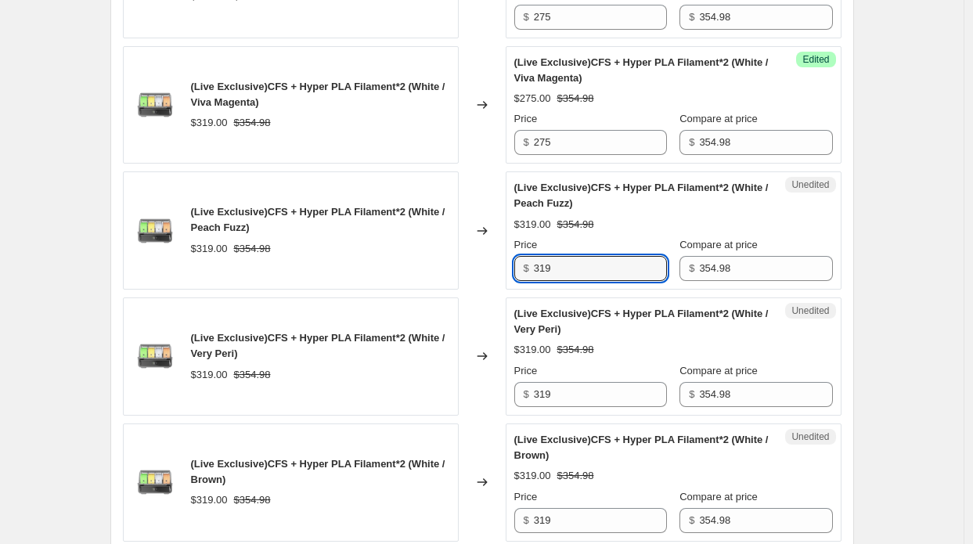
drag, startPoint x: 561, startPoint y: 262, endPoint x: 509, endPoint y: 267, distance: 51.9
click at [509, 267] on div "(Live Exclusive)CFS + Hyper PLA Filament*2 (White / Peach Fuzz) $319.00 $354.98…" at bounding box center [482, 230] width 719 height 118
paste input "275"
type input "275"
drag, startPoint x: 554, startPoint y: 381, endPoint x: 534, endPoint y: 384, distance: 20.6
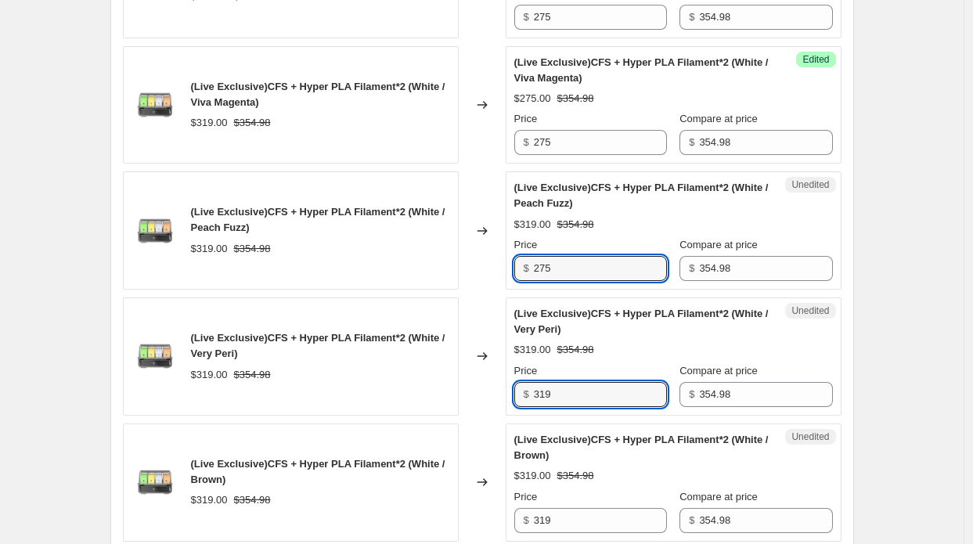
click at [534, 384] on div "$ 319" at bounding box center [590, 394] width 153 height 25
paste input "275"
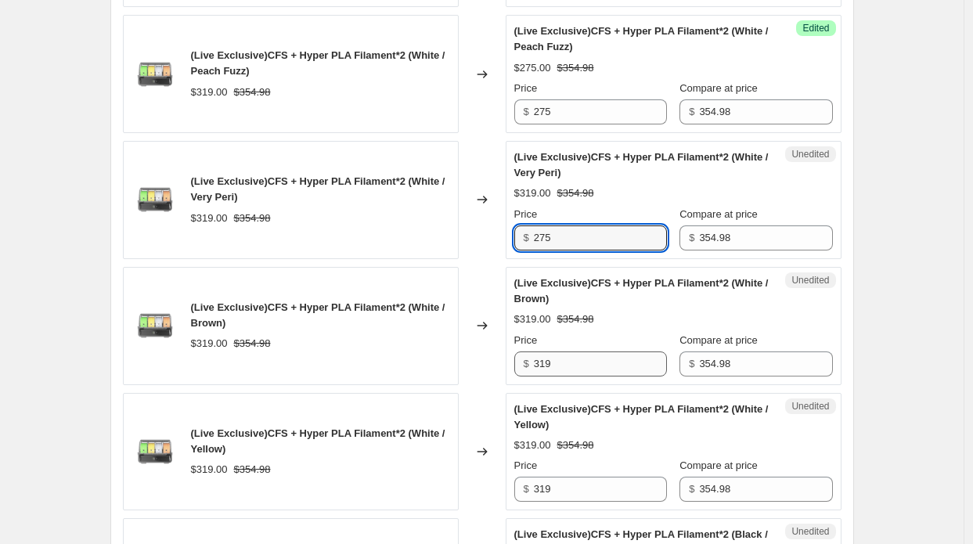
type input "275"
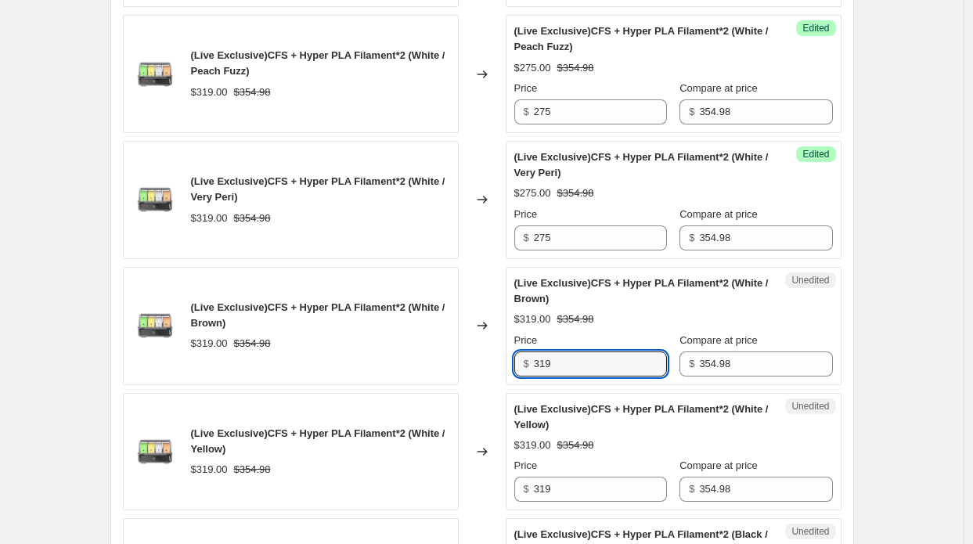
drag, startPoint x: 554, startPoint y: 364, endPoint x: 519, endPoint y: 358, distance: 35.8
click at [519, 358] on div "$ 319" at bounding box center [590, 364] width 153 height 25
paste input "275"
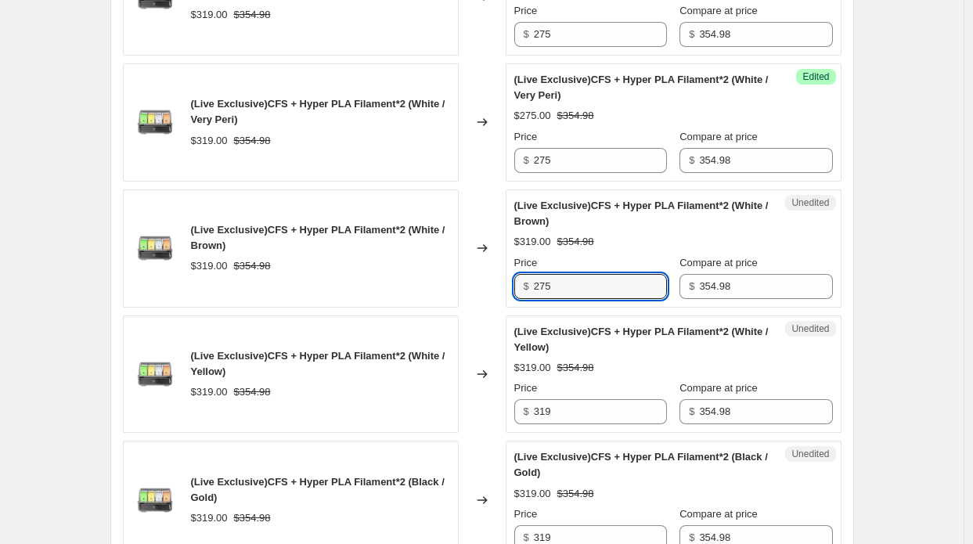
scroll to position [1520, 0]
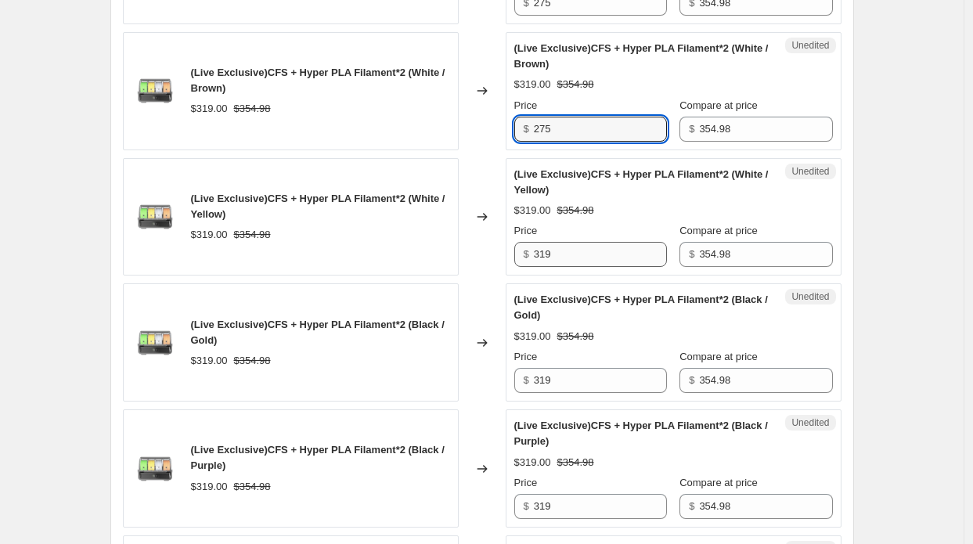
type input "275"
drag, startPoint x: 568, startPoint y: 249, endPoint x: 528, endPoint y: 251, distance: 40.0
click at [529, 251] on div "$ 319" at bounding box center [590, 254] width 153 height 25
paste input "275"
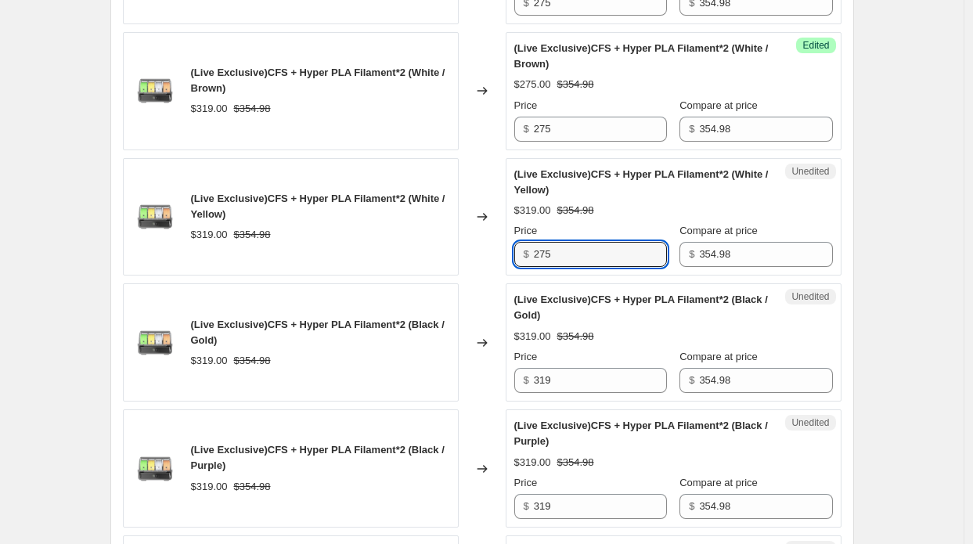
type input "275"
drag, startPoint x: 514, startPoint y: 366, endPoint x: 496, endPoint y: 364, distance: 17.3
click at [496, 364] on div "(Live Exclusive)CFS + Hyper PLA Filament*2 (Black / Gold) $319.00 $354.98 Chang…" at bounding box center [482, 342] width 719 height 118
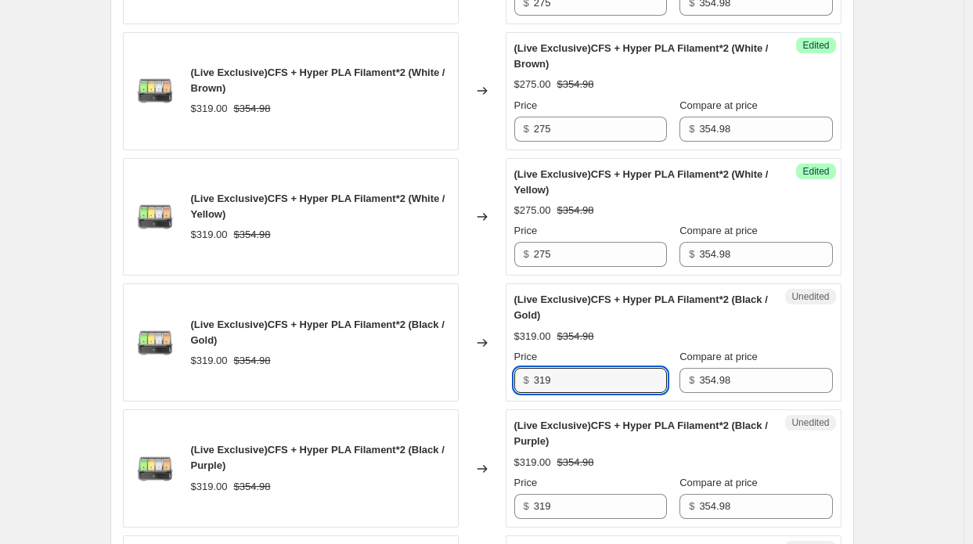
paste input "275"
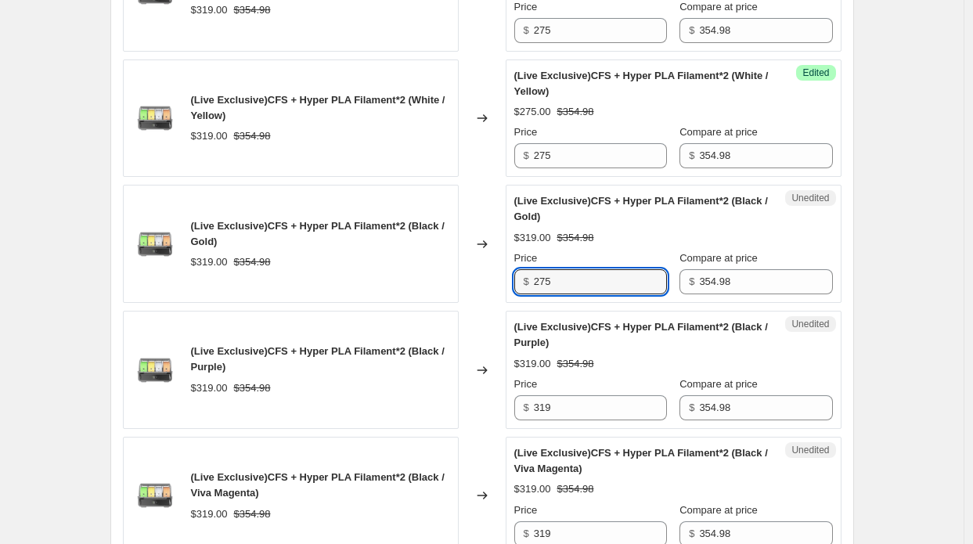
scroll to position [1676, 0]
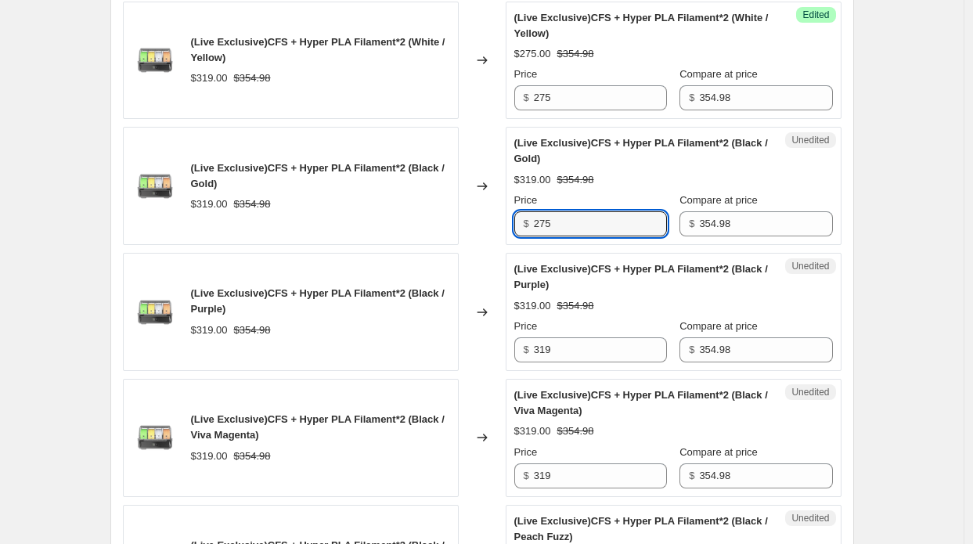
type input "275"
click at [509, 341] on div "Unedited (Live Exclusive)CFS + Hyper PLA Filament*2 (Black / Purple) $319.00 $3…" at bounding box center [674, 312] width 336 height 118
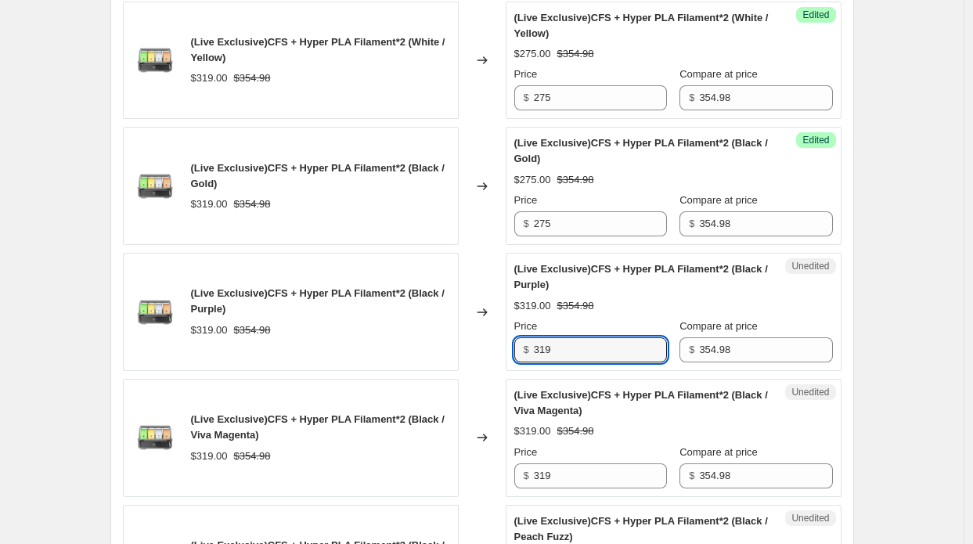
paste input "275"
type input "275"
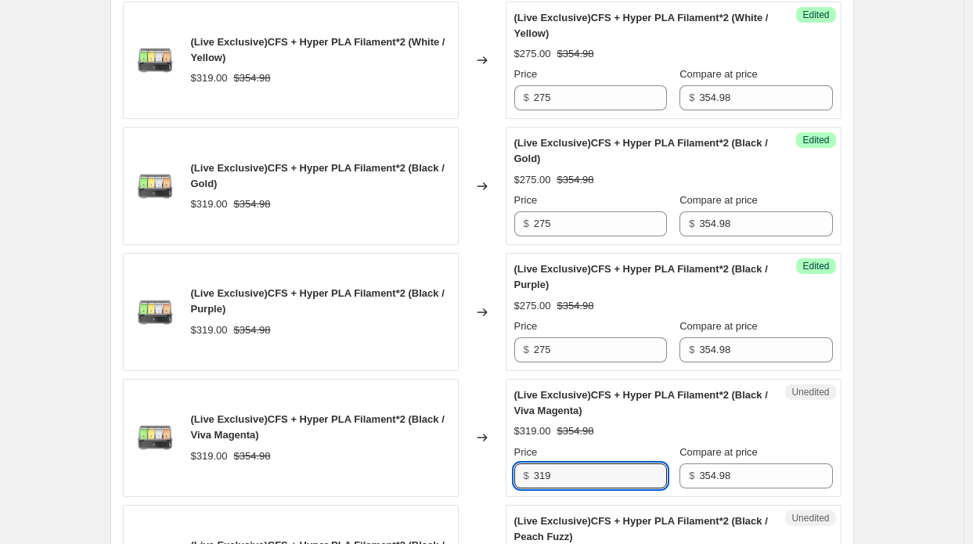
drag, startPoint x: 564, startPoint y: 467, endPoint x: 499, endPoint y: 447, distance: 67.1
click at [502, 450] on div "(Live Exclusive)CFS + Hyper PLA Filament*2 (Black / Viva Magenta) $319.00 $354.…" at bounding box center [482, 438] width 719 height 118
paste input "275"
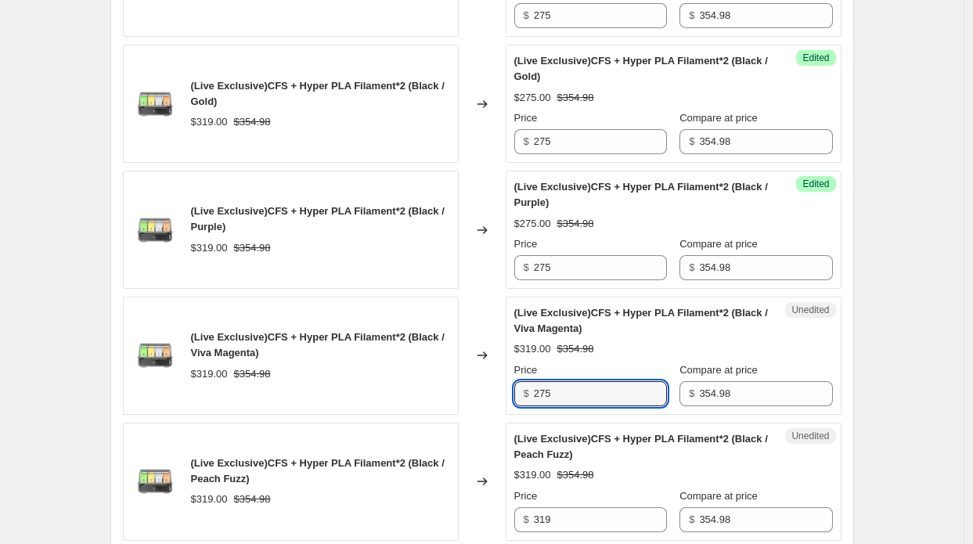
scroll to position [1911, 0]
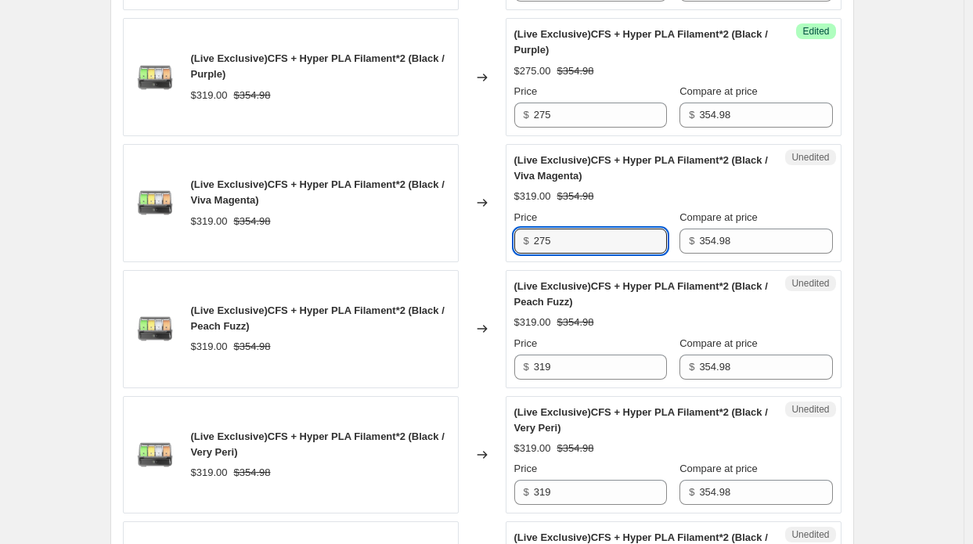
type input "275"
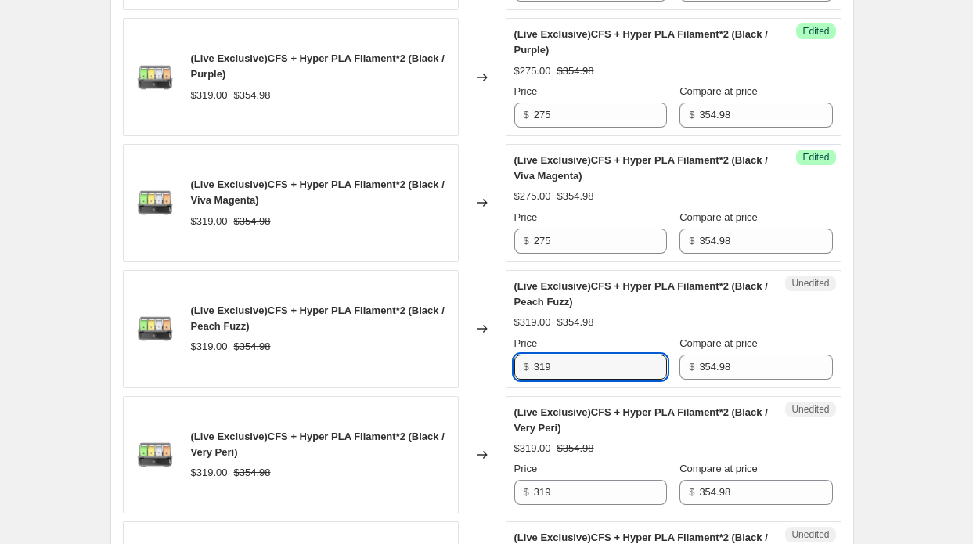
drag, startPoint x: 517, startPoint y: 352, endPoint x: 499, endPoint y: 352, distance: 17.2
click at [499, 352] on div "(Live Exclusive)CFS + Hyper PLA Filament*2 (Black / Peach Fuzz) $319.00 $354.98…" at bounding box center [482, 329] width 719 height 118
paste input "275"
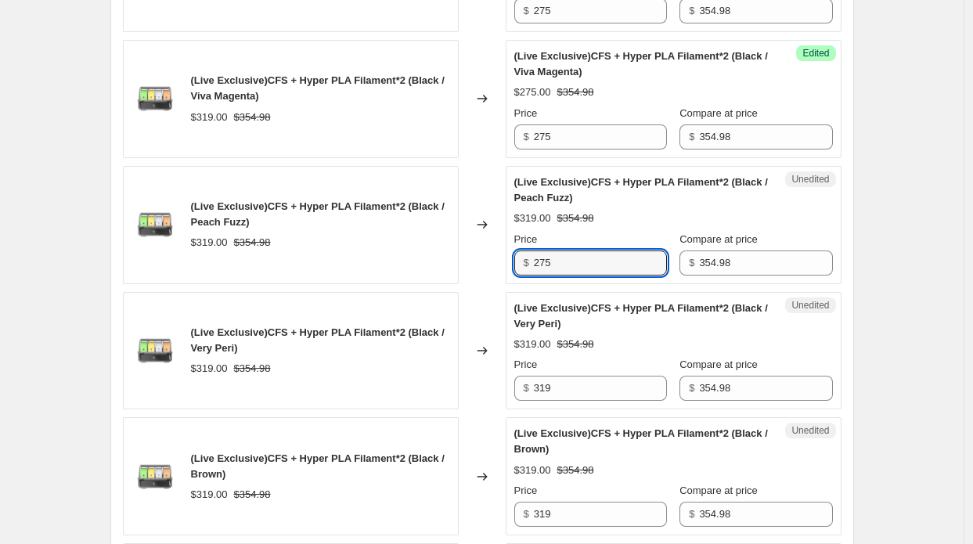
scroll to position [2146, 0]
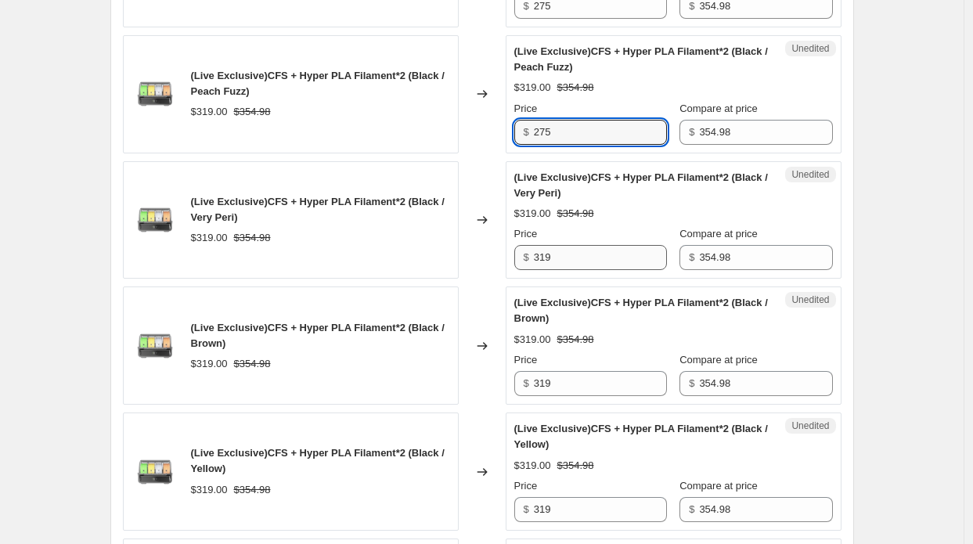
type input "275"
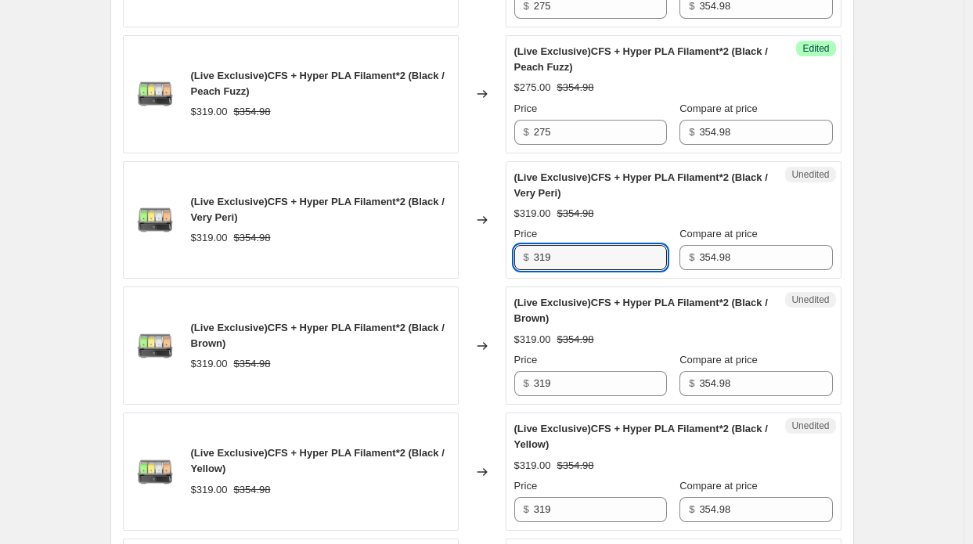
paste input "275"
drag, startPoint x: 561, startPoint y: 246, endPoint x: 515, endPoint y: 245, distance: 45.4
click at [515, 245] on div "Unedited (Live Exclusive)CFS + Hyper PLA Filament*2 (Black / Very Peri) $319.00…" at bounding box center [674, 220] width 336 height 118
type input "275"
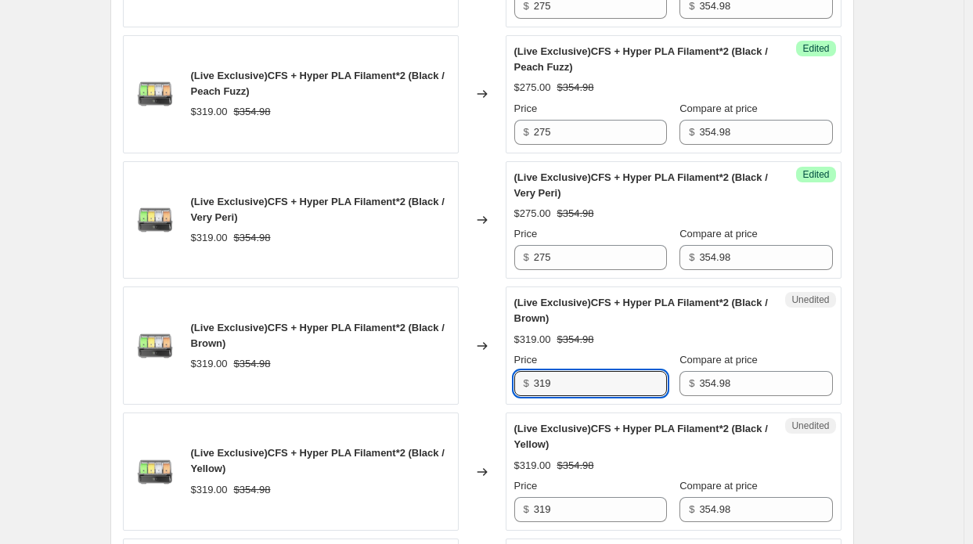
drag, startPoint x: 540, startPoint y: 374, endPoint x: 503, endPoint y: 375, distance: 36.8
click at [504, 375] on div "(Live Exclusive)CFS + Hyper PLA Filament*2 (Black / Brown) $319.00 $354.98 Chan…" at bounding box center [482, 346] width 719 height 118
paste input "275"
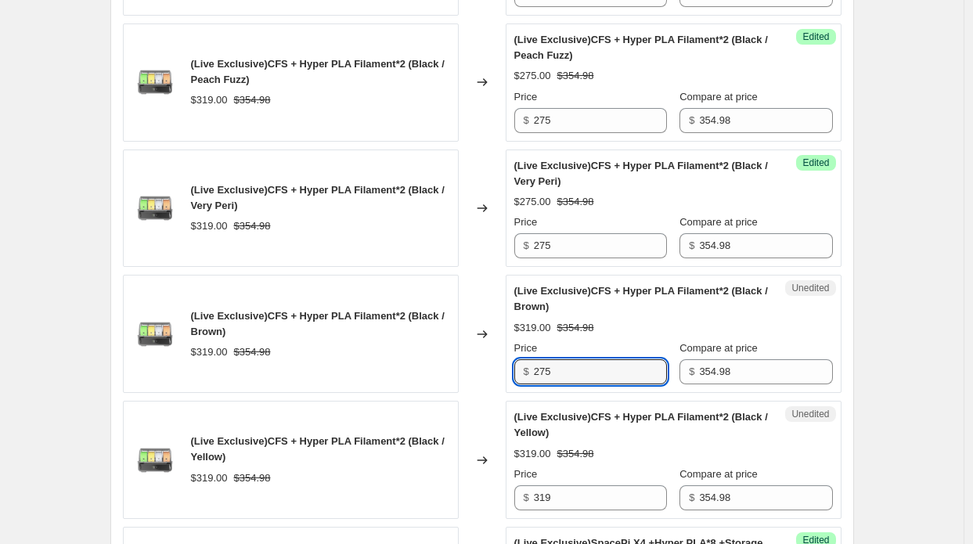
scroll to position [2302, 0]
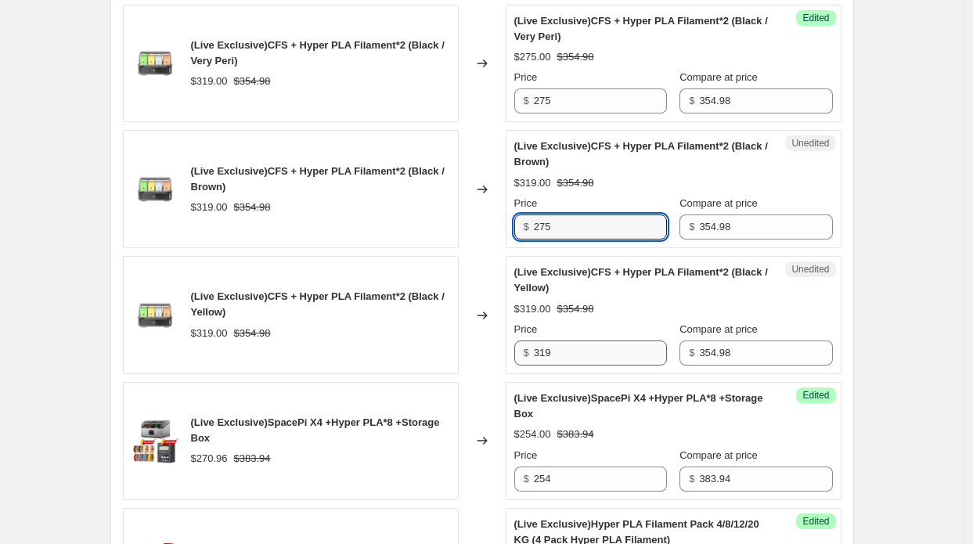
type input "275"
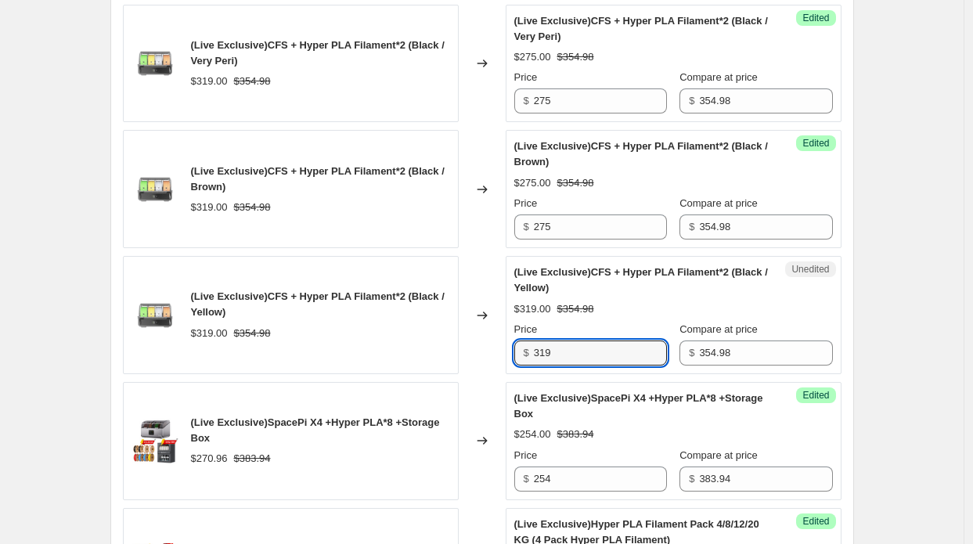
drag, startPoint x: 557, startPoint y: 345, endPoint x: 507, endPoint y: 345, distance: 49.3
click at [507, 345] on div "(Live Exclusive)CFS + Hyper PLA Filament*2 (Black / Yellow) $319.00 $354.98 Cha…" at bounding box center [482, 315] width 719 height 118
paste input "275"
type input "275"
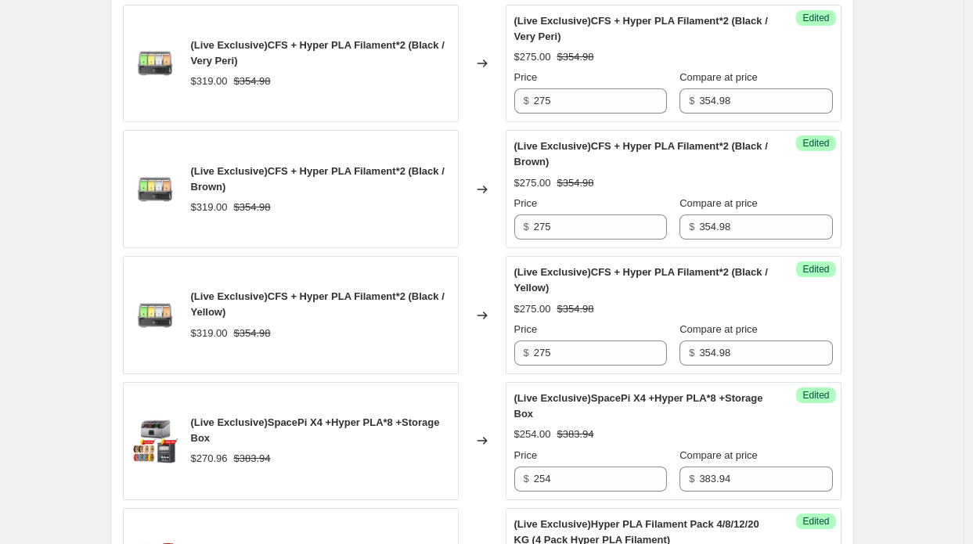
click at [426, 326] on div "$319.00 $354.98" at bounding box center [320, 334] width 259 height 16
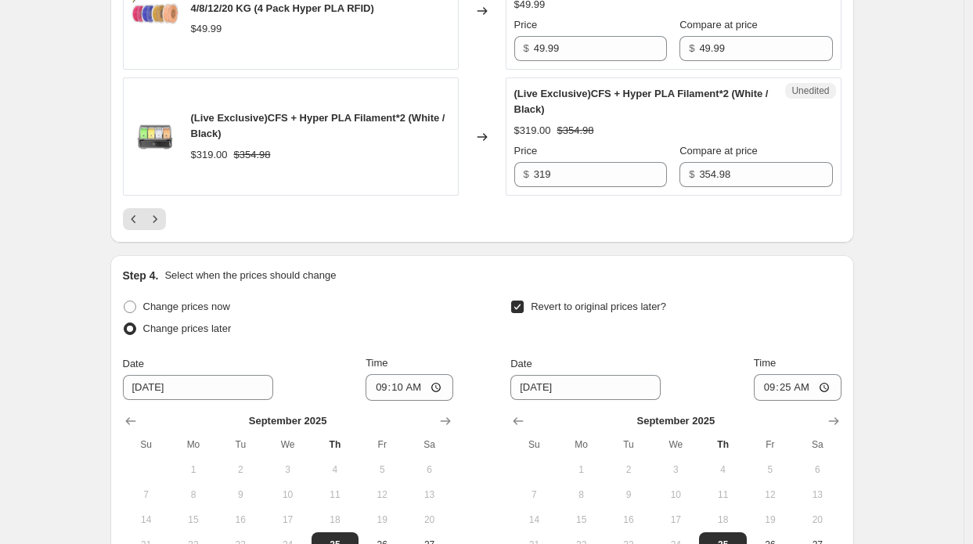
scroll to position [2850, 0]
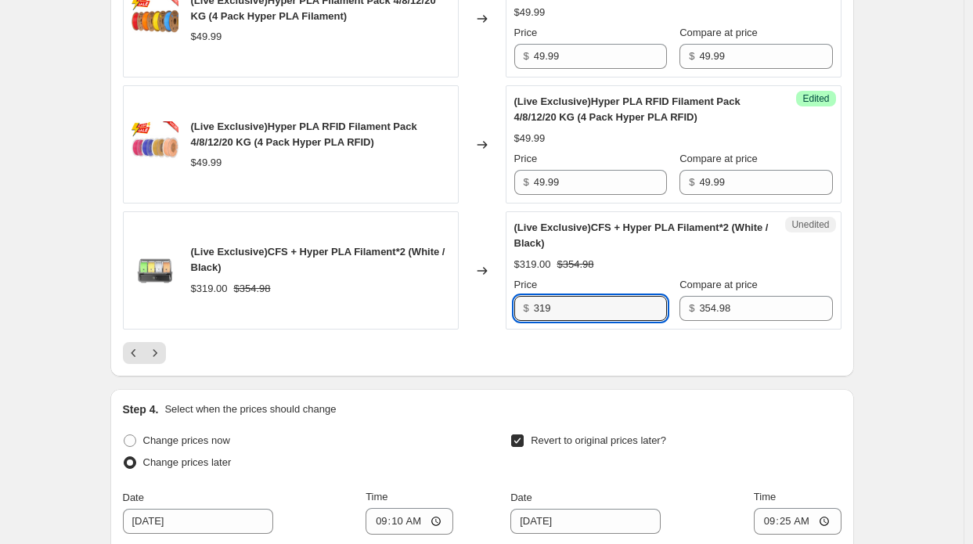
drag, startPoint x: 574, startPoint y: 298, endPoint x: 491, endPoint y: 294, distance: 83.1
click at [491, 294] on div "(Live Exclusive)CFS + Hyper PLA Filament*2 (White / Black) $319.00 $354.98 Chan…" at bounding box center [482, 270] width 719 height 118
paste input "275"
type input "275"
click at [158, 345] on icon "Next" at bounding box center [155, 353] width 16 height 16
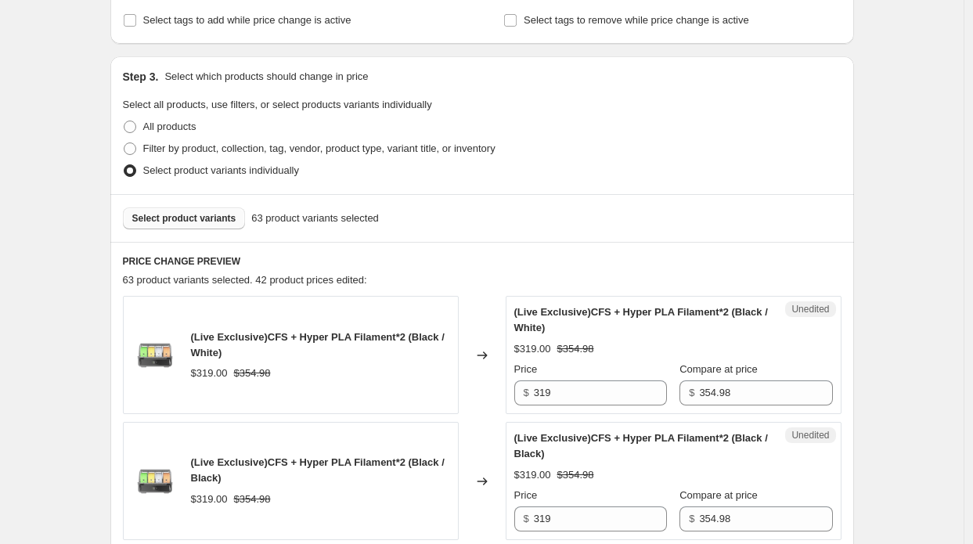
scroll to position [424, 0]
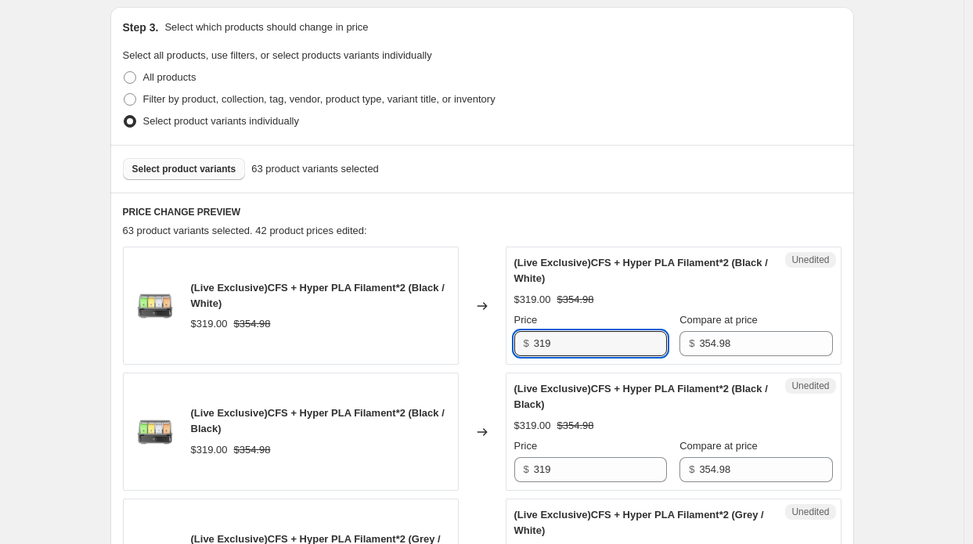
drag, startPoint x: 568, startPoint y: 344, endPoint x: 417, endPoint y: 327, distance: 152.0
click at [417, 327] on div "(Live Exclusive)CFS + Hyper PLA Filament*2 (Black / White) $319.00 $354.98 Chan…" at bounding box center [482, 306] width 719 height 118
paste input "275"
type input "275"
drag, startPoint x: 535, startPoint y: 466, endPoint x: 492, endPoint y: 463, distance: 44.0
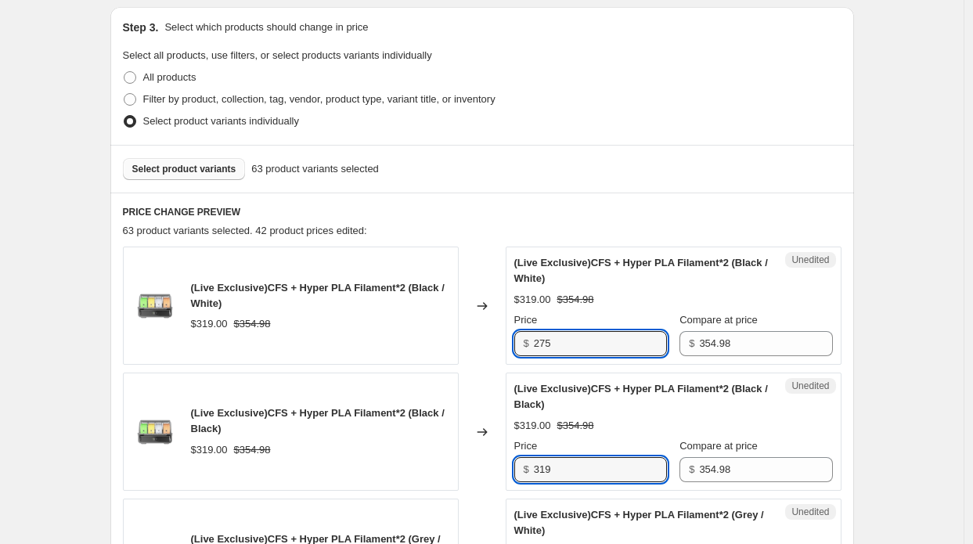
click at [492, 463] on div "(Live Exclusive)CFS + Hyper PLA Filament*2 (Black / Black) $319.00 $354.98 Chan…" at bounding box center [482, 432] width 719 height 118
paste input "275"
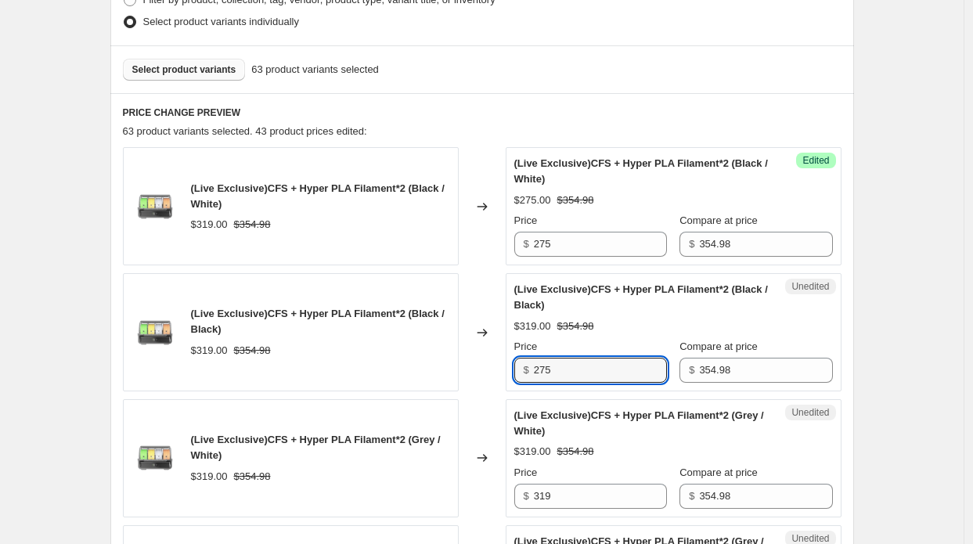
scroll to position [658, 0]
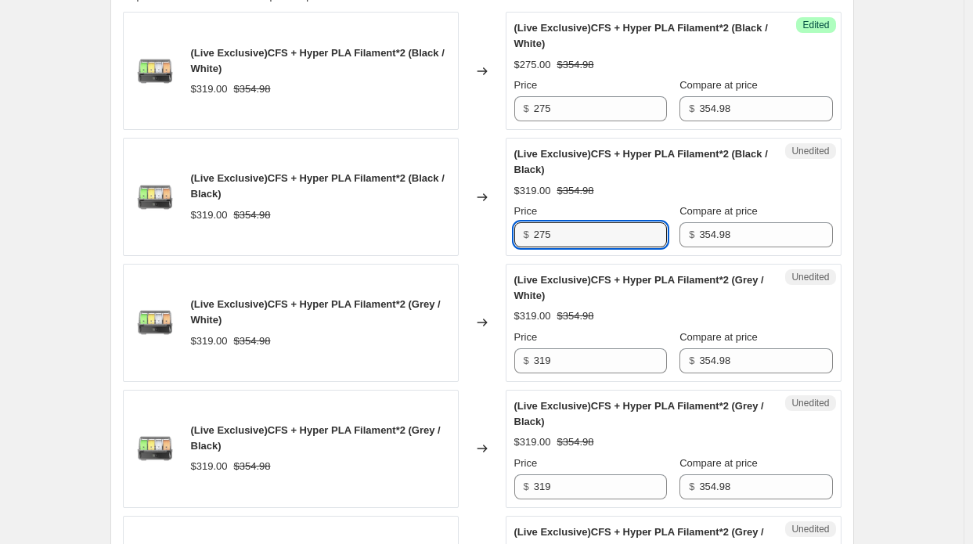
type input "275"
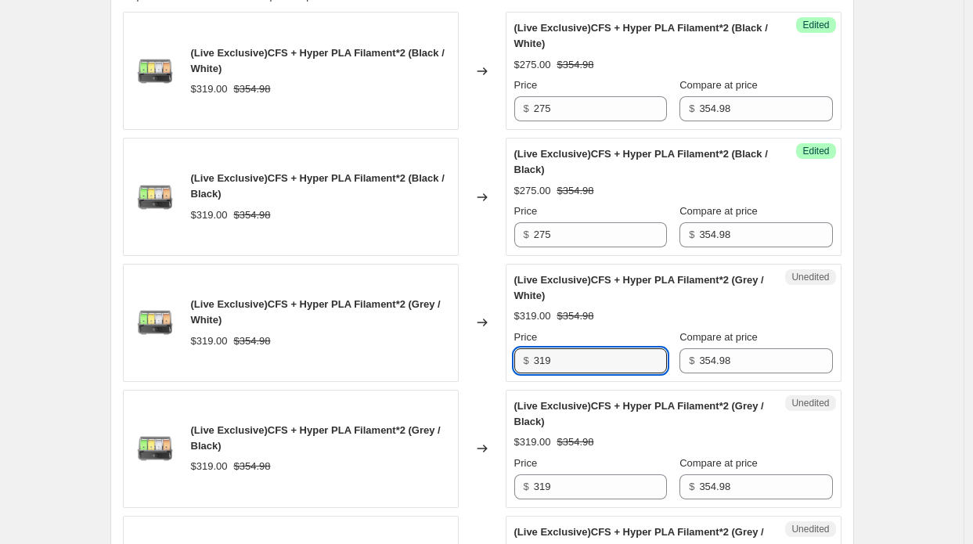
drag
click at [494, 359] on div "(Live Exclusive)CFS + Hyper PLA Filament*2 (Grey / White) $319.00 $354.98 Chang…" at bounding box center [482, 323] width 719 height 118
paste
type input "275"
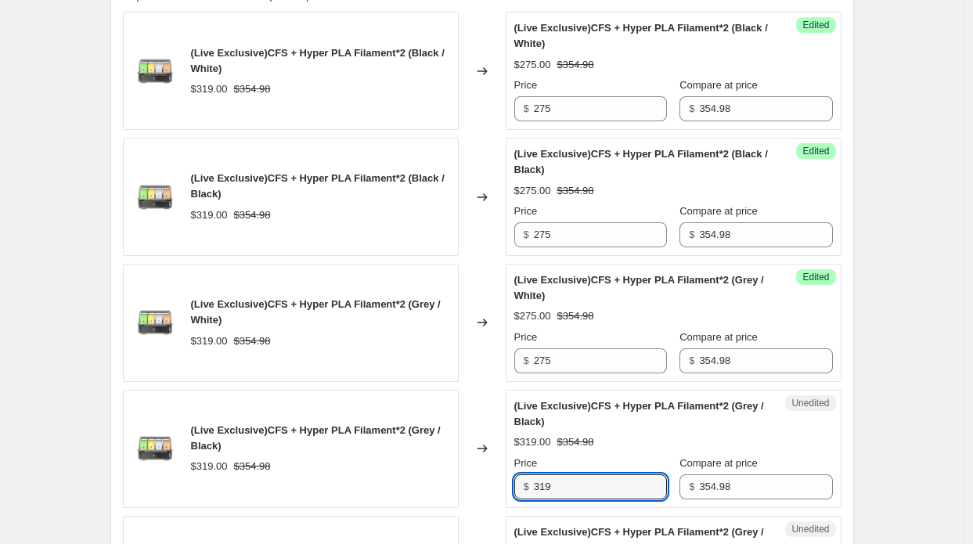
click at [514, 478] on div "Unedited (Live Exclusive)CFS + Hyper PLA Filament*2 (Grey / Black) $319.00 $354…" at bounding box center [674, 449] width 336 height 118
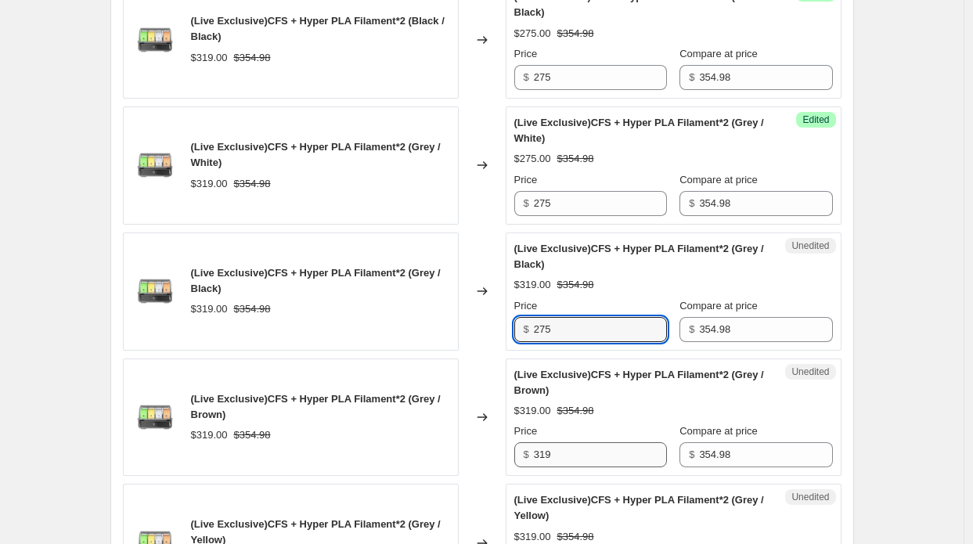
scroll to position [893, 0]
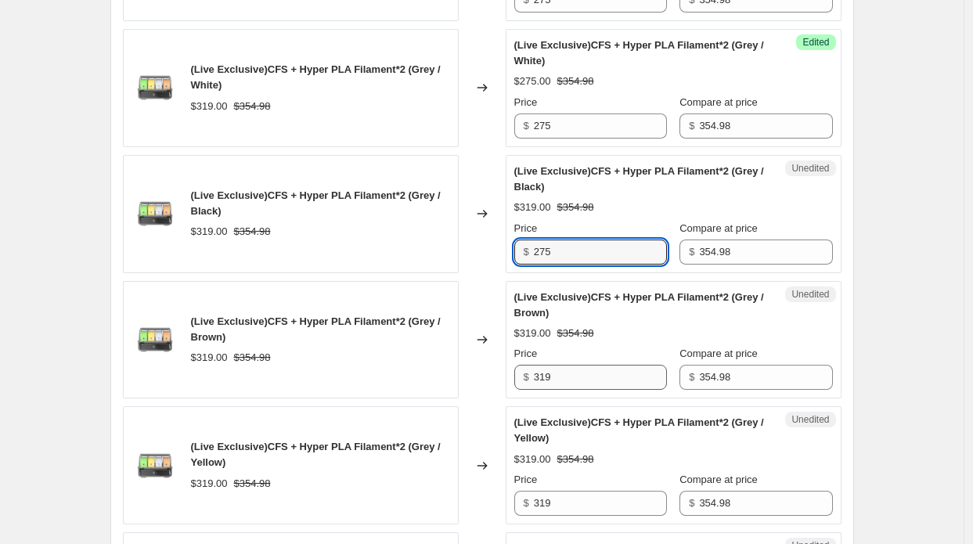
type input "275"
click at [527, 378] on div "$ 319" at bounding box center [590, 377] width 153 height 25
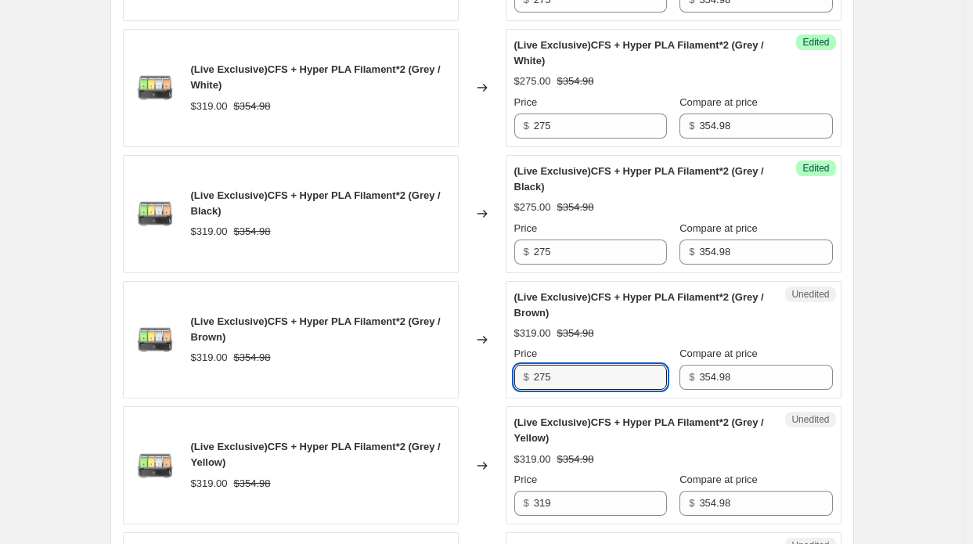
type input "275"
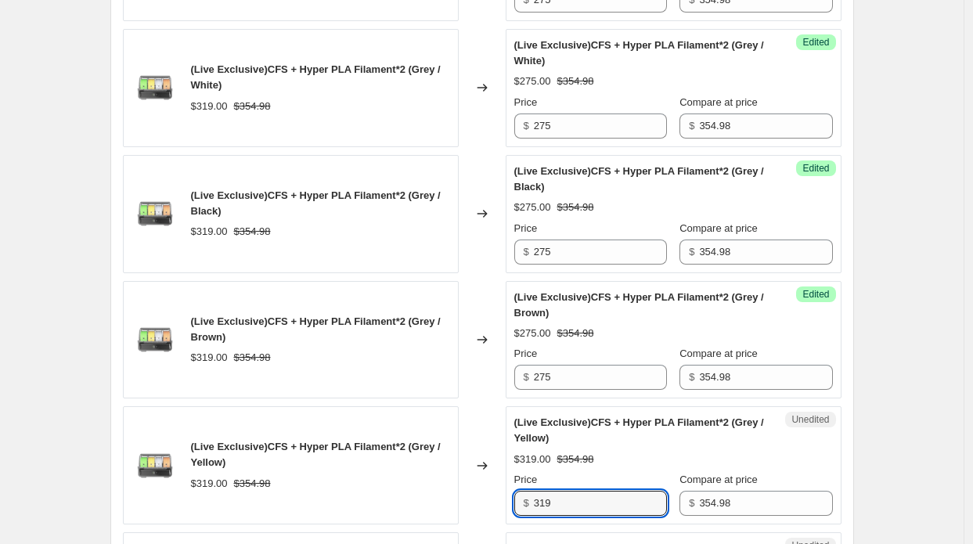
click at [513, 496] on div "Unedited (Live Exclusive)CFS + Hyper PLA Filament*2 (Grey / Yellow) $319.00 $35…" at bounding box center [674, 465] width 336 height 118
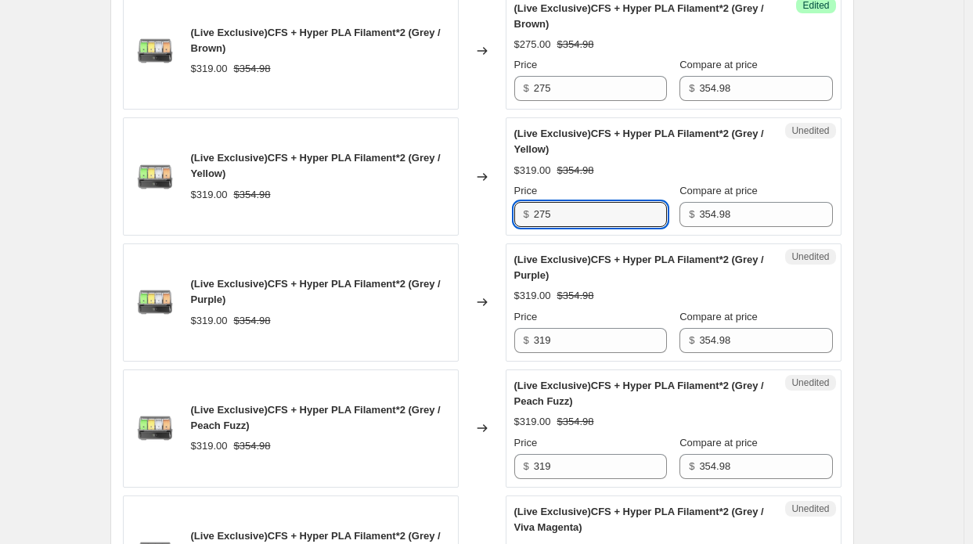
scroll to position [1206, 0]
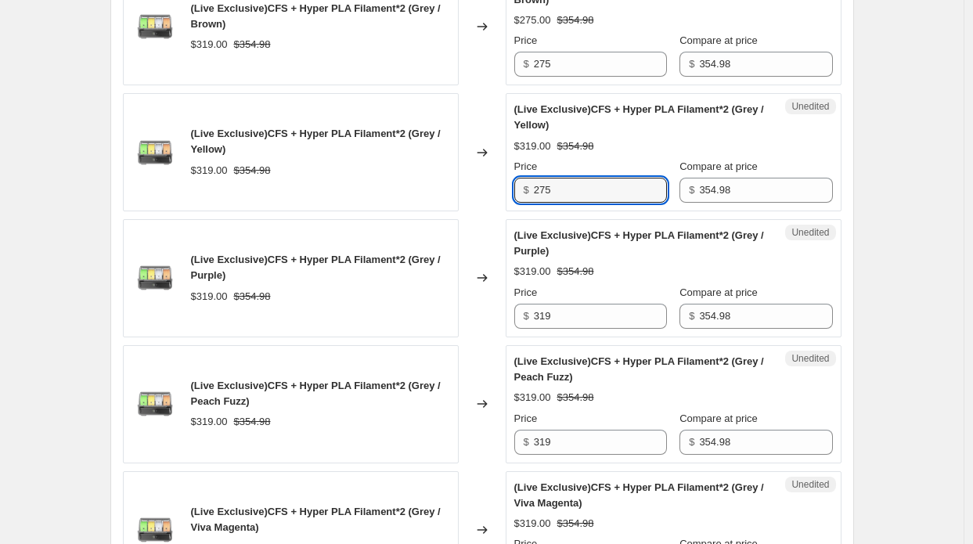
type input "275"
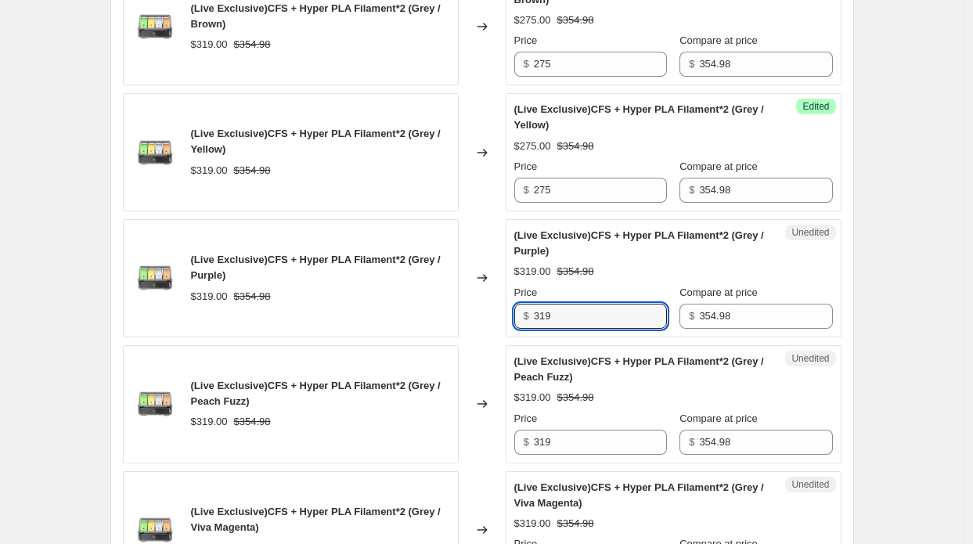
click at [500, 311] on div "(Live Exclusive)CFS + Hyper PLA Filament*2 (Grey / Purple) $319.00 $354.98 Chan…" at bounding box center [482, 278] width 719 height 118
type input "275"
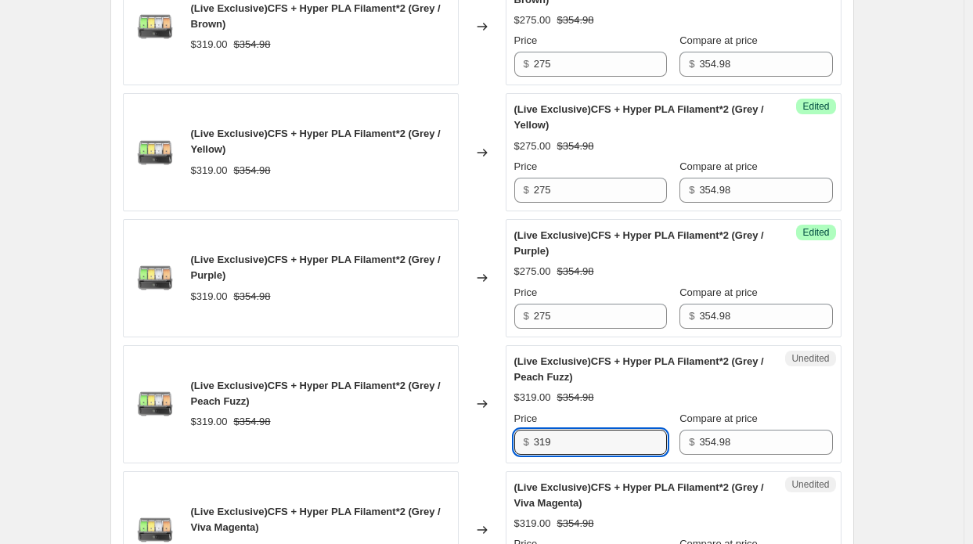
click at [507, 434] on div "(Live Exclusive)CFS + Hyper PLA Filament*2 (Grey / Peach Fuzz) $319.00 $354.98 …" at bounding box center [482, 404] width 719 height 118
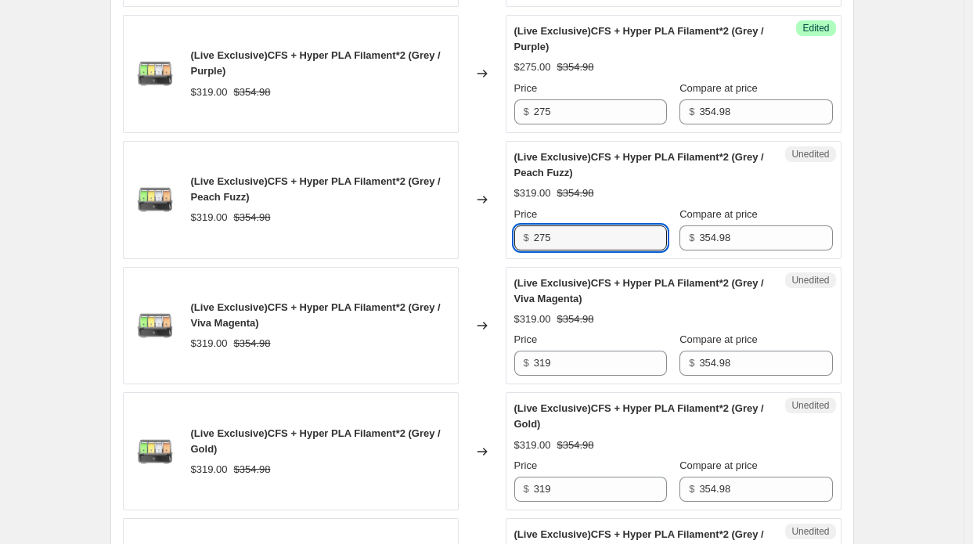
scroll to position [1441, 0]
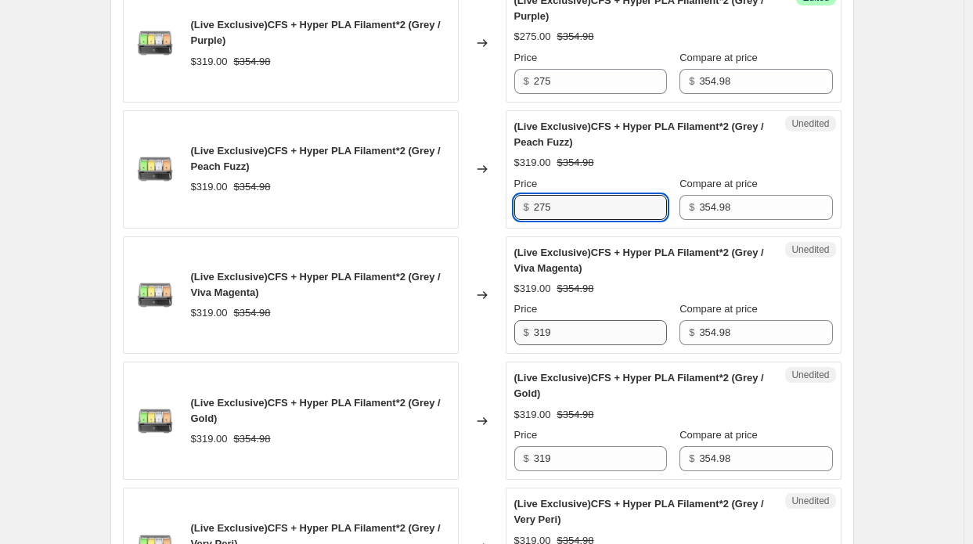
type input "275"
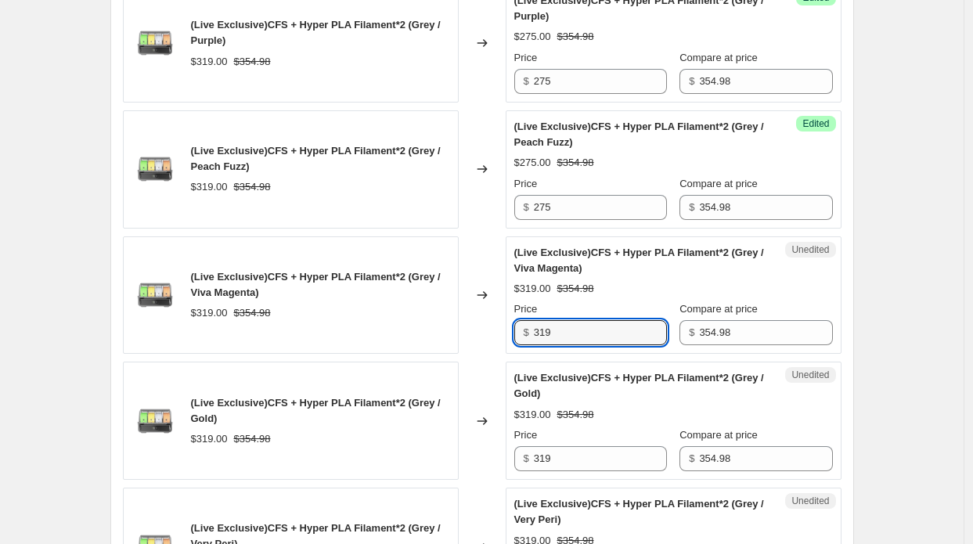
click at [515, 328] on div "Unedited (Live Exclusive)CFS + Hyper PLA Filament*2 (Grey / Viva Magenta) $319.…" at bounding box center [674, 295] width 336 height 118
type input "275"
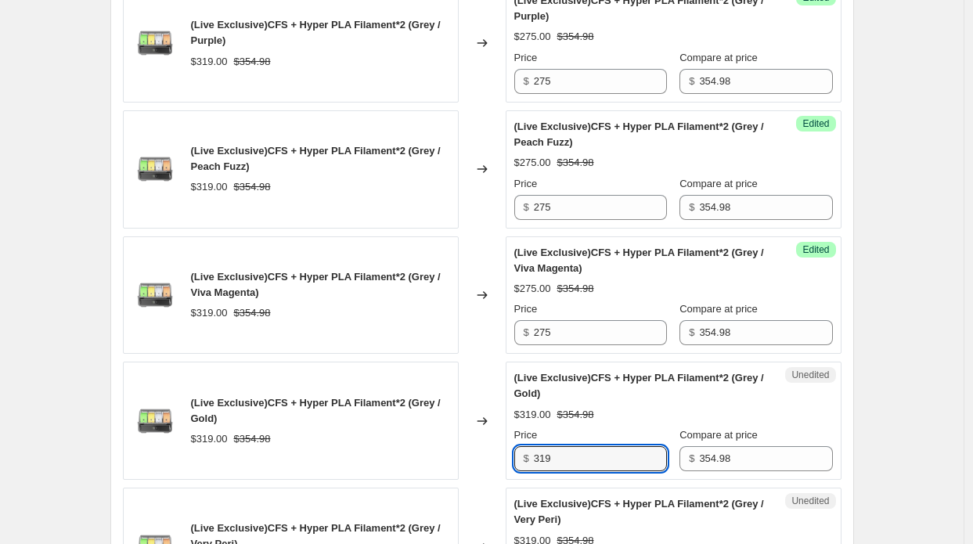
click at [534, 452] on div "$ 319" at bounding box center [590, 458] width 153 height 25
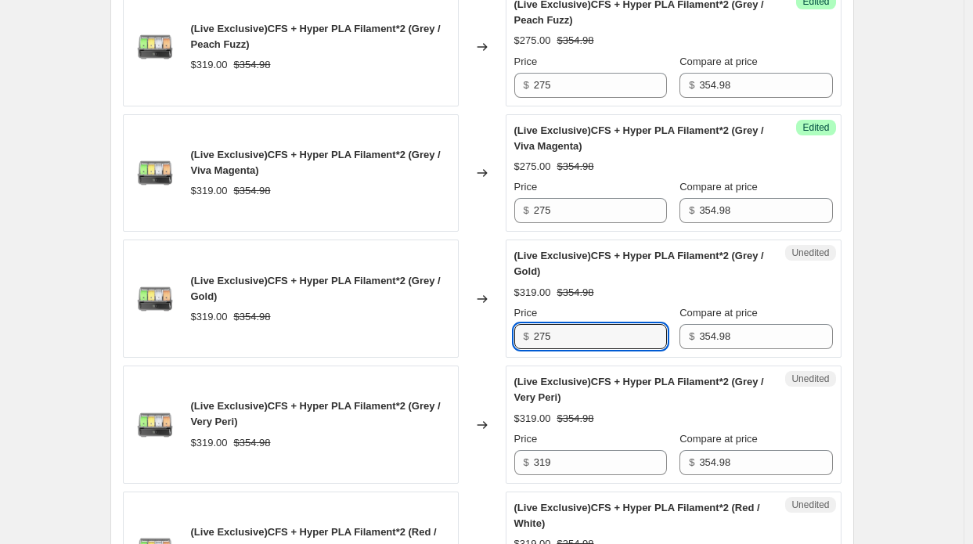
scroll to position [1676, 0]
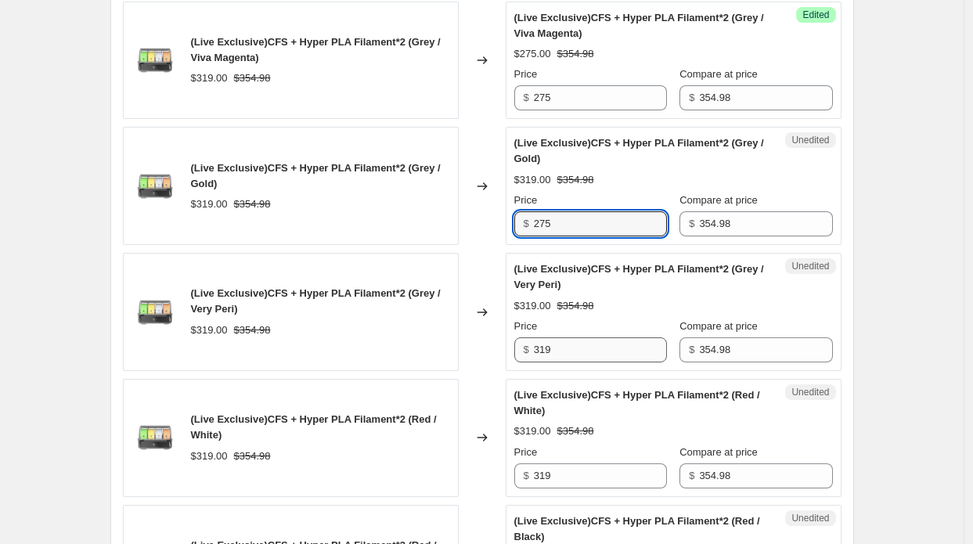
type input "275"
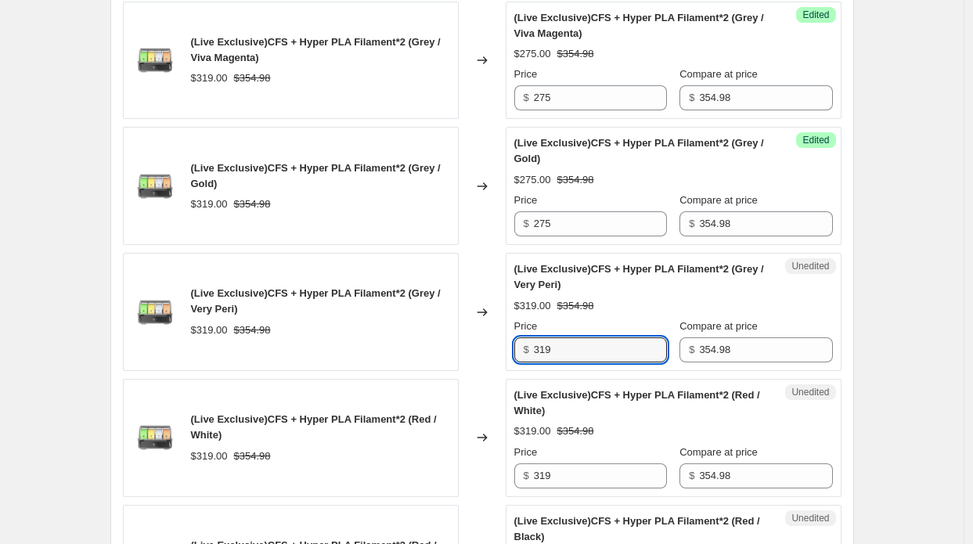
click at [521, 344] on div "$ 319" at bounding box center [590, 349] width 153 height 25
type input "275"
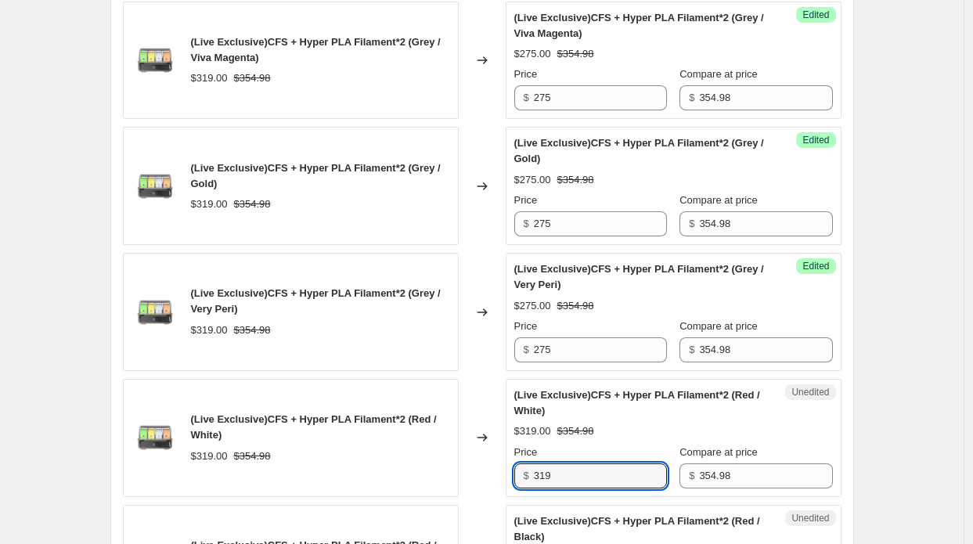
click at [510, 466] on div "Unedited (Live Exclusive)CFS + Hyper PLA Filament*2 (Red / White) $319.00 $354.…" at bounding box center [674, 438] width 336 height 118
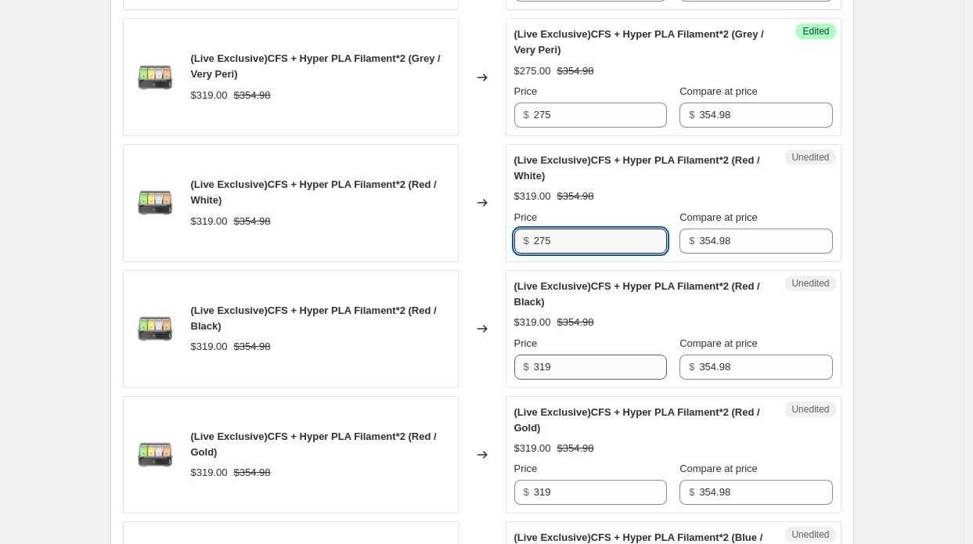
type input "275"
click at [512, 362] on div "Unedited (Live Exclusive)CFS + Hyper PLA Filament*2 (Red / Black) $319.00 $354.…" at bounding box center [674, 329] width 336 height 118
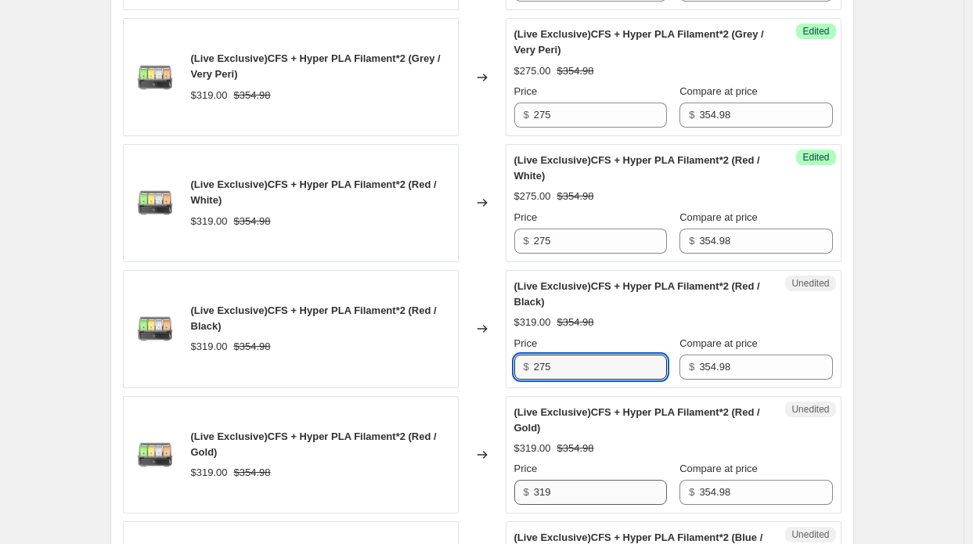
type input "275"
click at [515, 485] on div "Unedited (Live Exclusive)CFS + Hyper PLA Filament*2 (Red / Gold) $319.00 $354.9…" at bounding box center [674, 455] width 336 height 118
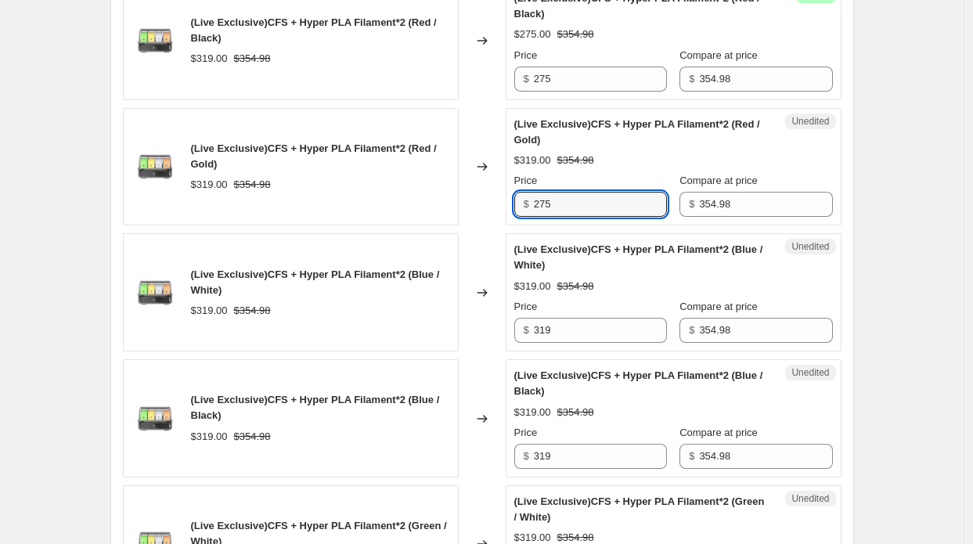
scroll to position [2224, 0]
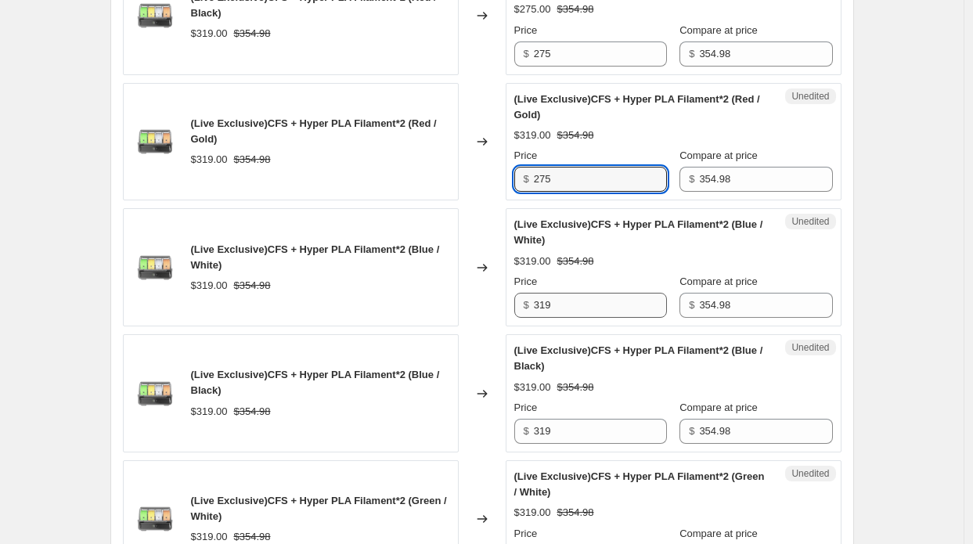
type input "275"
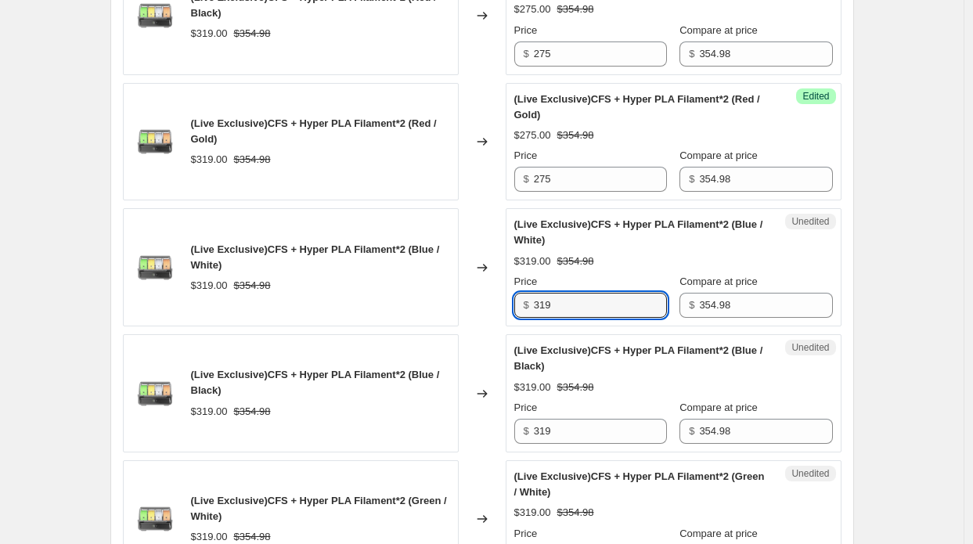
click at [505, 297] on div "(Live Exclusive)CFS + Hyper PLA Filament*2 (Blue / White) $319.00 $354.98 Chang…" at bounding box center [482, 267] width 719 height 118
type input "275"
click at [506, 418] on div "(Live Exclusive)CFS + Hyper PLA Filament*2 (Blue / Black) $319.00 $354.98 Chang…" at bounding box center [482, 393] width 719 height 118
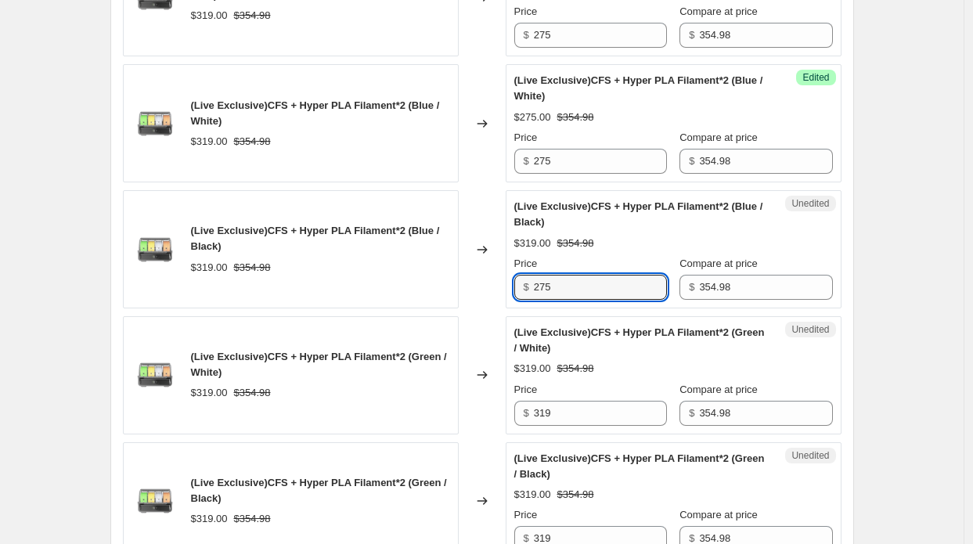
scroll to position [2459, 0]
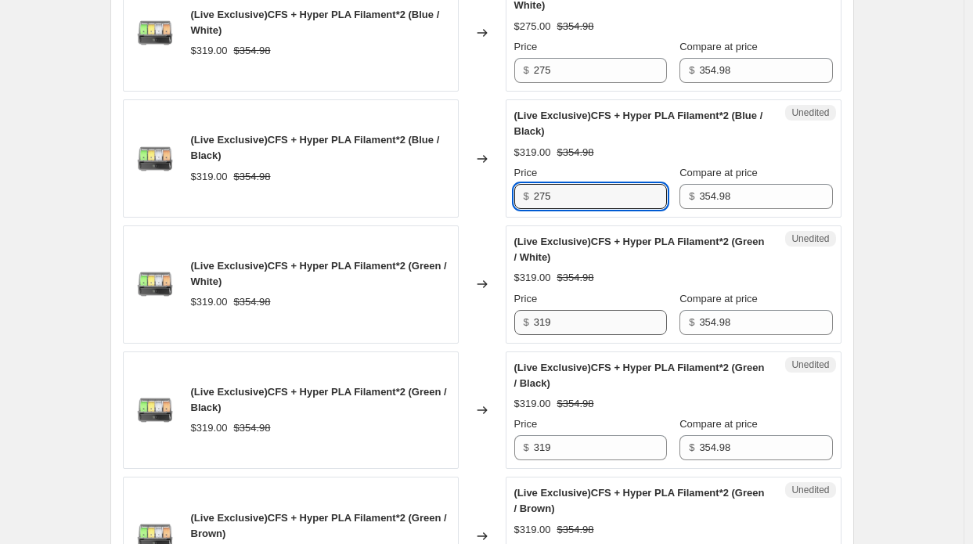
type input "275"
click at [500, 312] on div "(Live Exclusive)CFS + Hyper PLA Filament*2 (Green / White) $319.00 $354.98 Chan…" at bounding box center [482, 284] width 719 height 118
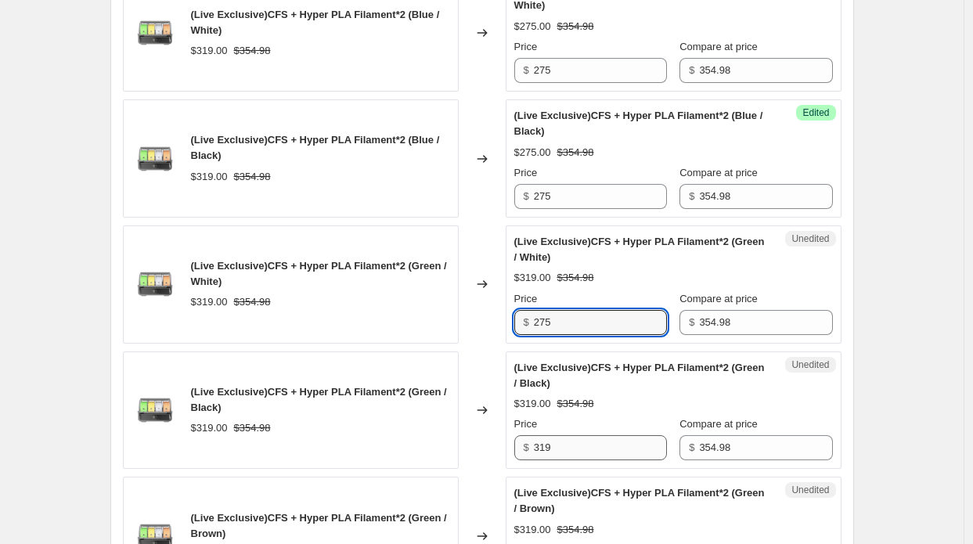
type input "275"
click at [492, 421] on div "(Live Exclusive)CFS + Hyper PLA Filament*2 (Green / Black) $319.00 $354.98 Chan…" at bounding box center [482, 411] width 719 height 118
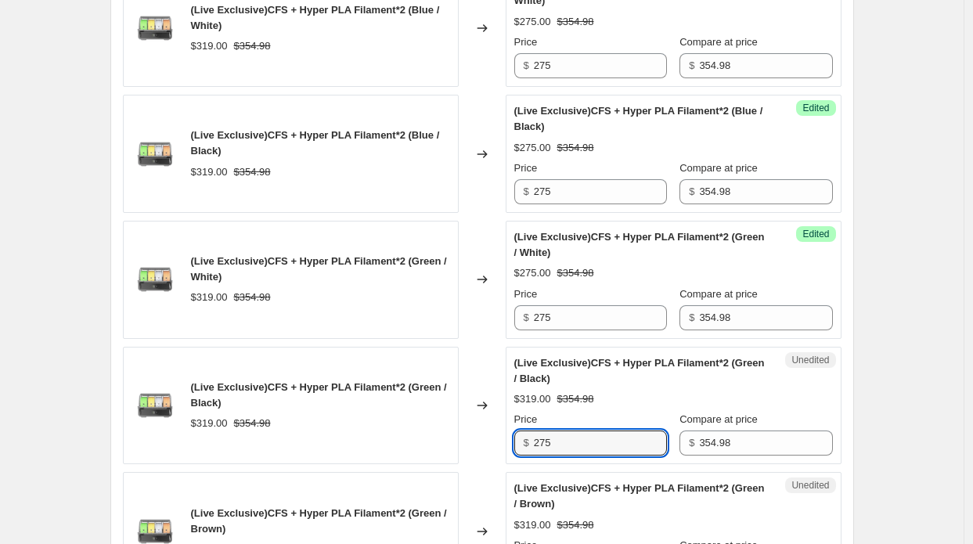
scroll to position [2616, 0]
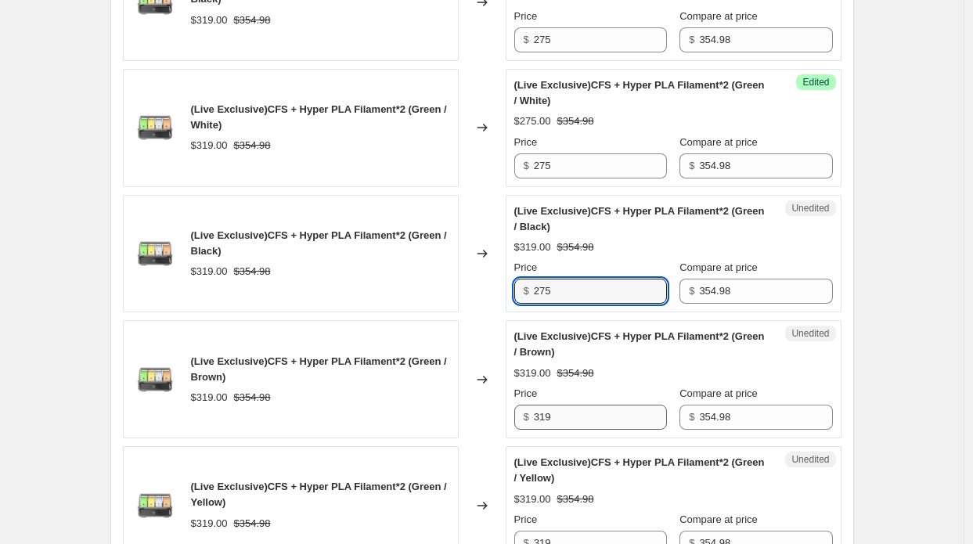
type input "275"
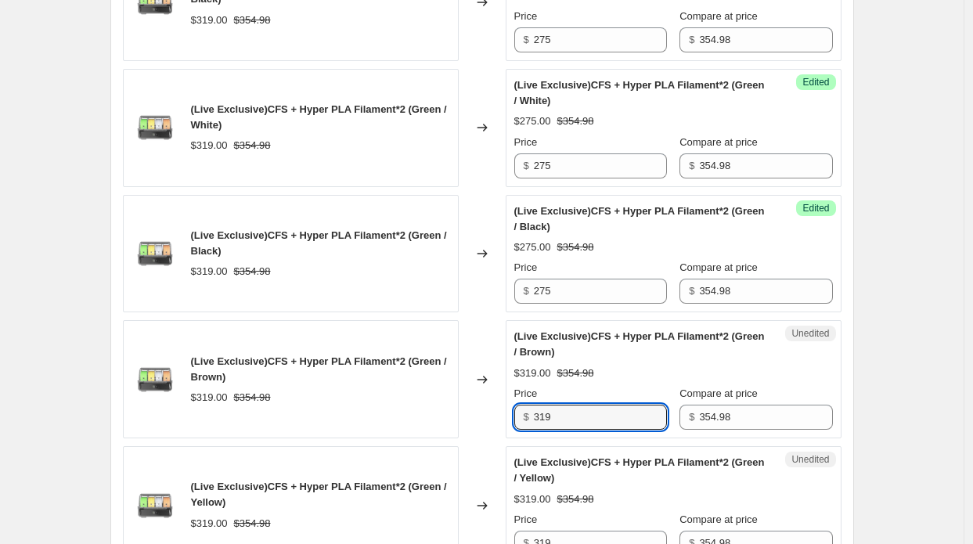
click at [509, 413] on div "(Live Exclusive)CFS + Hyper PLA Filament*2 (Green / Brown) $319.00 $354.98 Chan…" at bounding box center [482, 379] width 719 height 118
type input "275"
click at [501, 526] on div "(Live Exclusive)CFS + Hyper PLA Filament*2 (Green / Yellow) $319.00 $354.98 Cha…" at bounding box center [482, 505] width 719 height 118
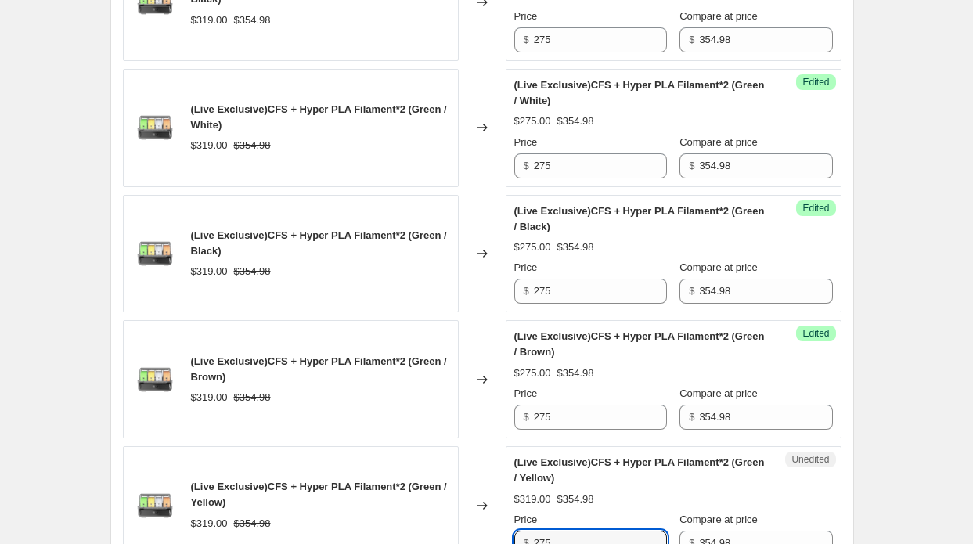
type input "275"
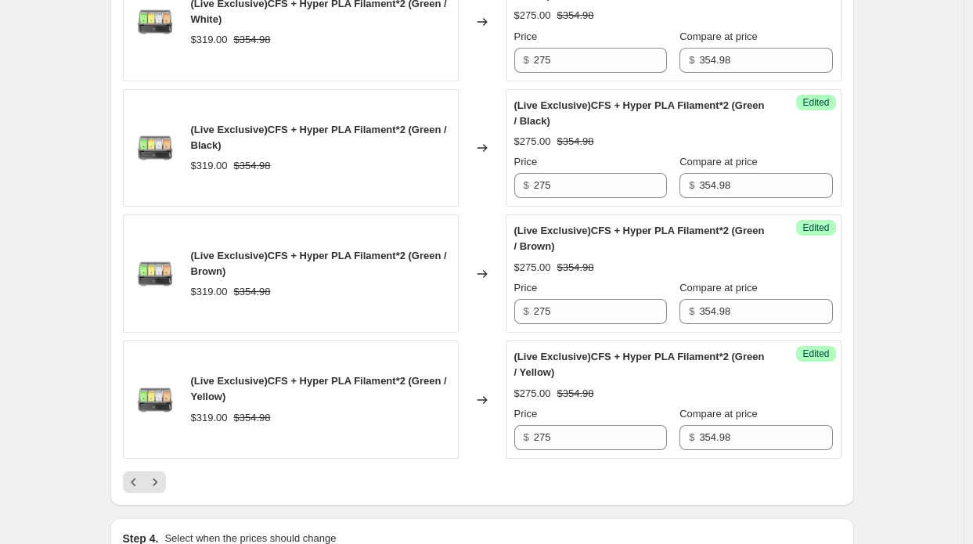
click at [476, 431] on div "Changed to" at bounding box center [482, 400] width 47 height 118
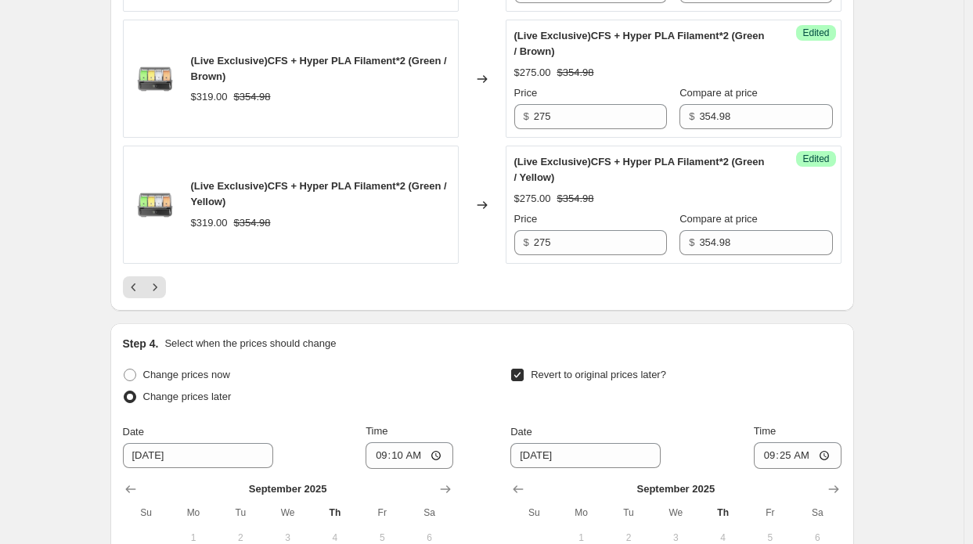
scroll to position [3007, 0]
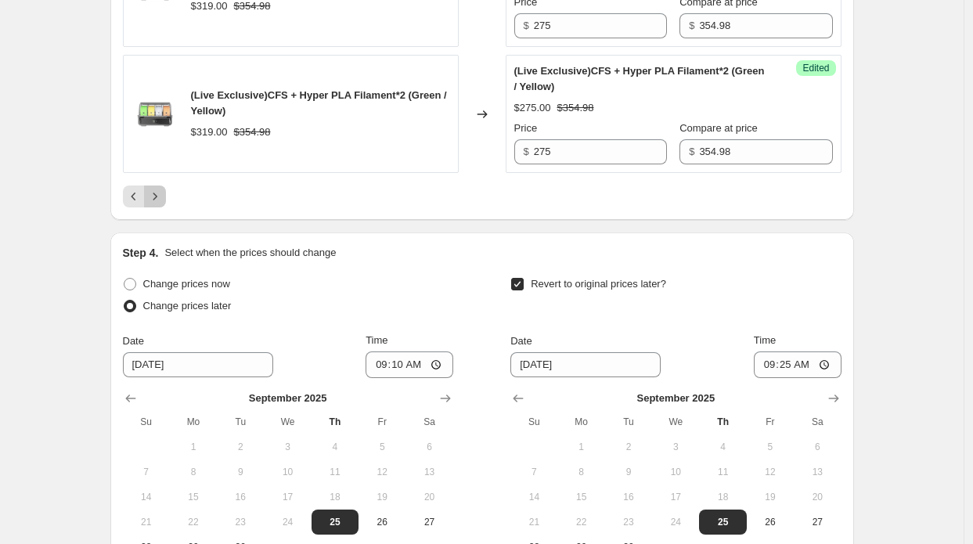
click at [163, 189] on icon "Next" at bounding box center [155, 197] width 16 height 16
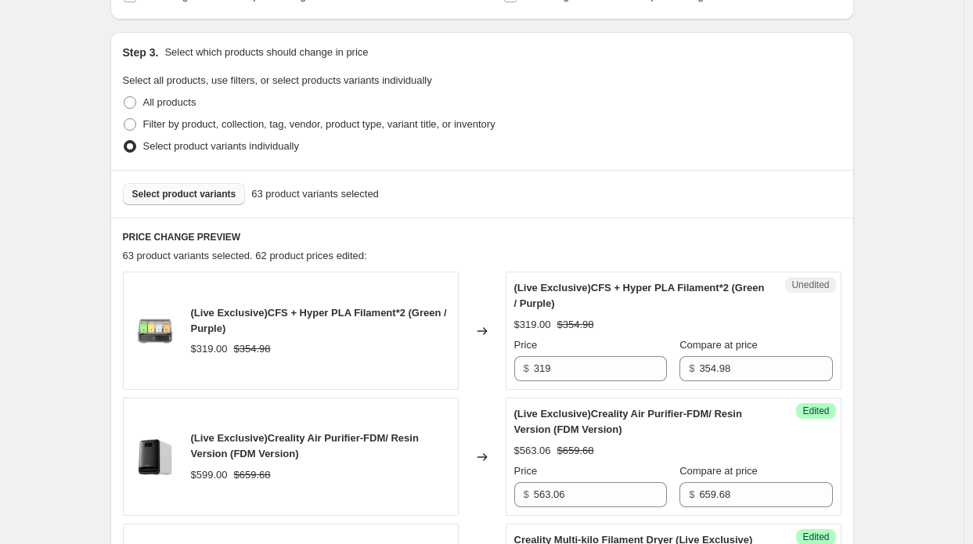
scroll to position [412, 0]
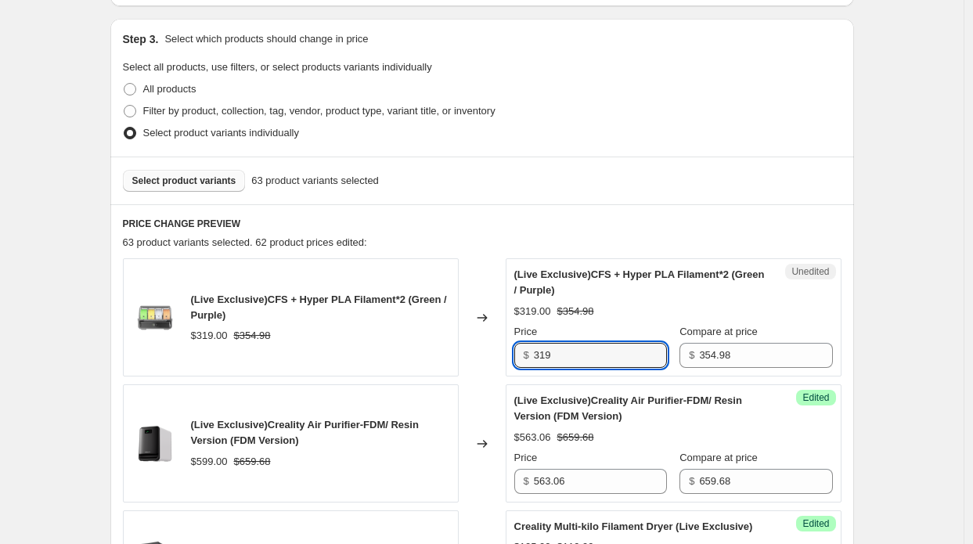
click at [487, 344] on div "(Live Exclusive)CFS + Hyper PLA Filament*2 (Green / Purple) $319.00 $354.98 Cha…" at bounding box center [482, 317] width 719 height 118
type input "275"
click at [485, 344] on div "Changed to" at bounding box center [482, 317] width 47 height 118
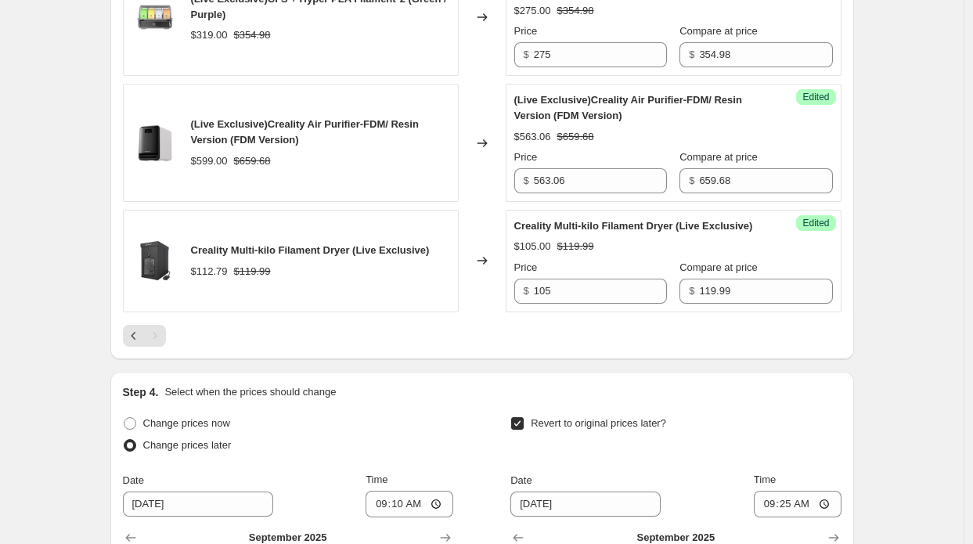
scroll to position [803, 0]
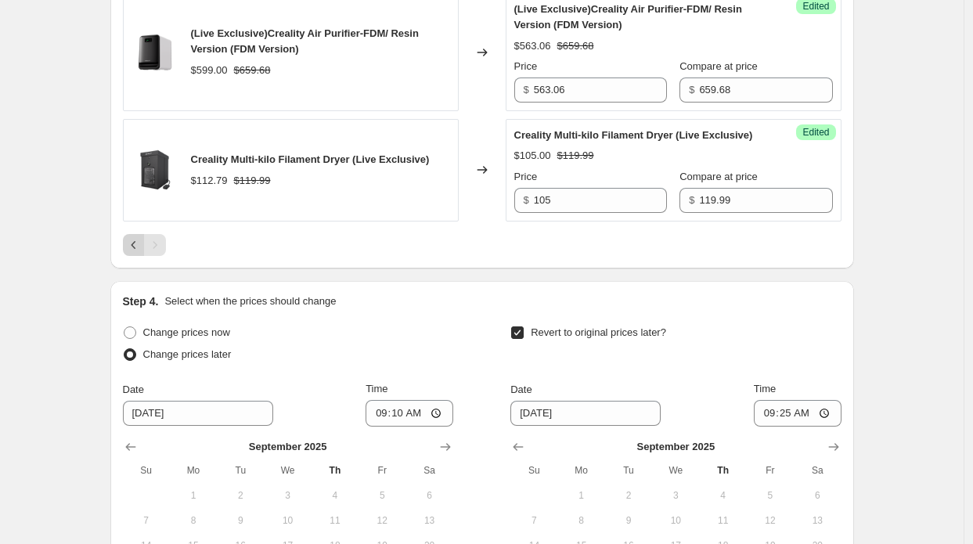
click at [132, 253] on icon "Previous" at bounding box center [134, 245] width 16 height 16
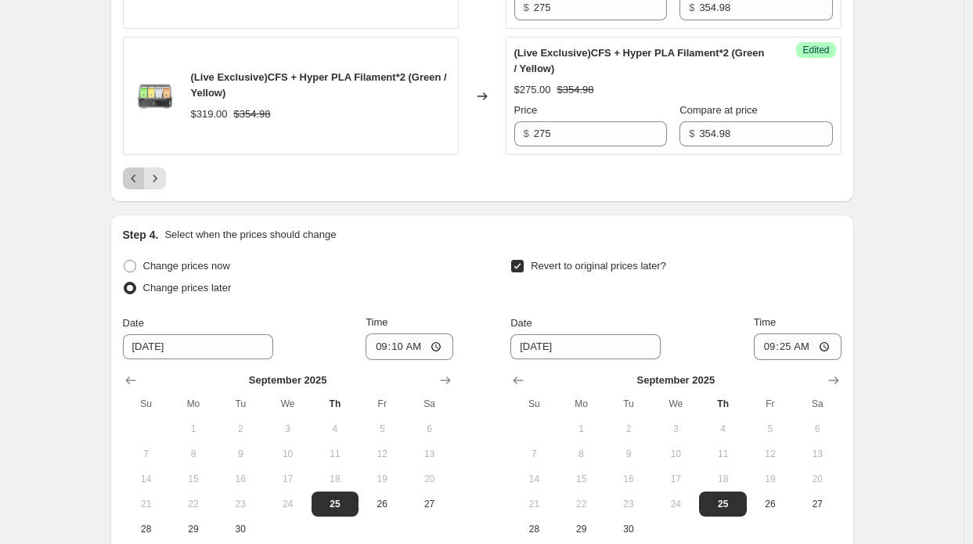
click at [135, 173] on icon "Previous" at bounding box center [134, 179] width 16 height 16
click at [139, 171] on icon "Previous" at bounding box center [134, 179] width 16 height 16
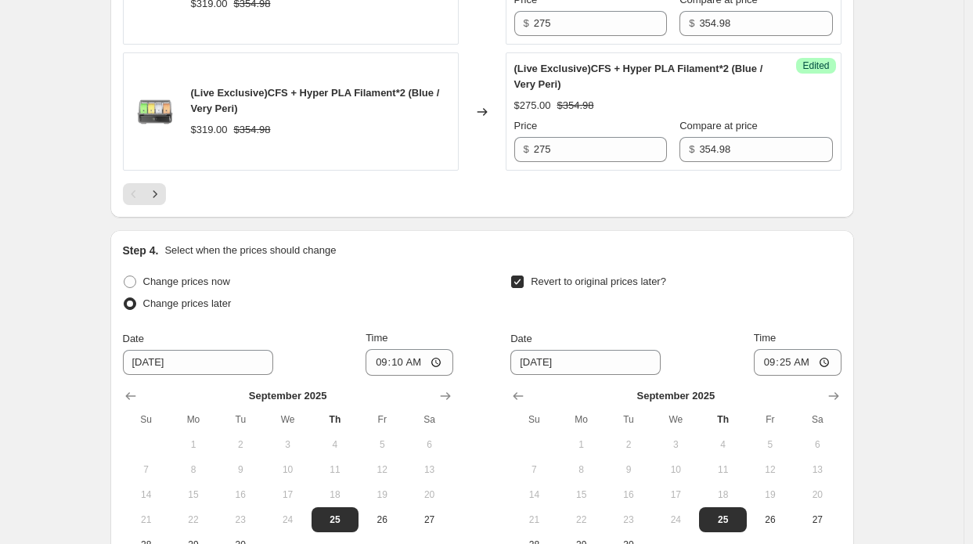
scroll to position [3197, 0]
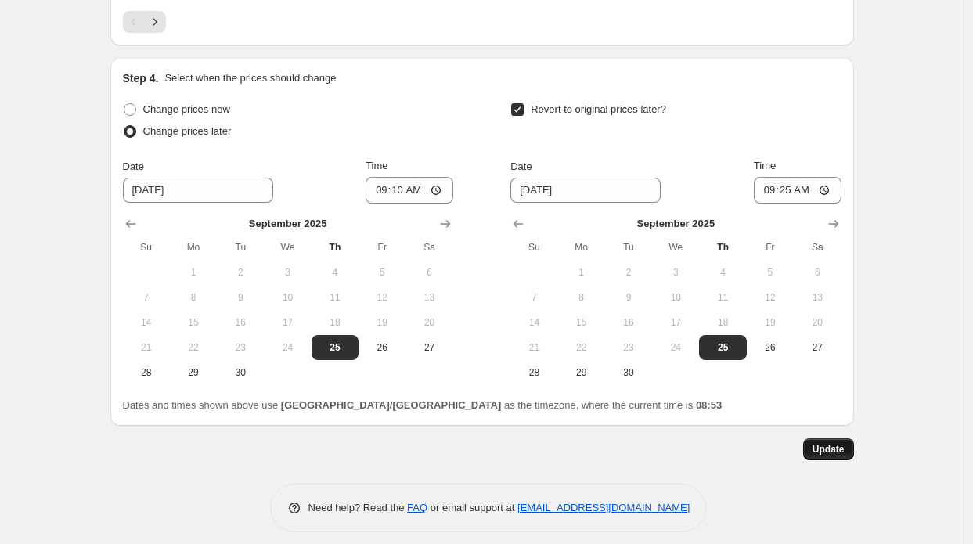
click at [832, 443] on span "Update" at bounding box center [829, 449] width 32 height 13
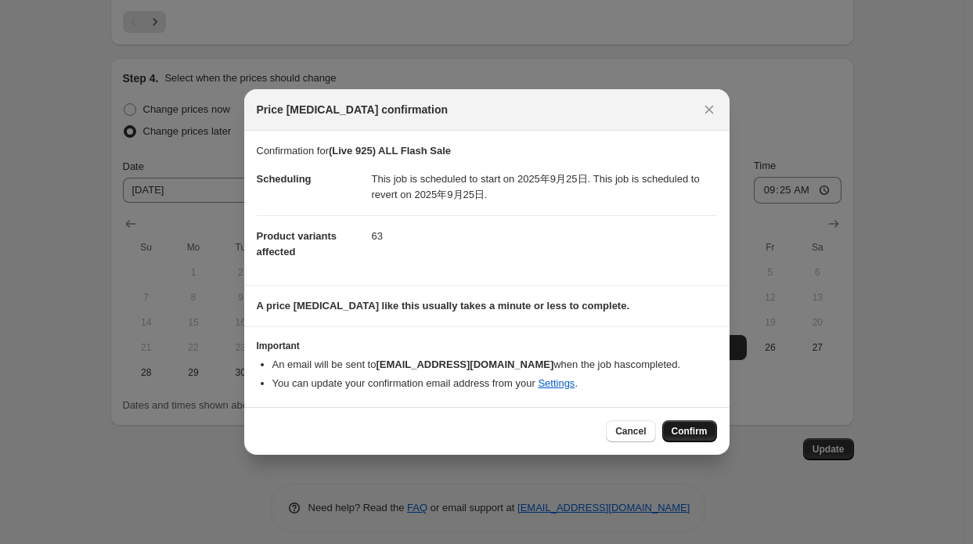
click at [673, 427] on span "Confirm" at bounding box center [690, 431] width 36 height 13
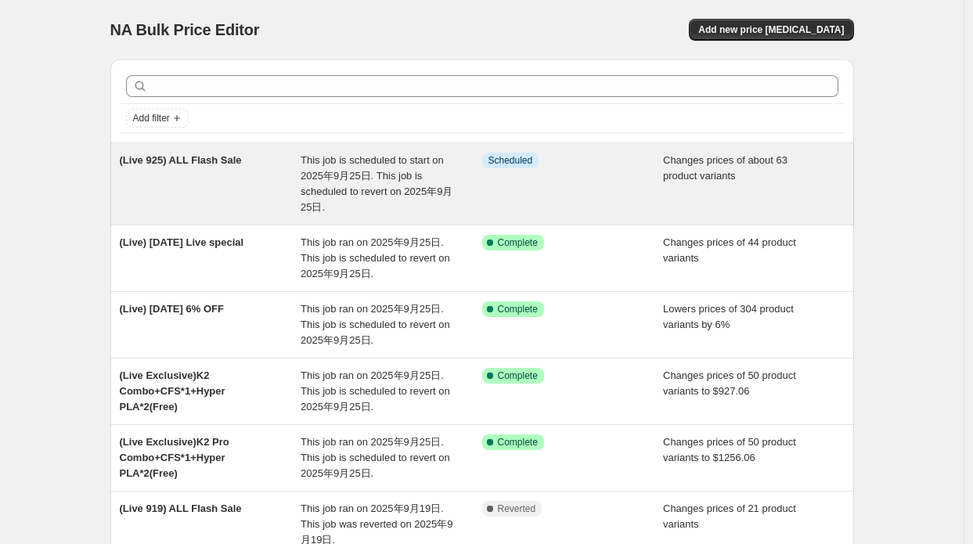
click at [300, 188] on div "(Live 925) ALL Flash Sale" at bounding box center [211, 184] width 182 height 63
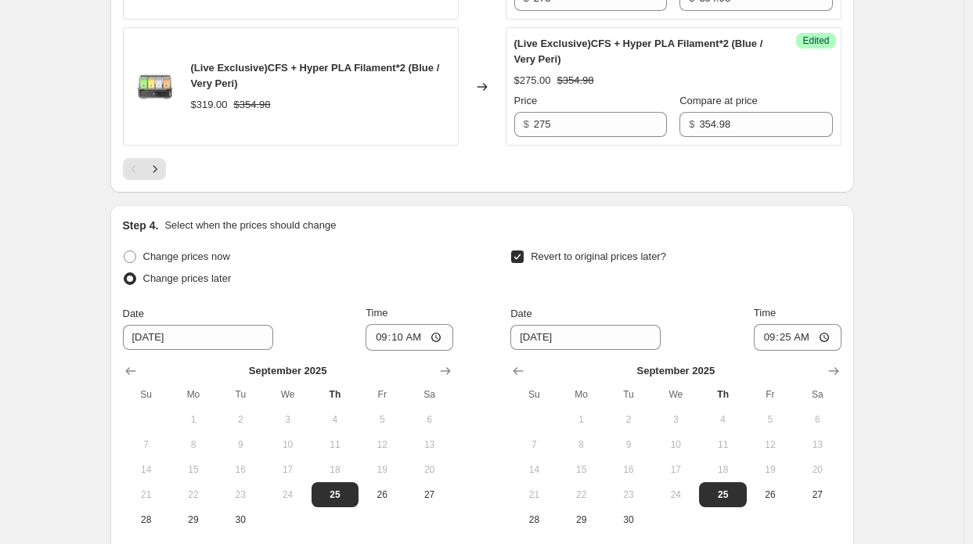
scroll to position [3197, 0]
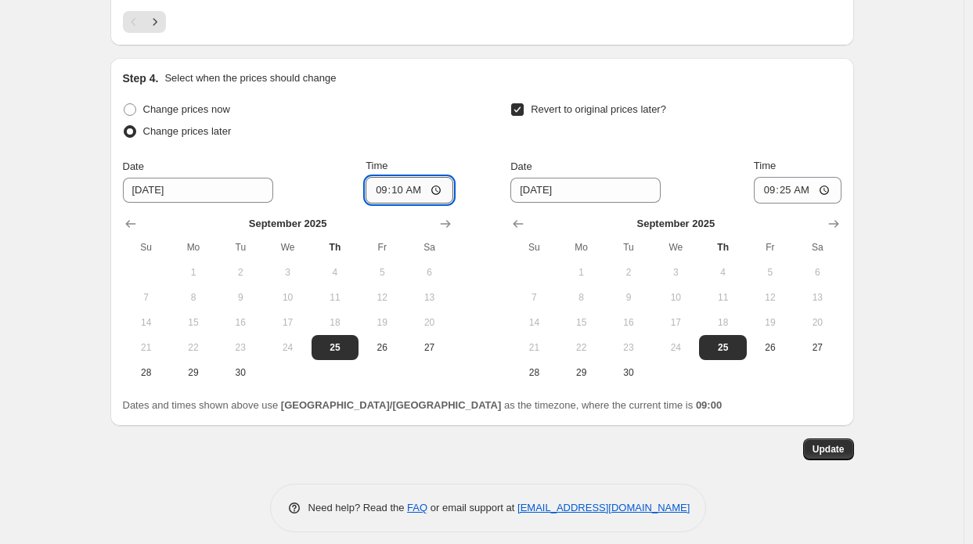
click at [423, 177] on input "09:10" at bounding box center [410, 190] width 88 height 27
type input "09:00"
click at [803, 177] on input "09:25" at bounding box center [798, 190] width 88 height 27
click at [809, 178] on input "09:25" at bounding box center [798, 190] width 88 height 27
type input "09:15"
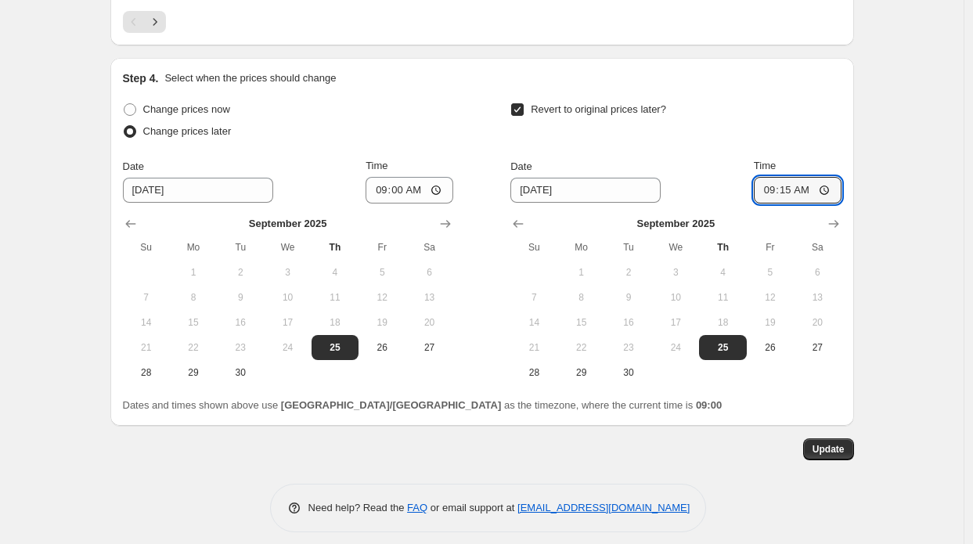
click at [824, 438] on button "Update" at bounding box center [828, 449] width 51 height 22
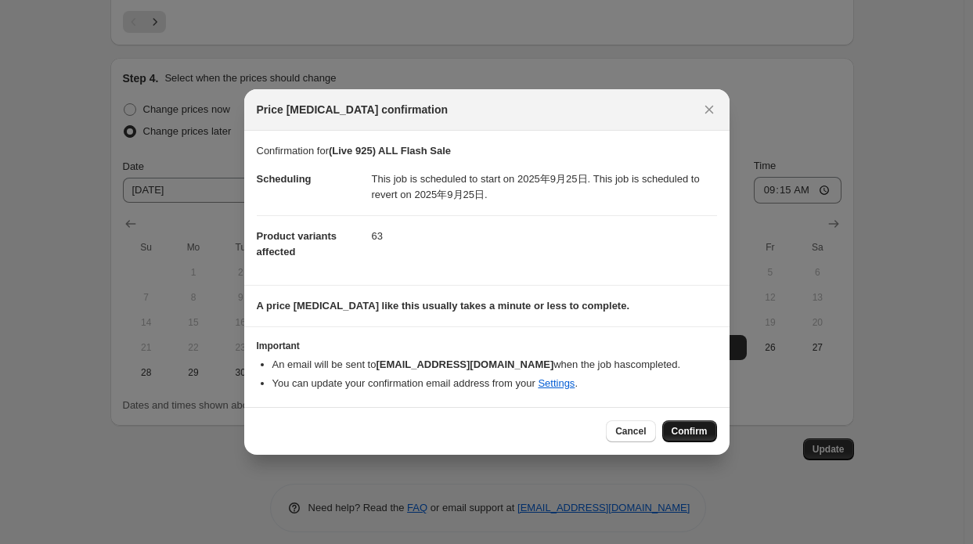
click at [670, 427] on button "Confirm" at bounding box center [689, 431] width 55 height 22
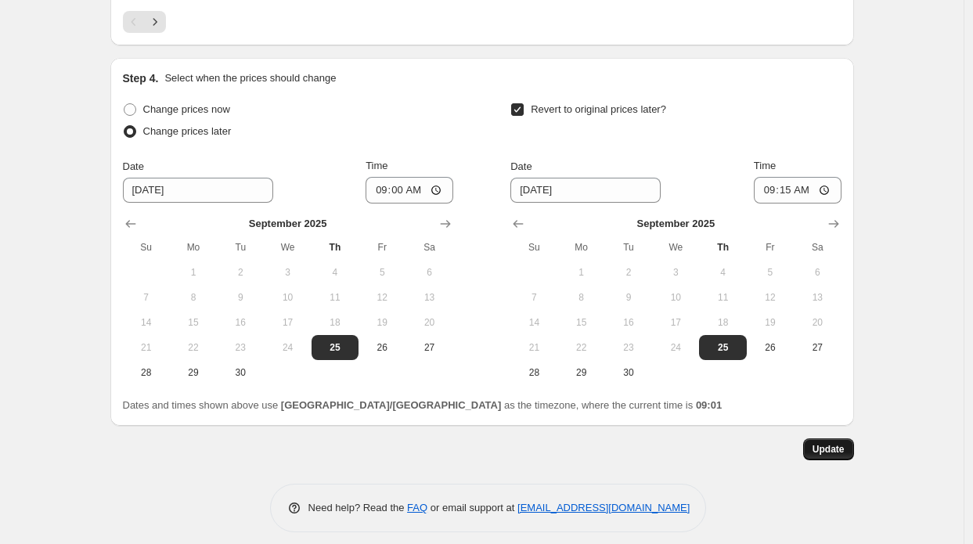
click at [853, 438] on button "Update" at bounding box center [828, 449] width 51 height 22
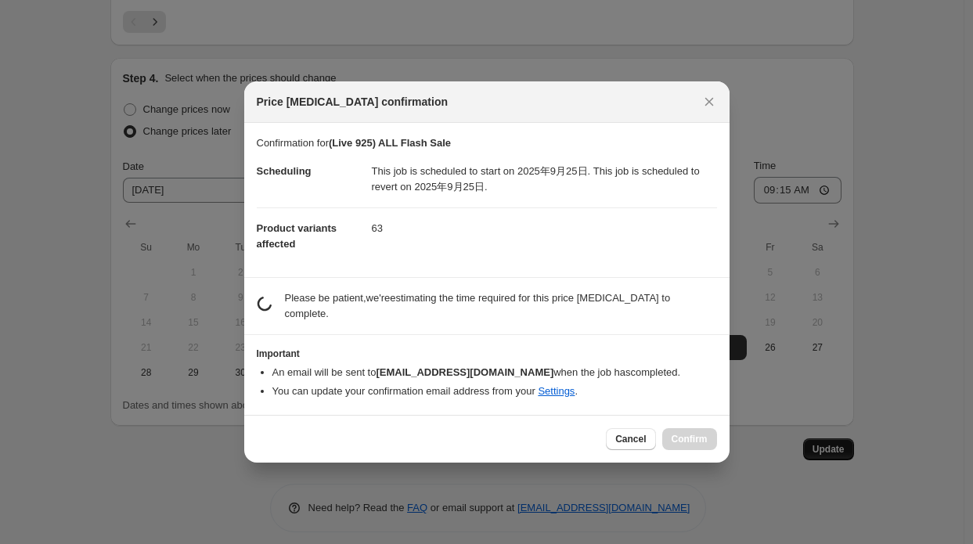
scroll to position [0, 0]
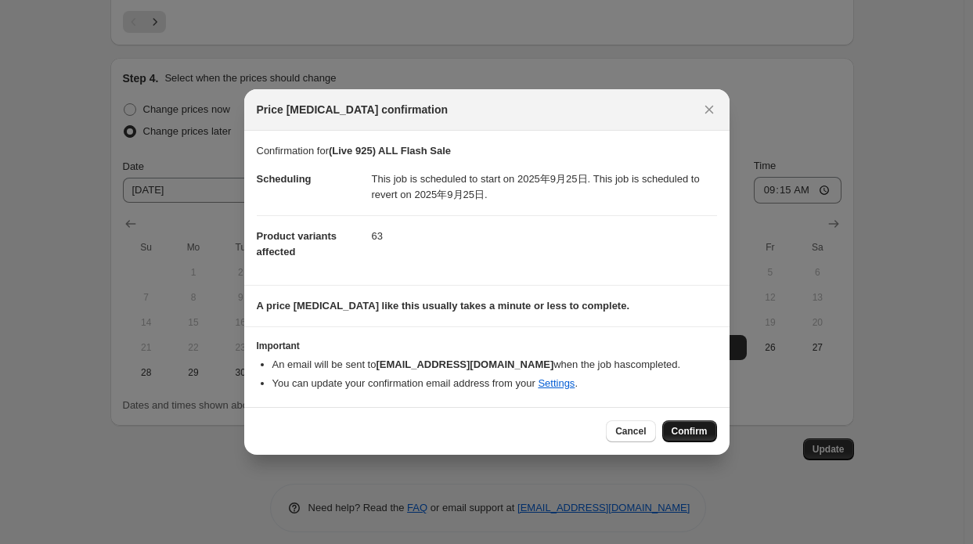
click at [687, 436] on span "Confirm" at bounding box center [690, 431] width 36 height 13
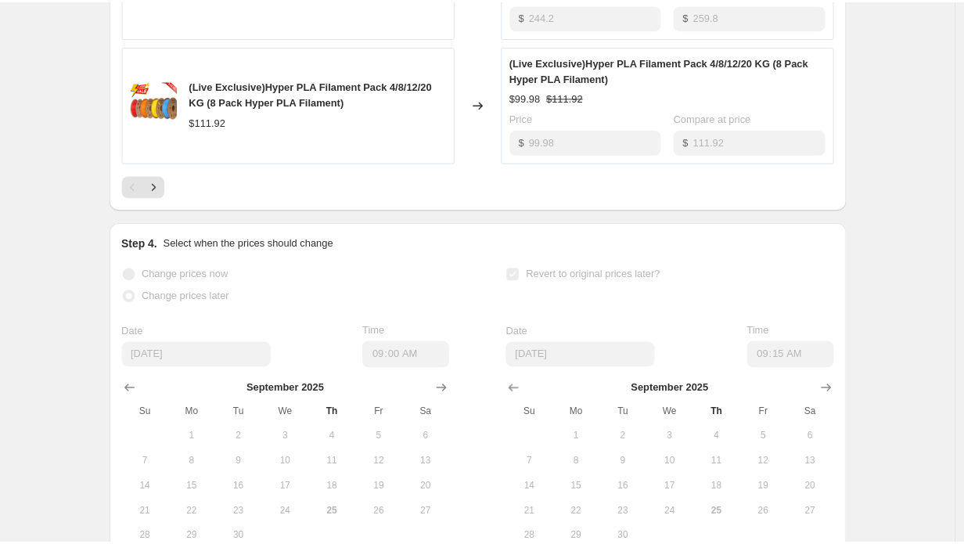
scroll to position [1336, 0]
